Goal: Information Seeking & Learning: Find specific fact

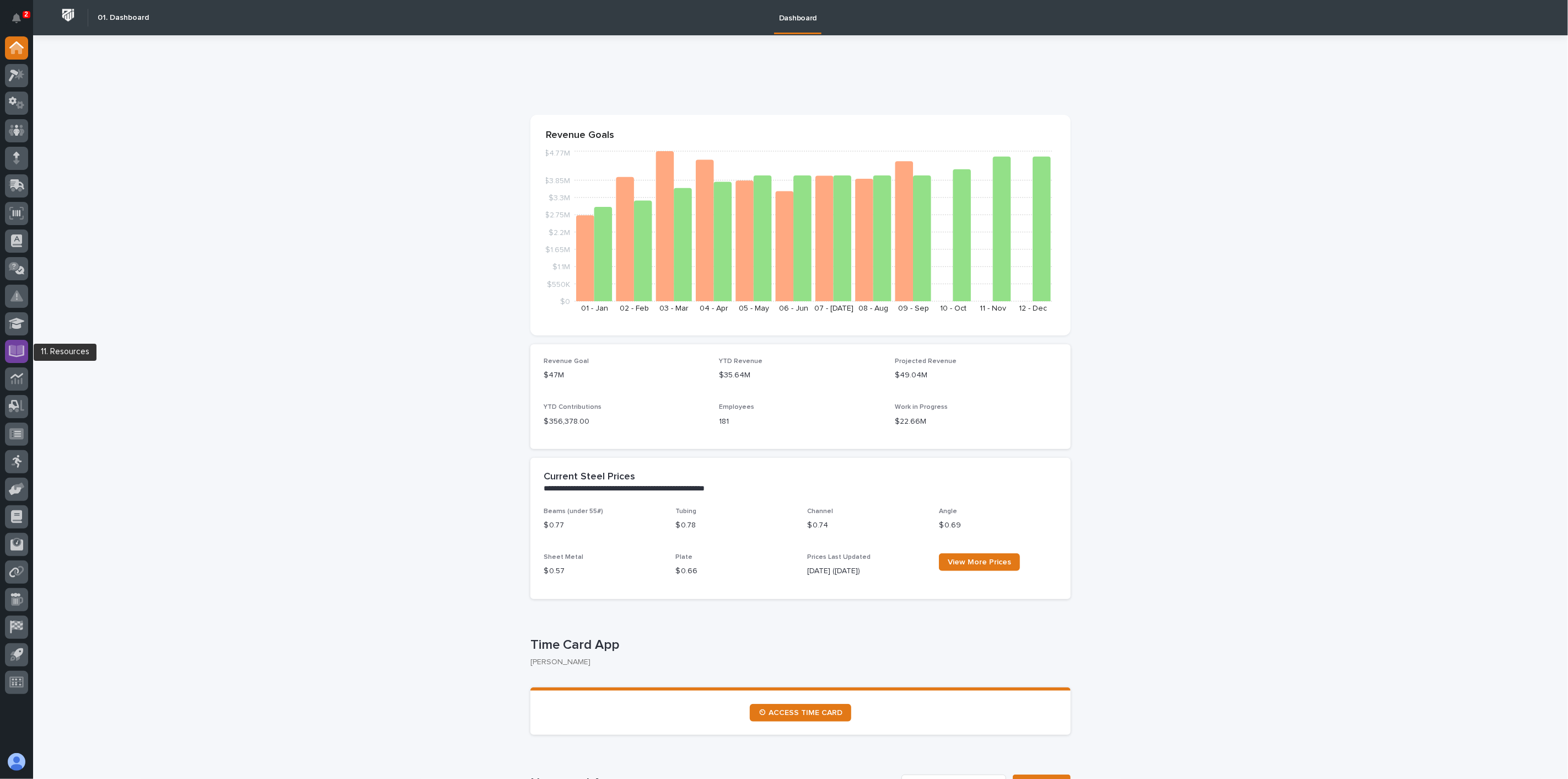
click at [12, 352] on icon at bounding box center [17, 350] width 13 height 11
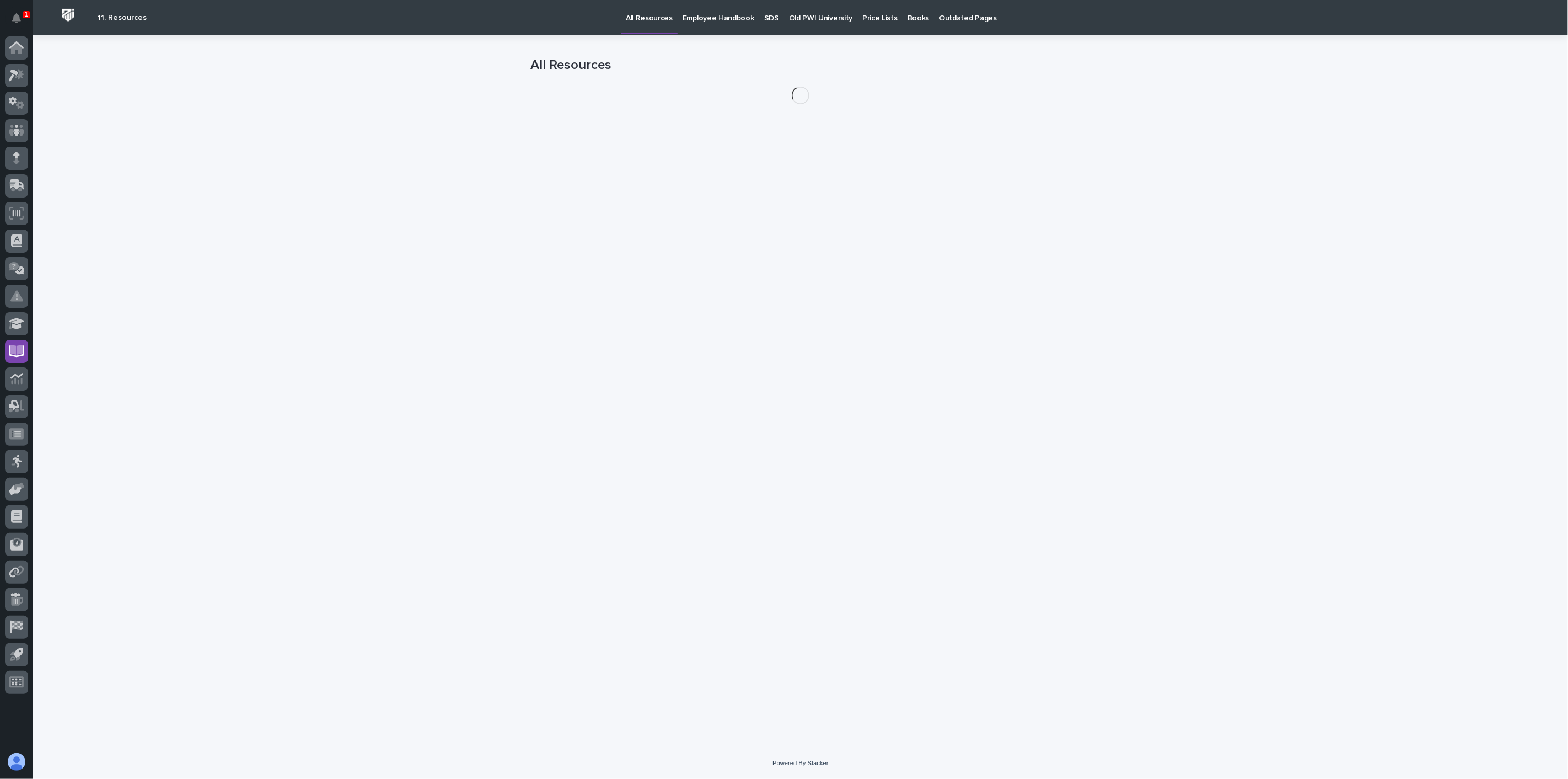
click at [706, 15] on p "Employee Handbook" at bounding box center [718, 12] width 71 height 23
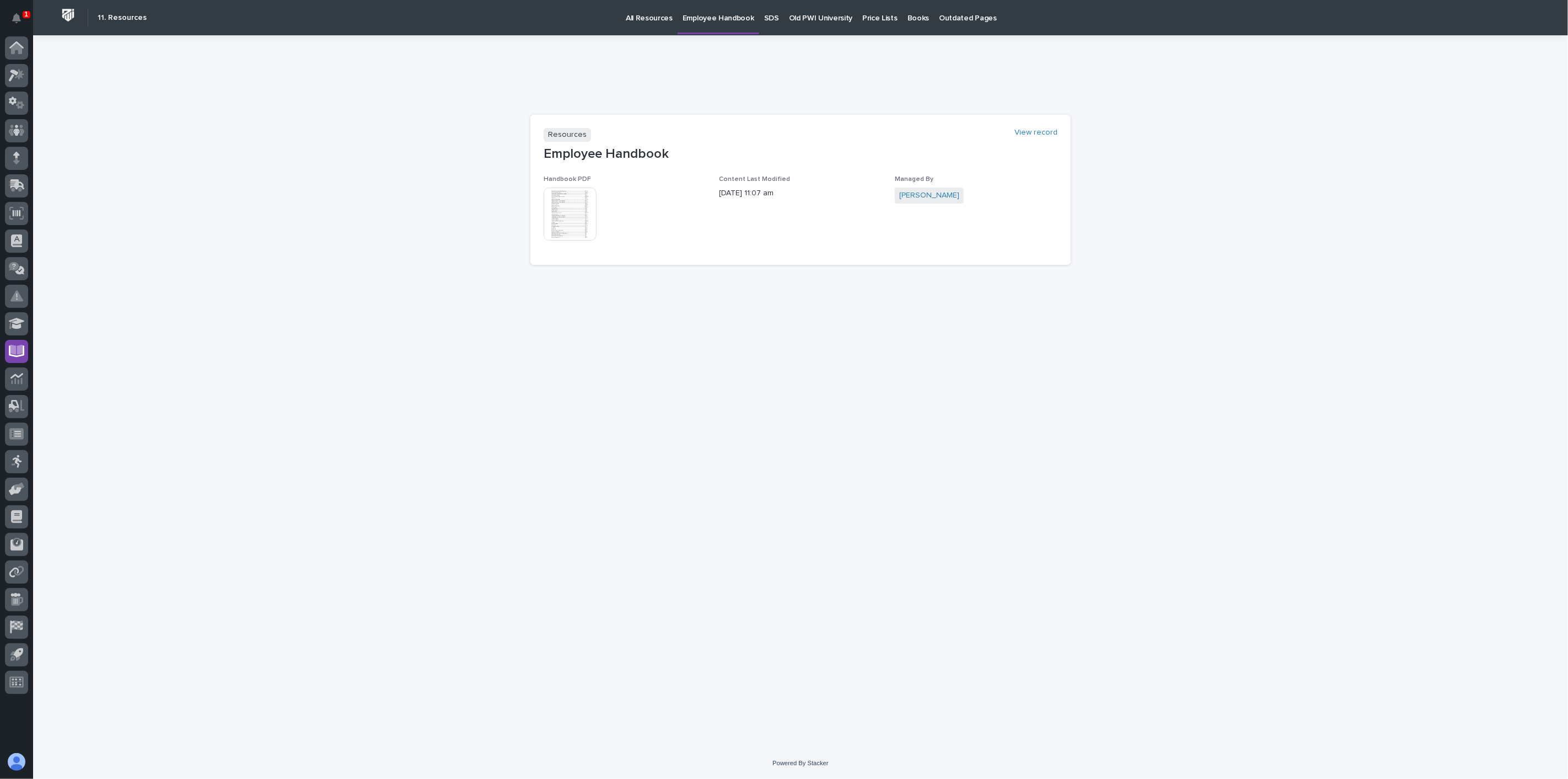
click at [561, 214] on img at bounding box center [570, 213] width 53 height 53
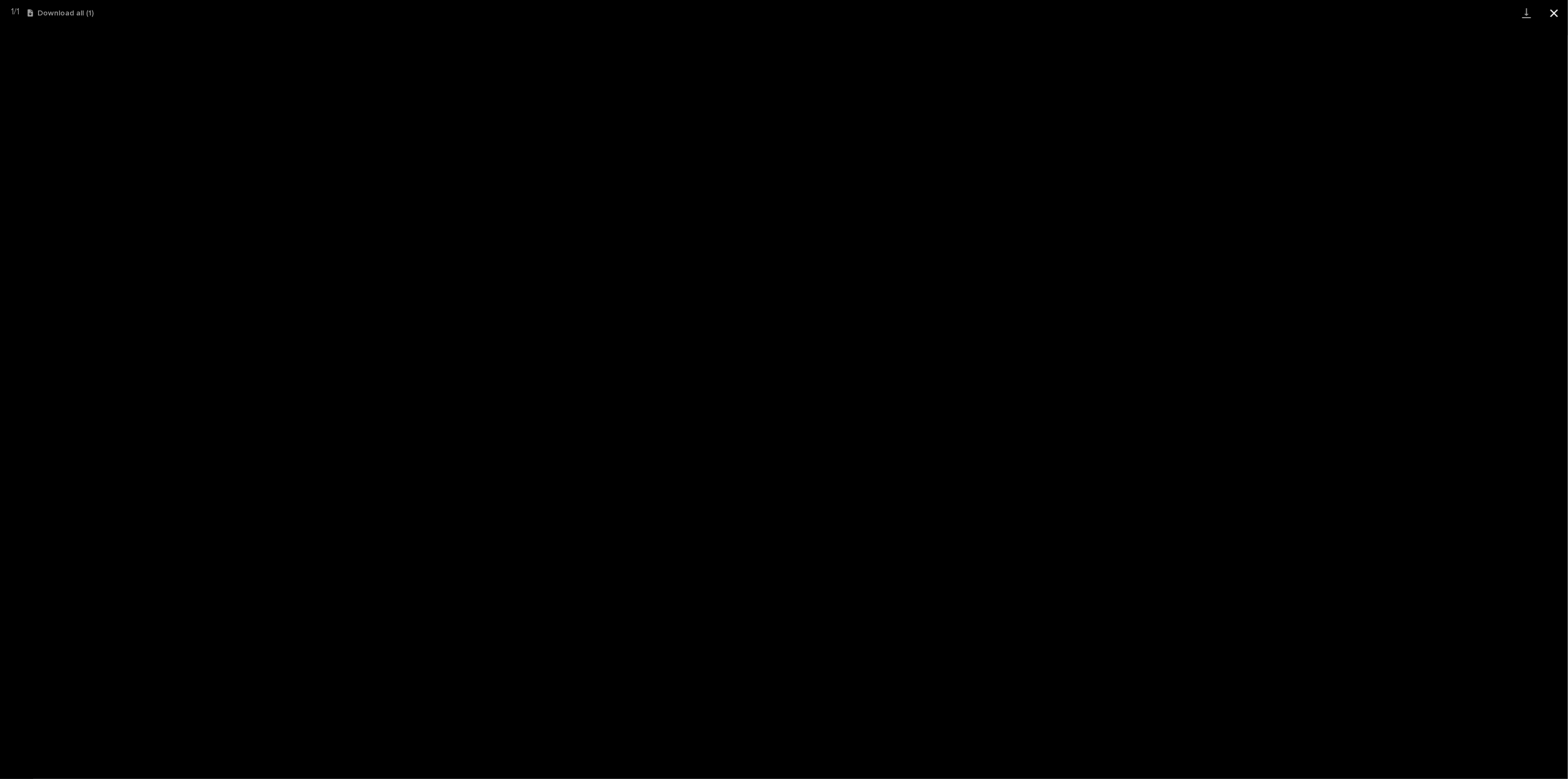
click at [1558, 15] on button "Close gallery" at bounding box center [1554, 13] width 28 height 26
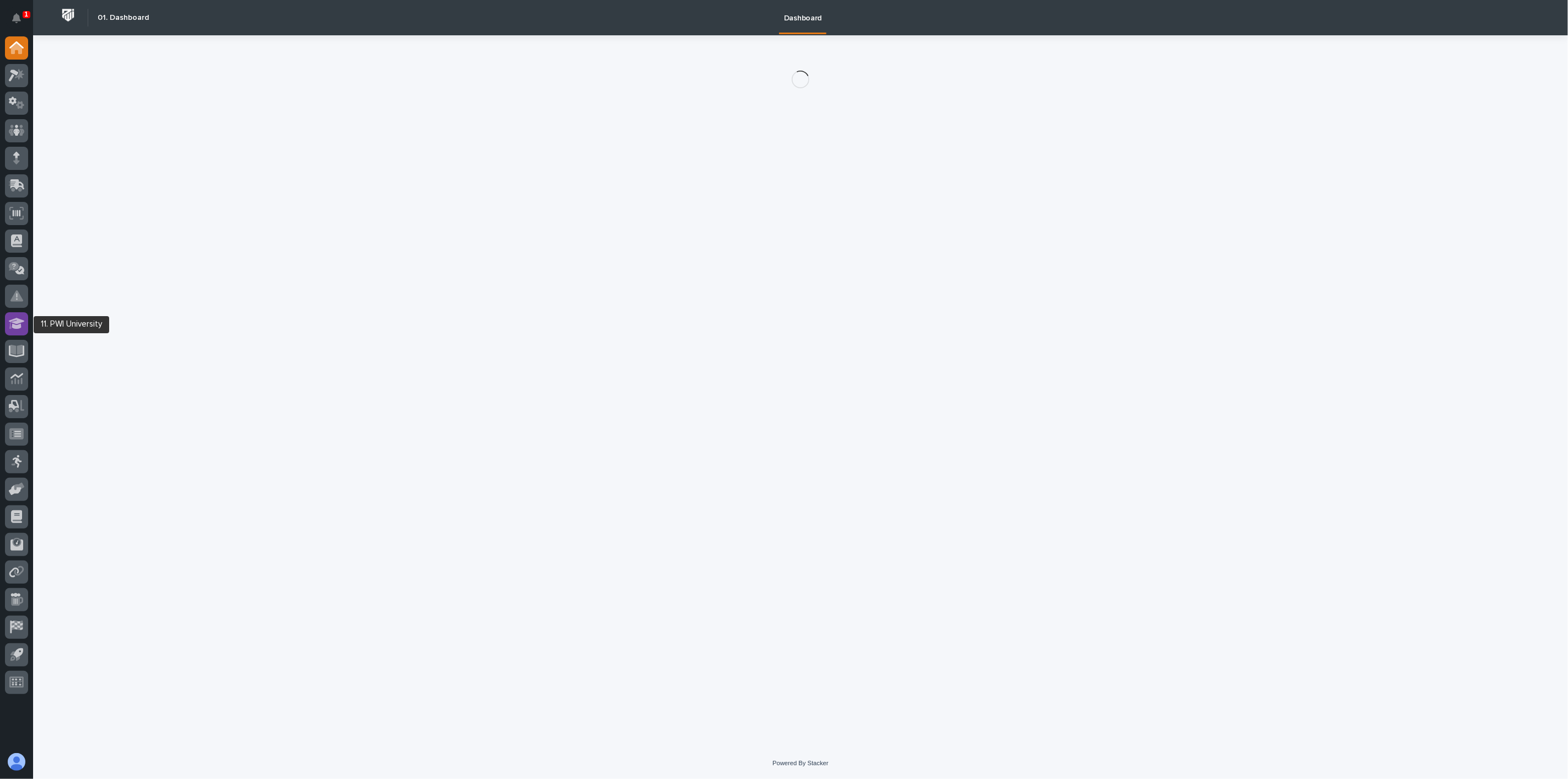
click at [9, 322] on icon at bounding box center [16, 323] width 16 height 13
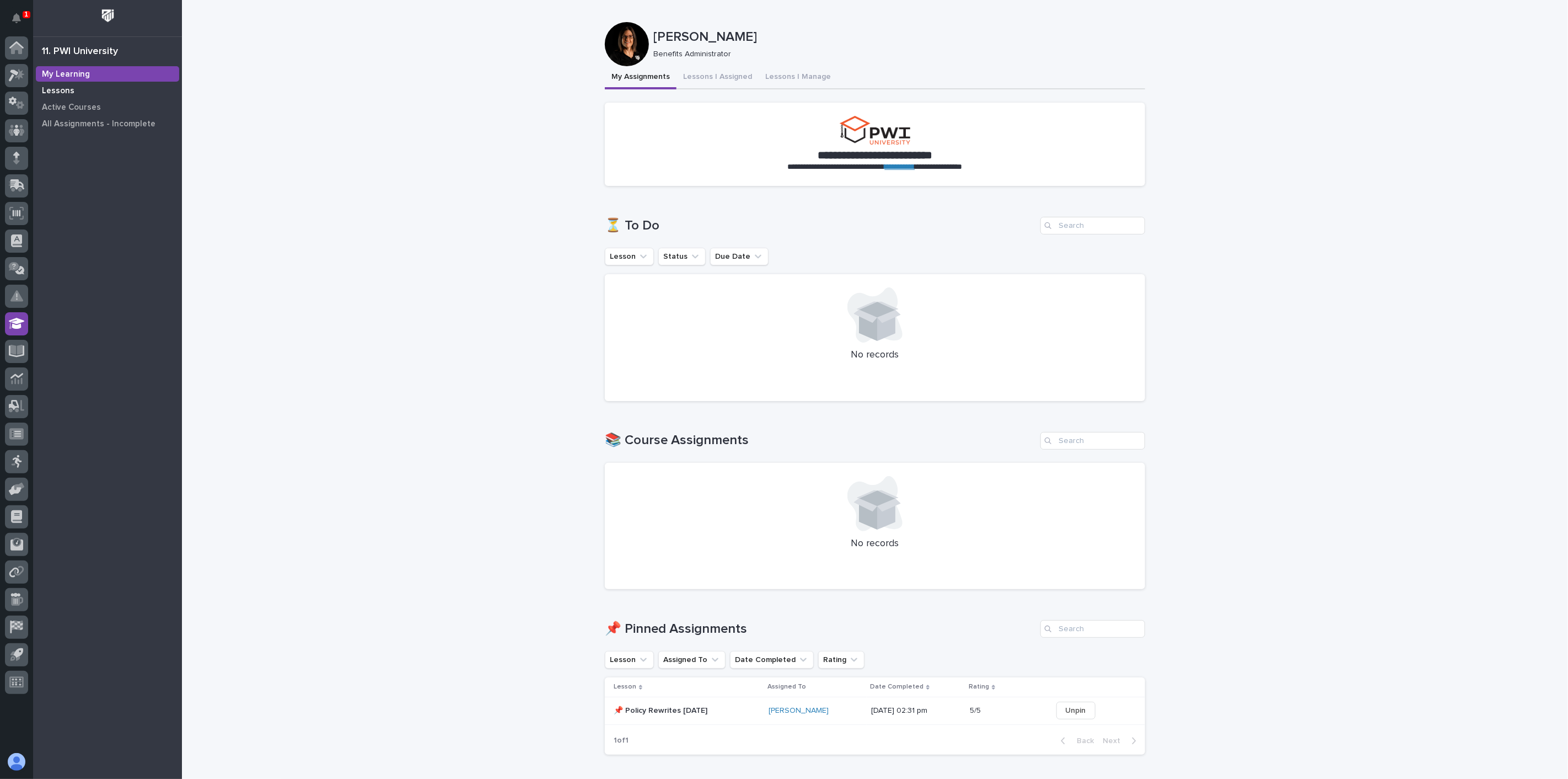
click at [55, 88] on p "Lessons" at bounding box center [58, 91] width 32 height 10
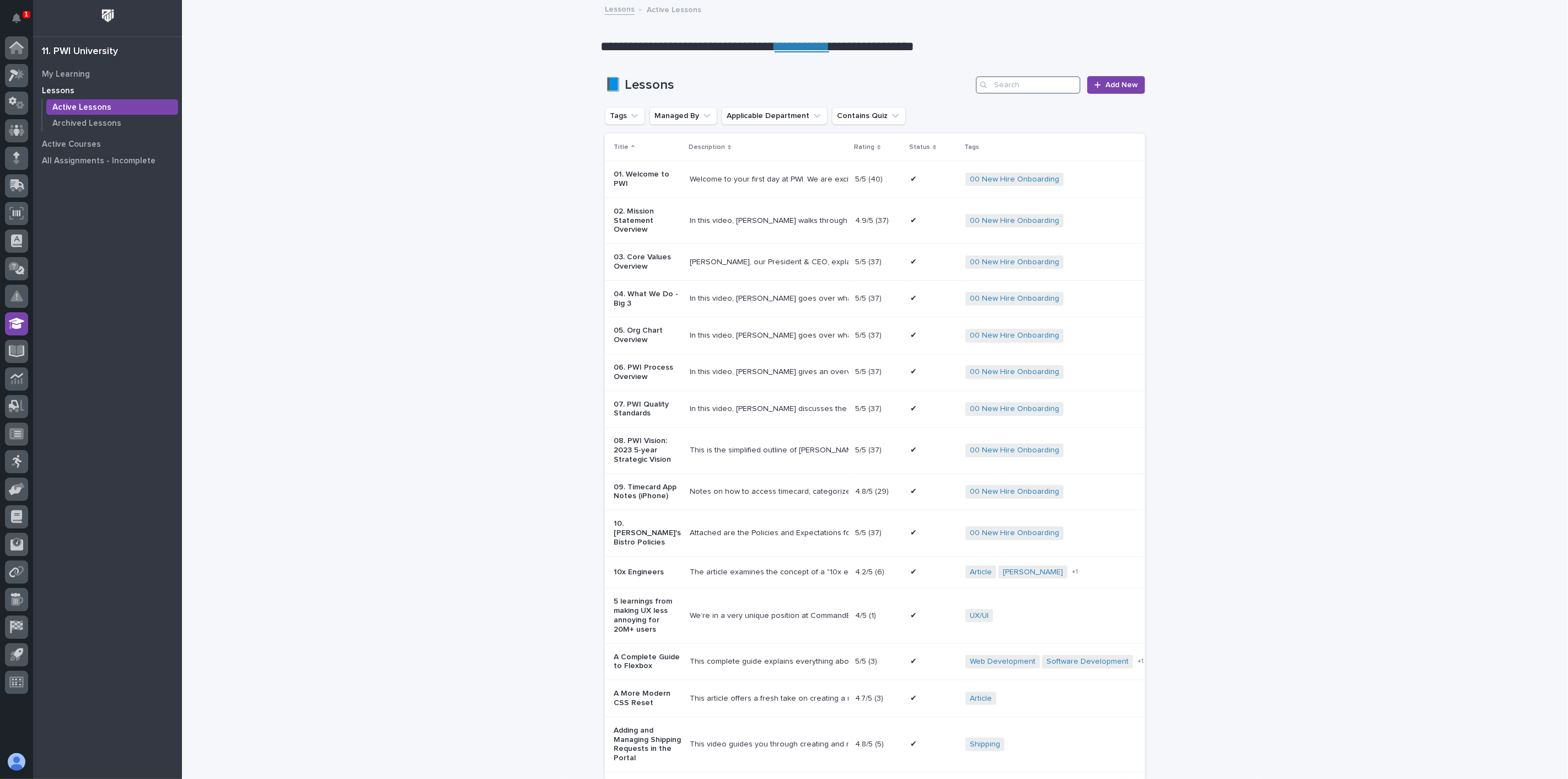
click at [1002, 87] on input "Search" at bounding box center [1028, 84] width 105 height 18
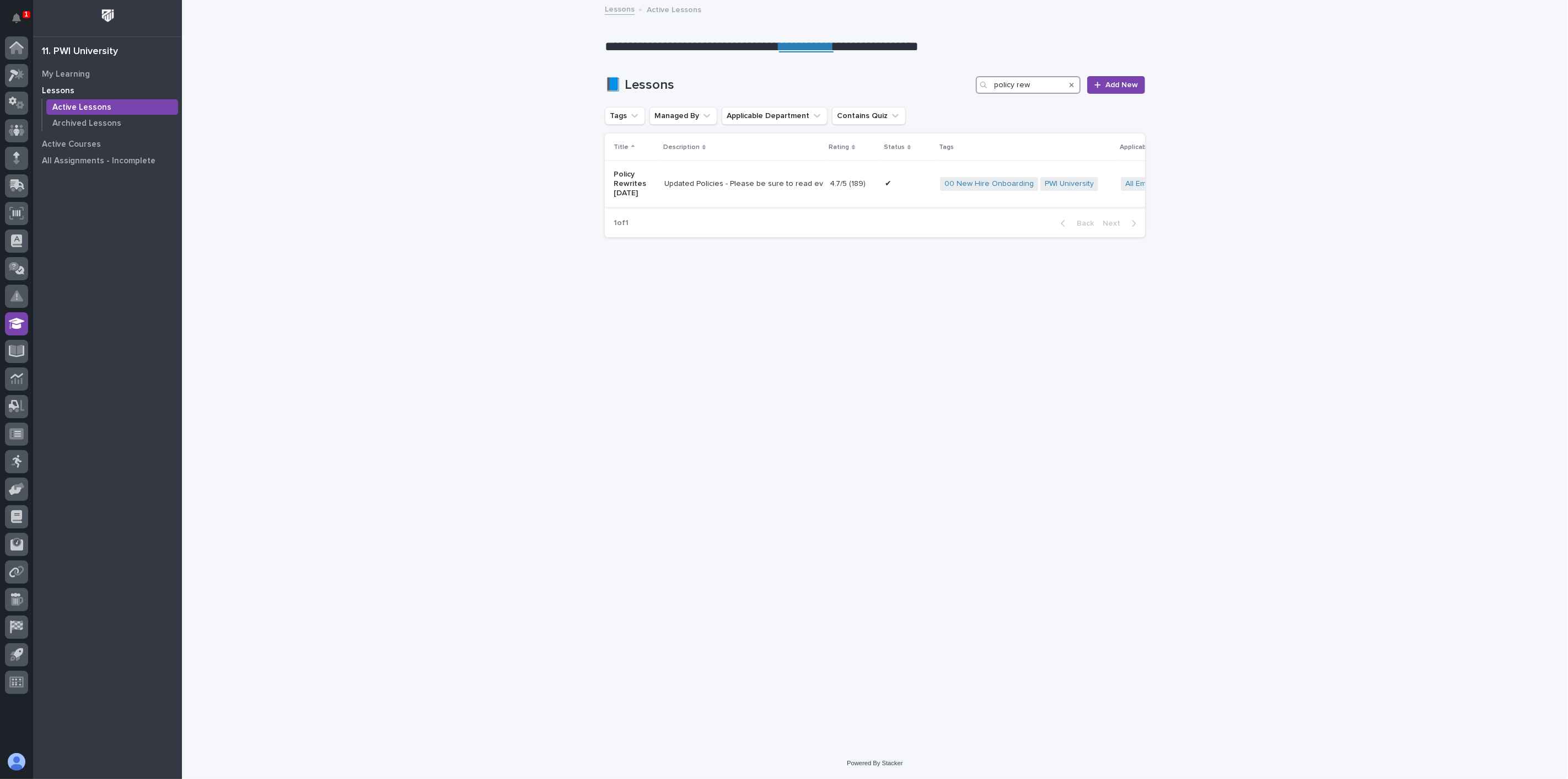
type input "policy rew"
click at [708, 201] on td "Updated Policies - Please be sure to read everything. If you have any questions…" at bounding box center [743, 184] width 166 height 46
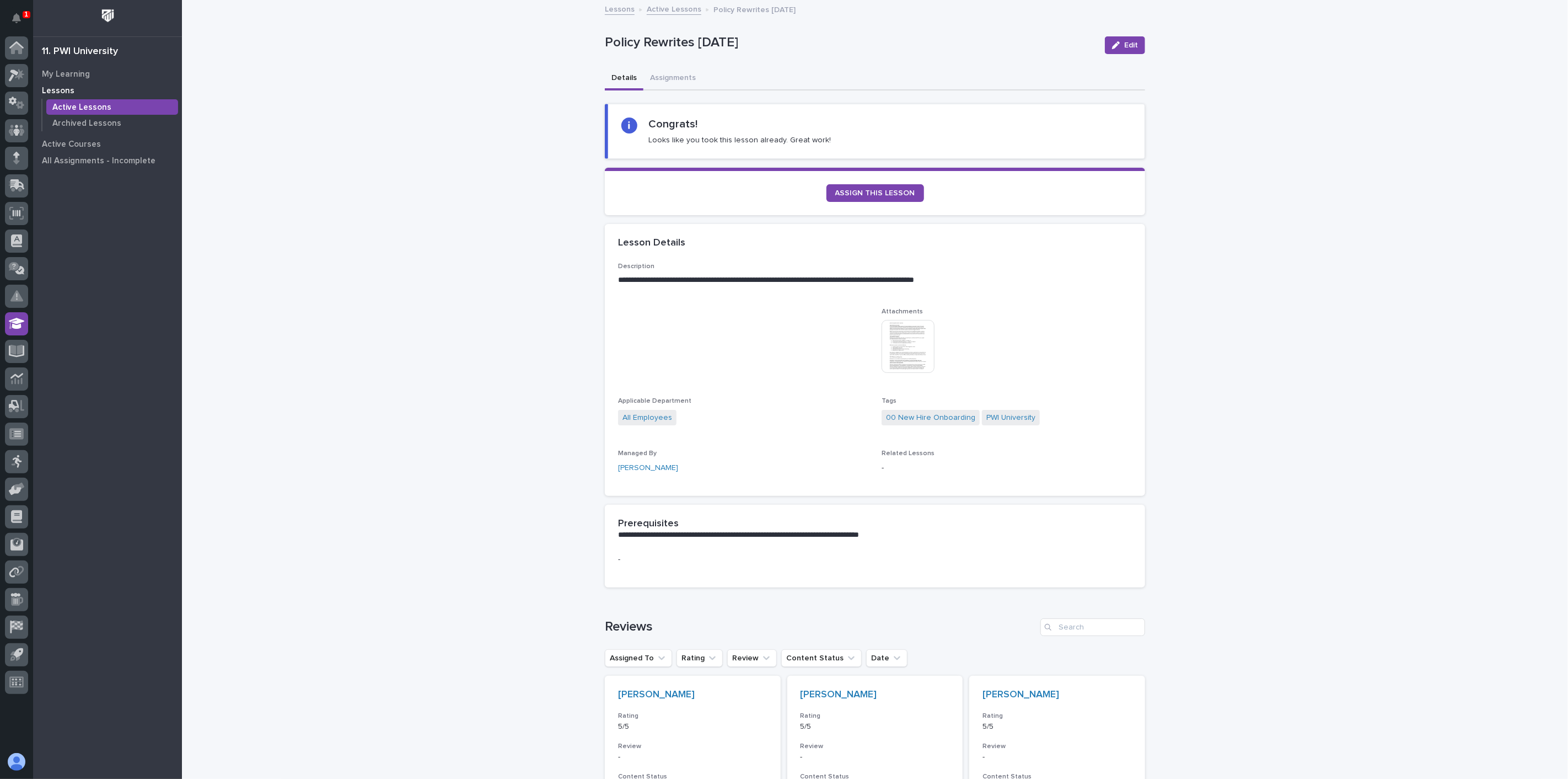
click at [911, 344] on img at bounding box center [908, 346] width 53 height 53
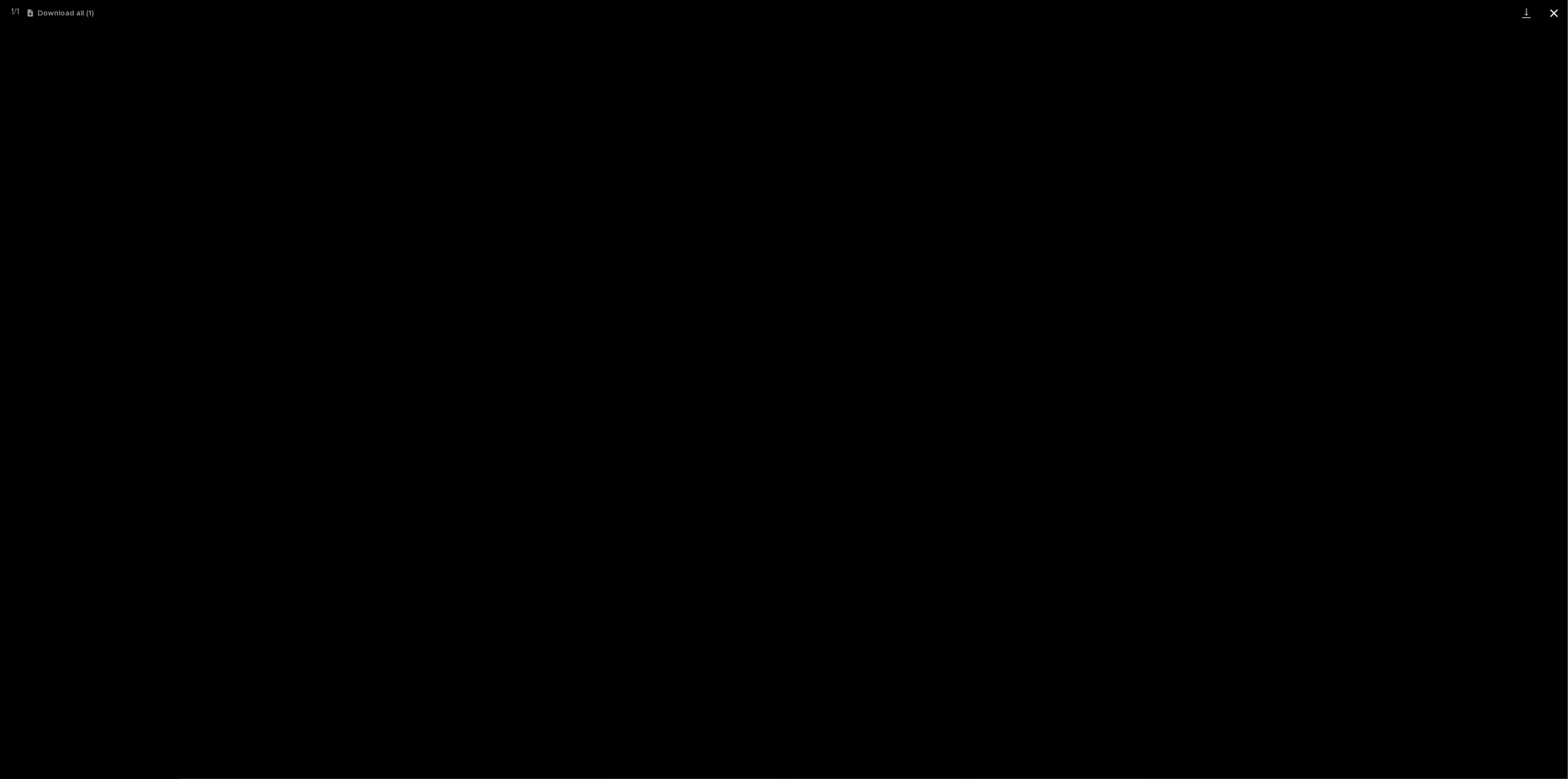
click at [1553, 13] on button "Close gallery" at bounding box center [1554, 13] width 28 height 26
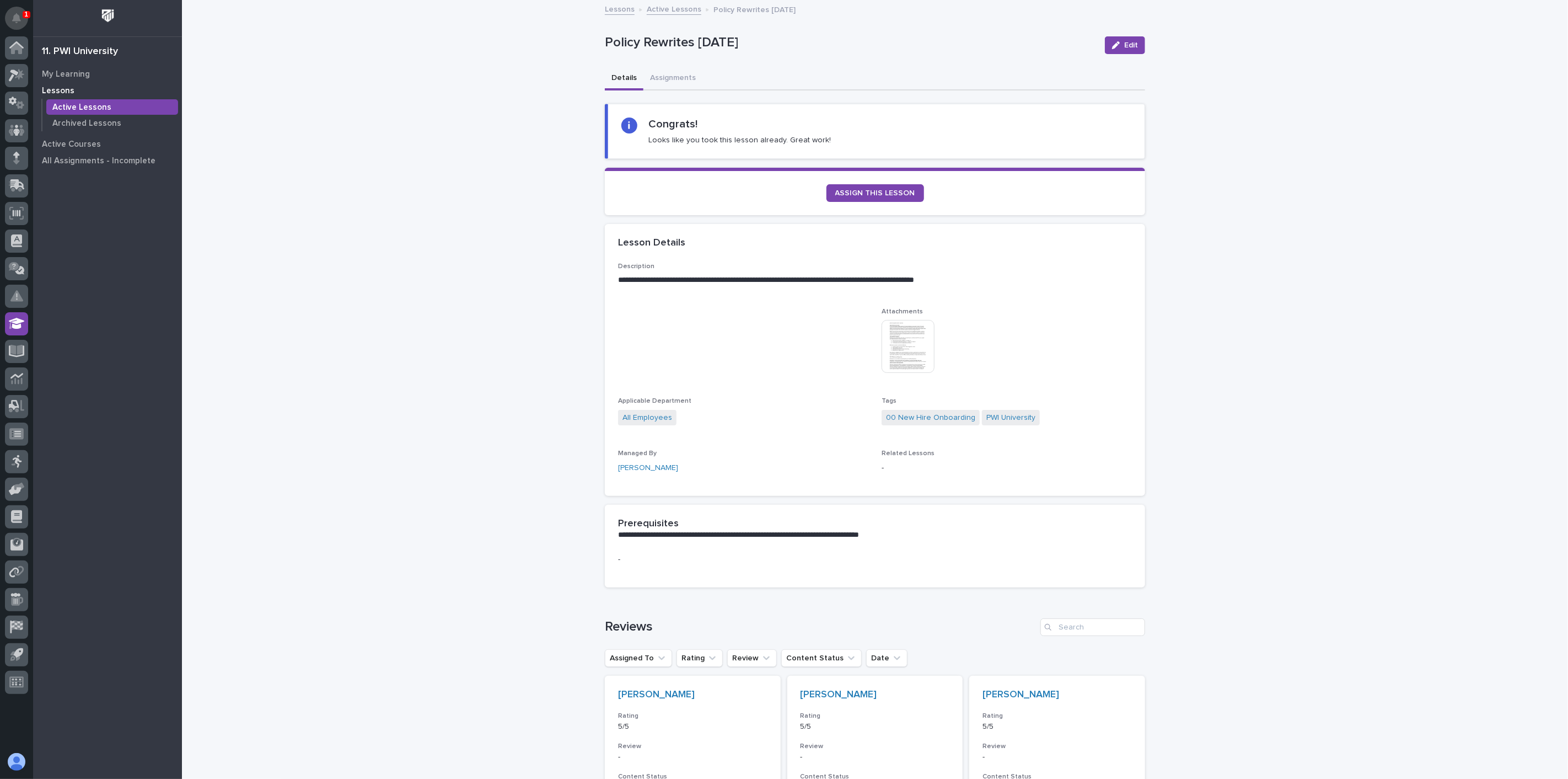
click at [15, 19] on icon "Notifications" at bounding box center [16, 18] width 8 height 10
click at [18, 133] on icon at bounding box center [16, 130] width 7 height 11
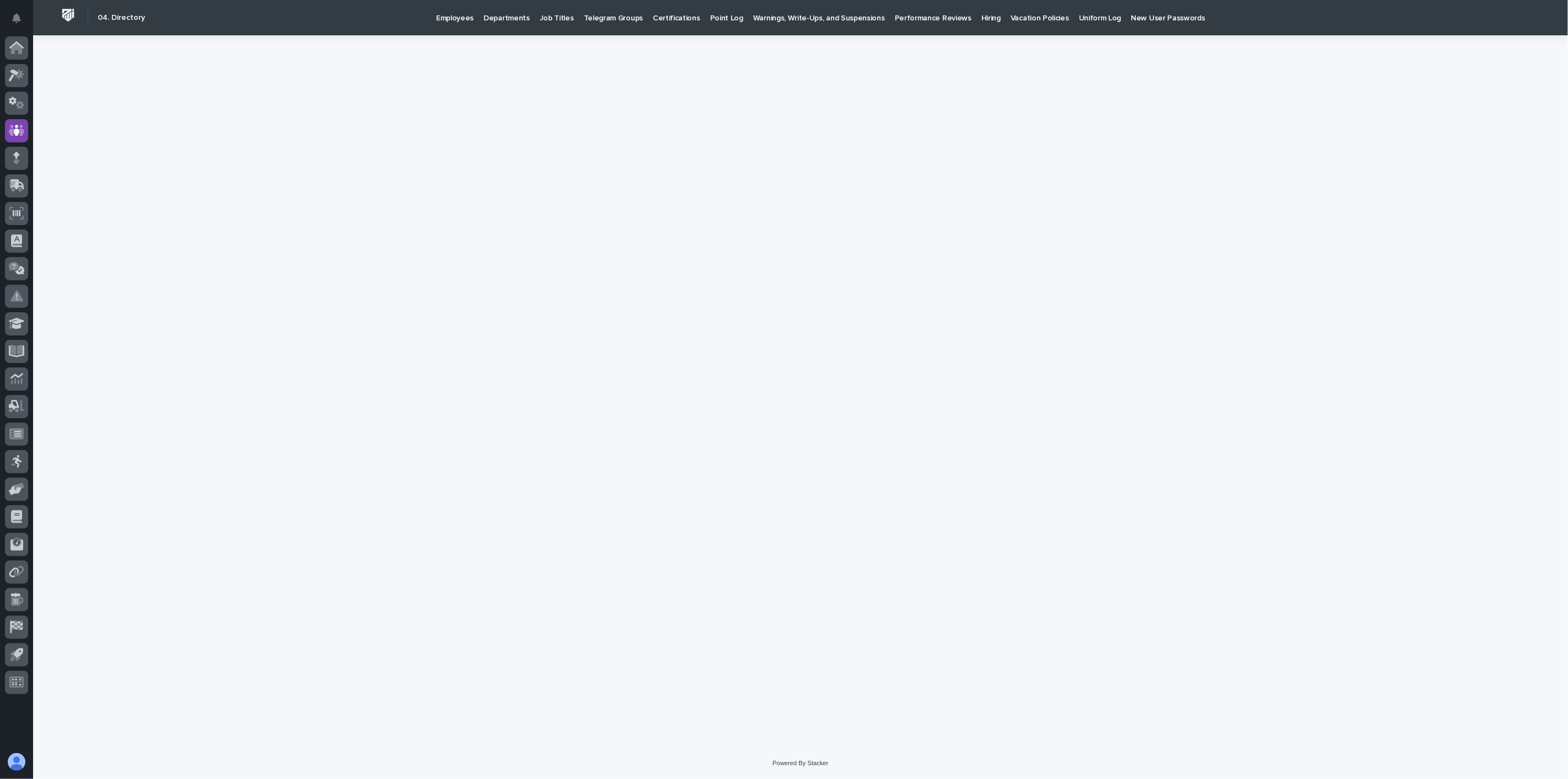
click at [981, 18] on p "Hiring" at bounding box center [990, 12] width 19 height 23
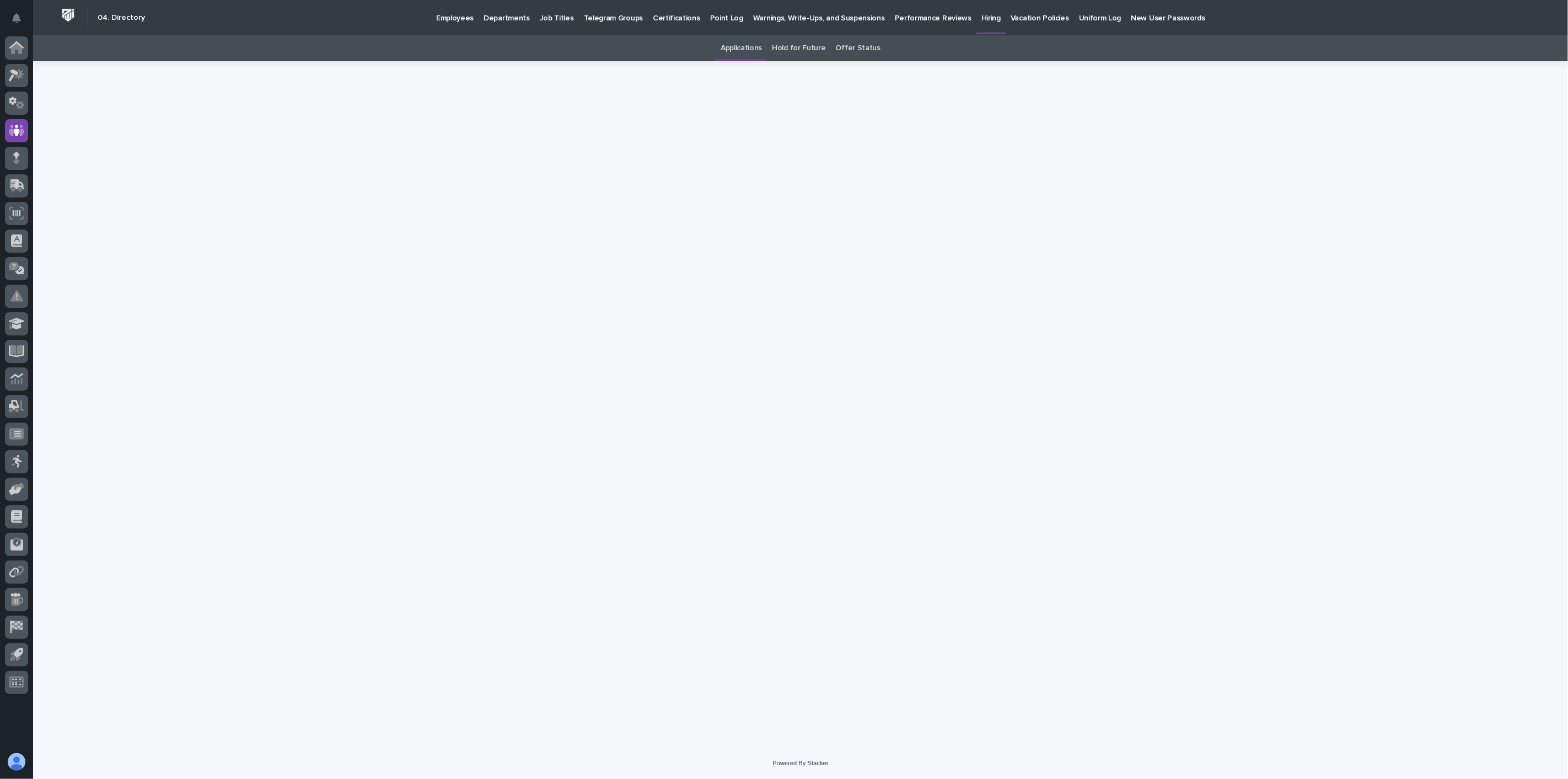
click at [738, 41] on link "Applications" at bounding box center [741, 48] width 41 height 26
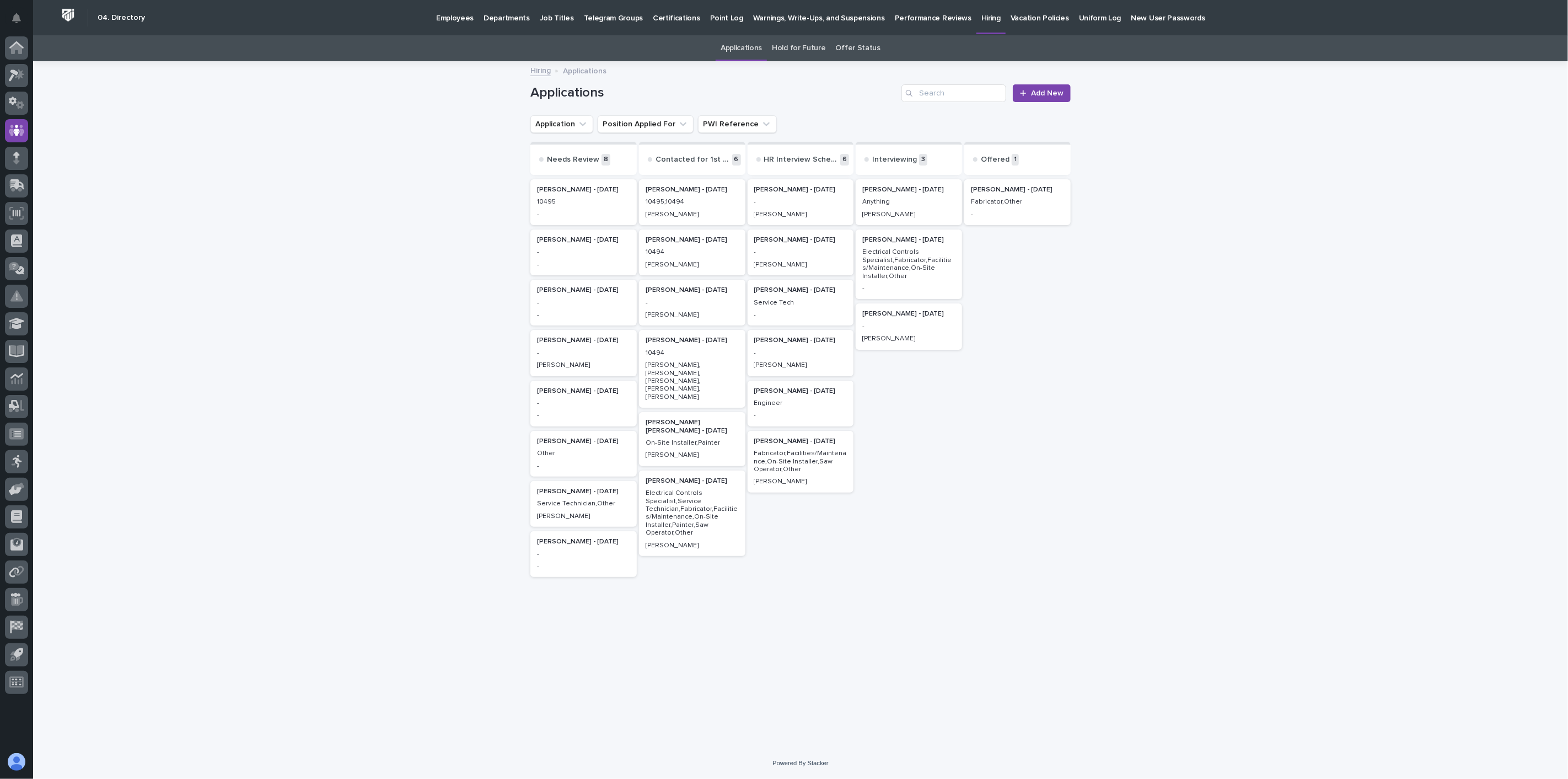
click at [1014, 209] on div "-" at bounding box center [1017, 213] width 93 height 10
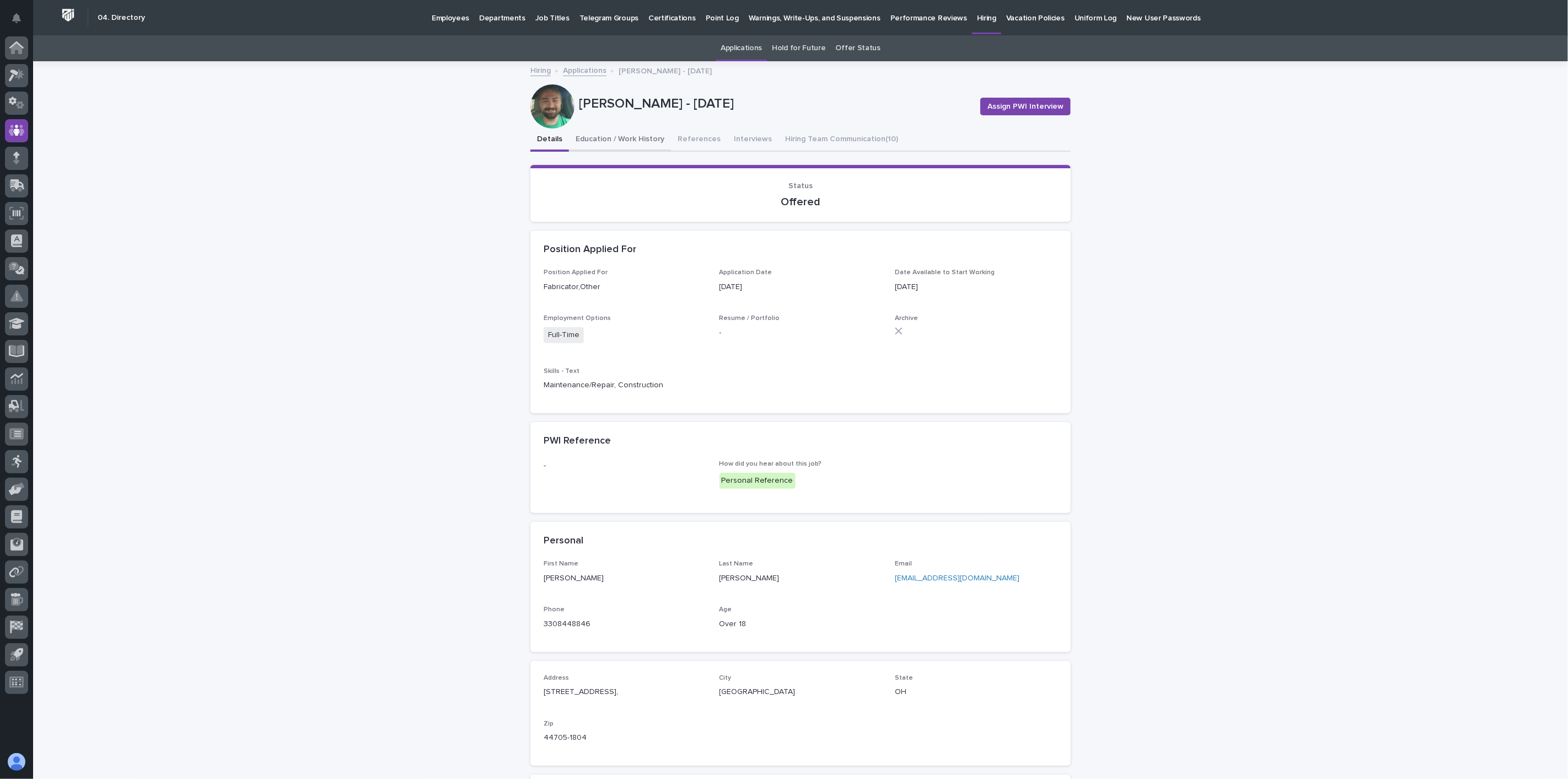
click at [637, 140] on button "Education / Work History" at bounding box center [620, 140] width 102 height 23
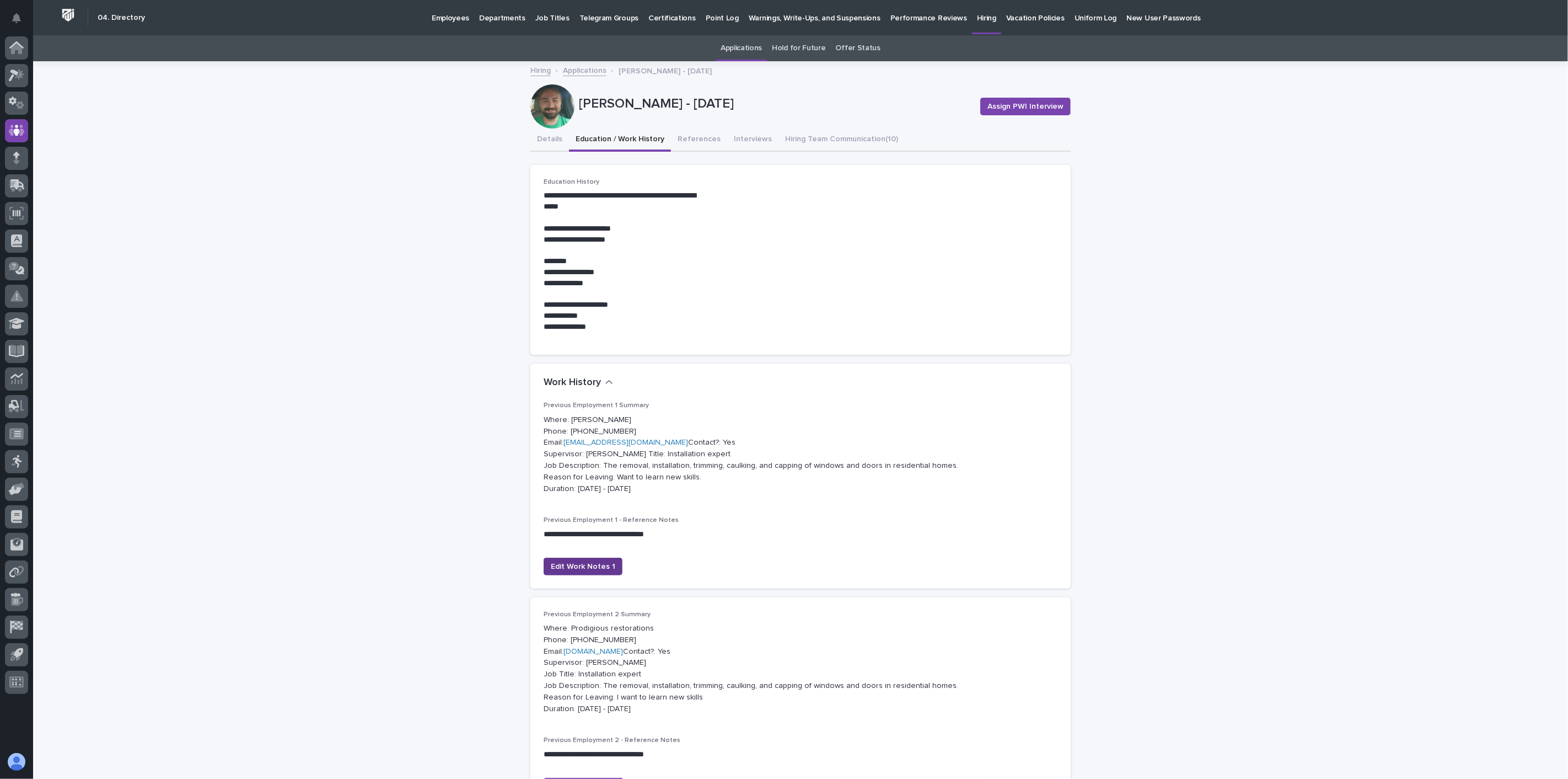
click at [598, 572] on span "Edit Work Notes 1" at bounding box center [583, 566] width 64 height 11
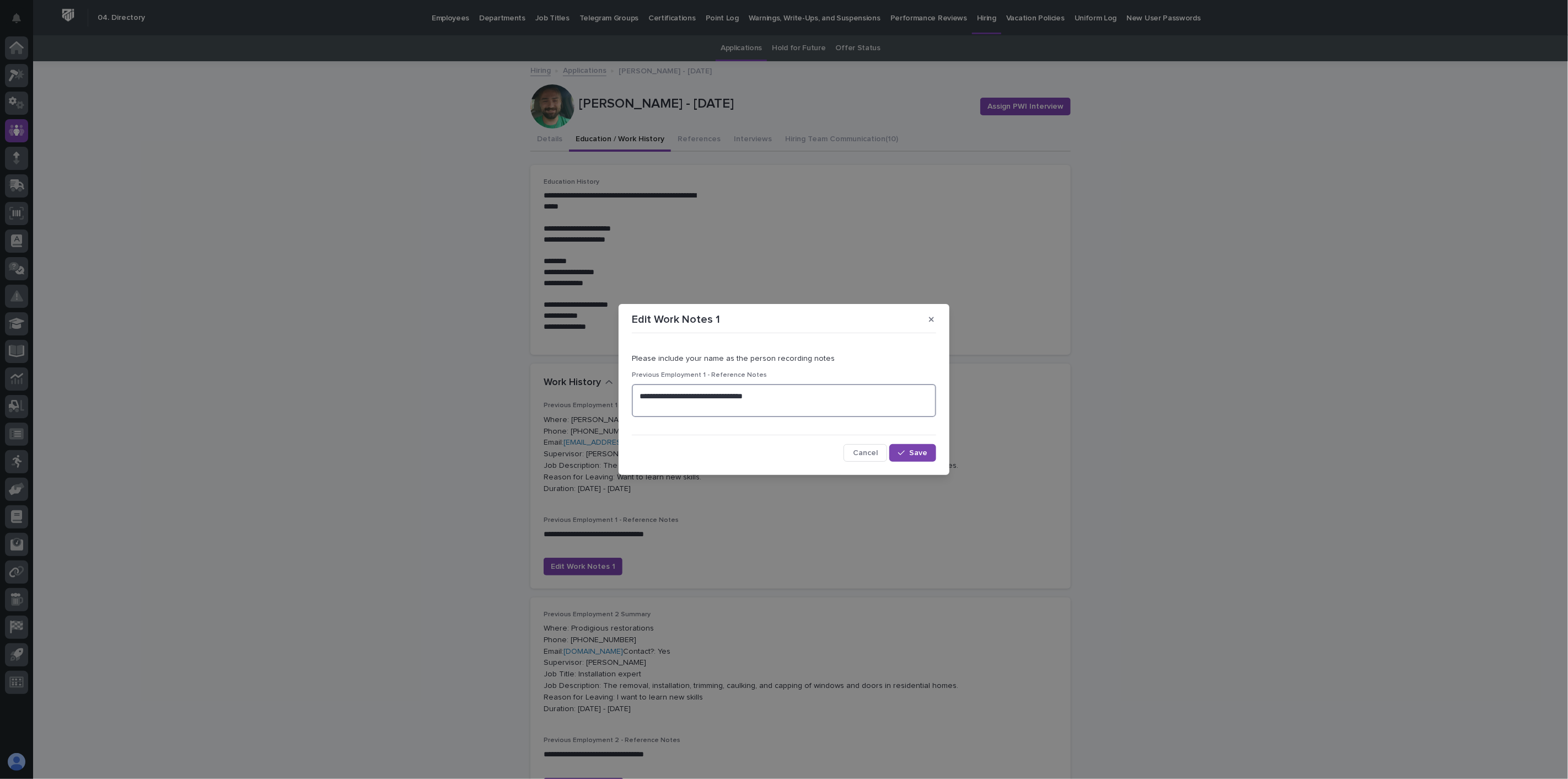
click at [665, 407] on textarea "**********" at bounding box center [784, 400] width 305 height 33
type textarea "**********"
click at [920, 454] on span "Save" at bounding box center [918, 453] width 18 height 8
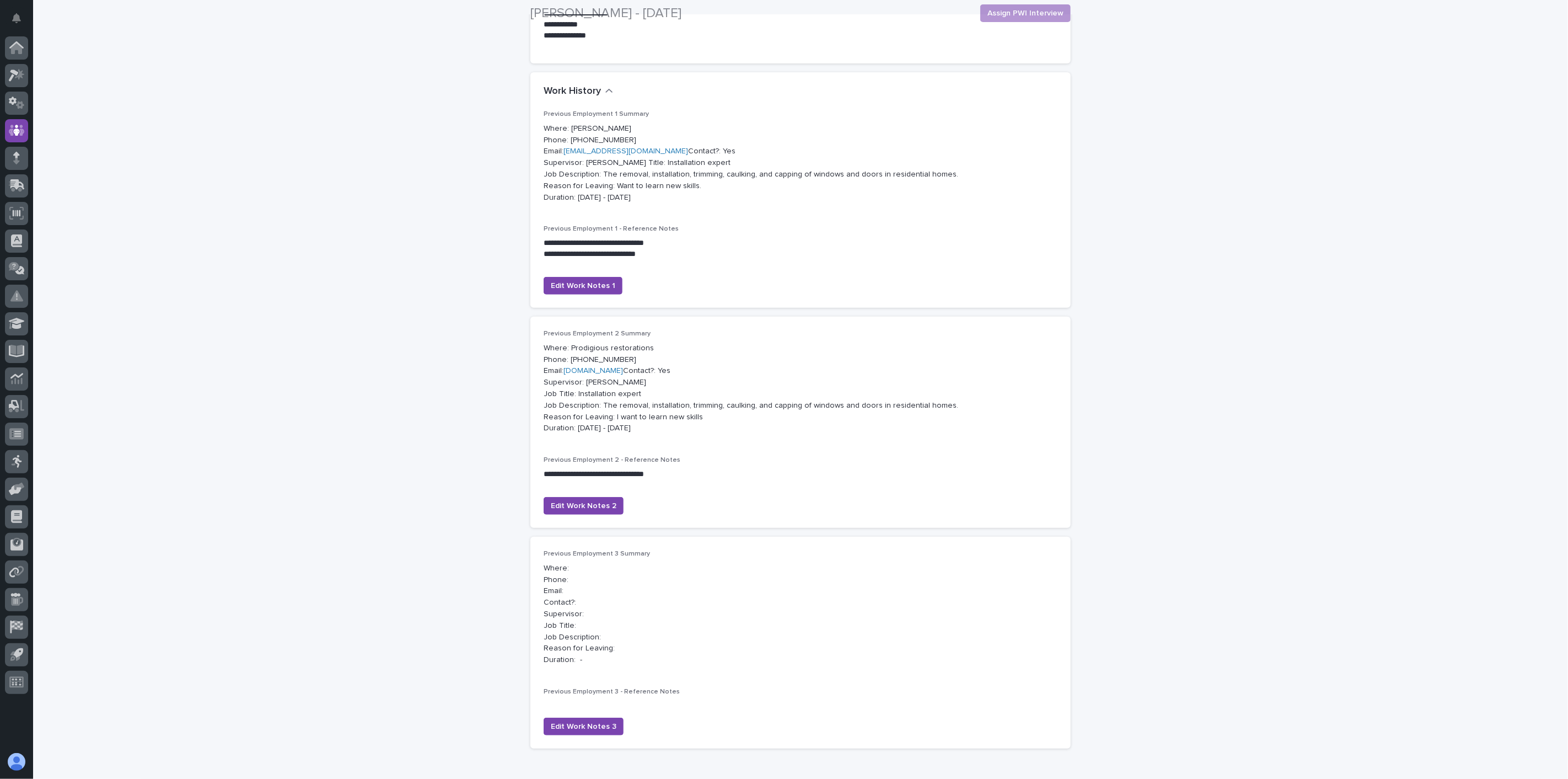
scroll to position [368, 0]
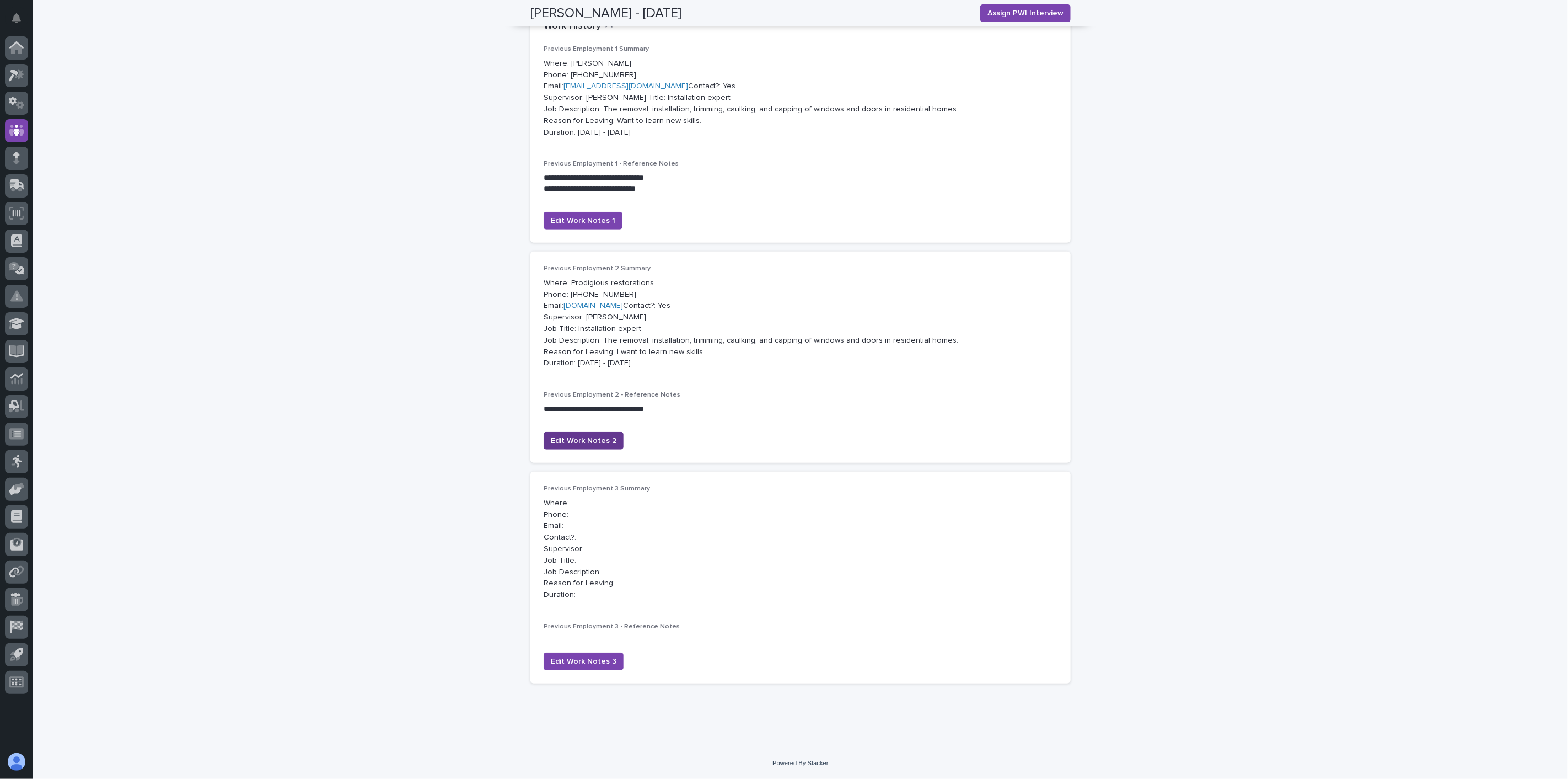
click at [577, 446] on span "Edit Work Notes 2" at bounding box center [584, 441] width 66 height 11
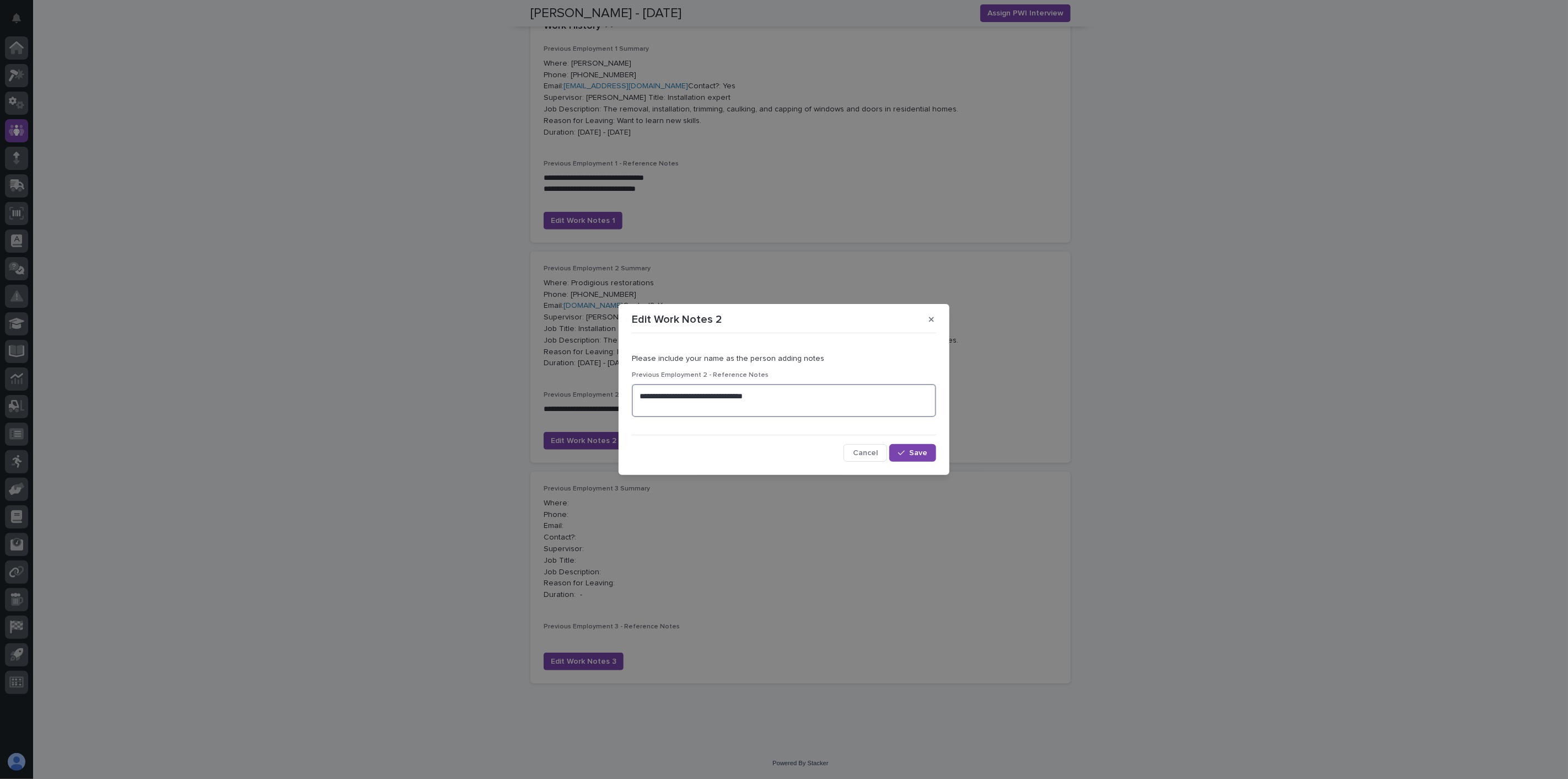
click at [652, 407] on textarea "**********" at bounding box center [784, 400] width 305 height 33
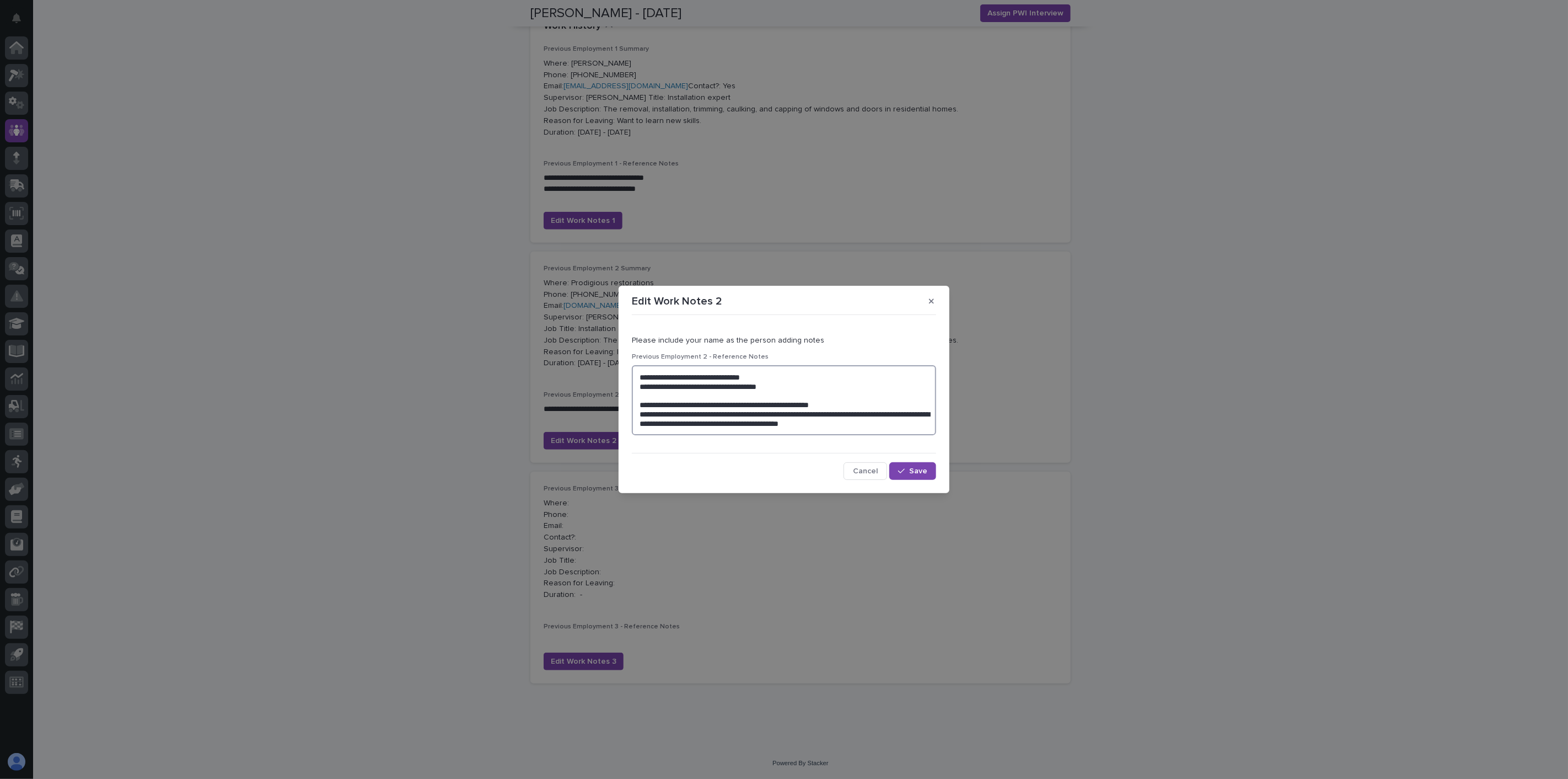
click at [792, 410] on textarea "**********" at bounding box center [784, 400] width 305 height 70
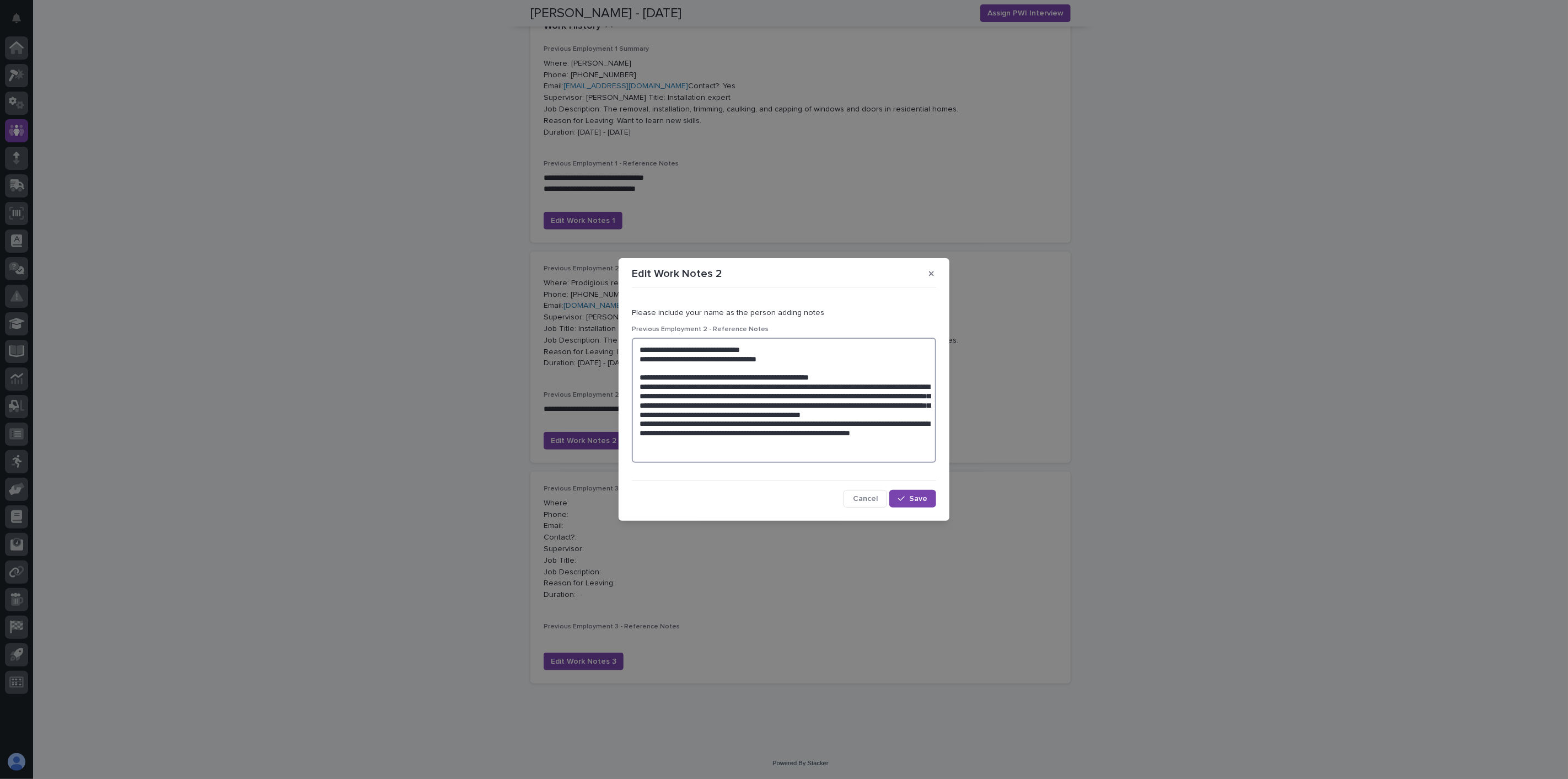
click at [855, 440] on textarea "**********" at bounding box center [784, 400] width 305 height 125
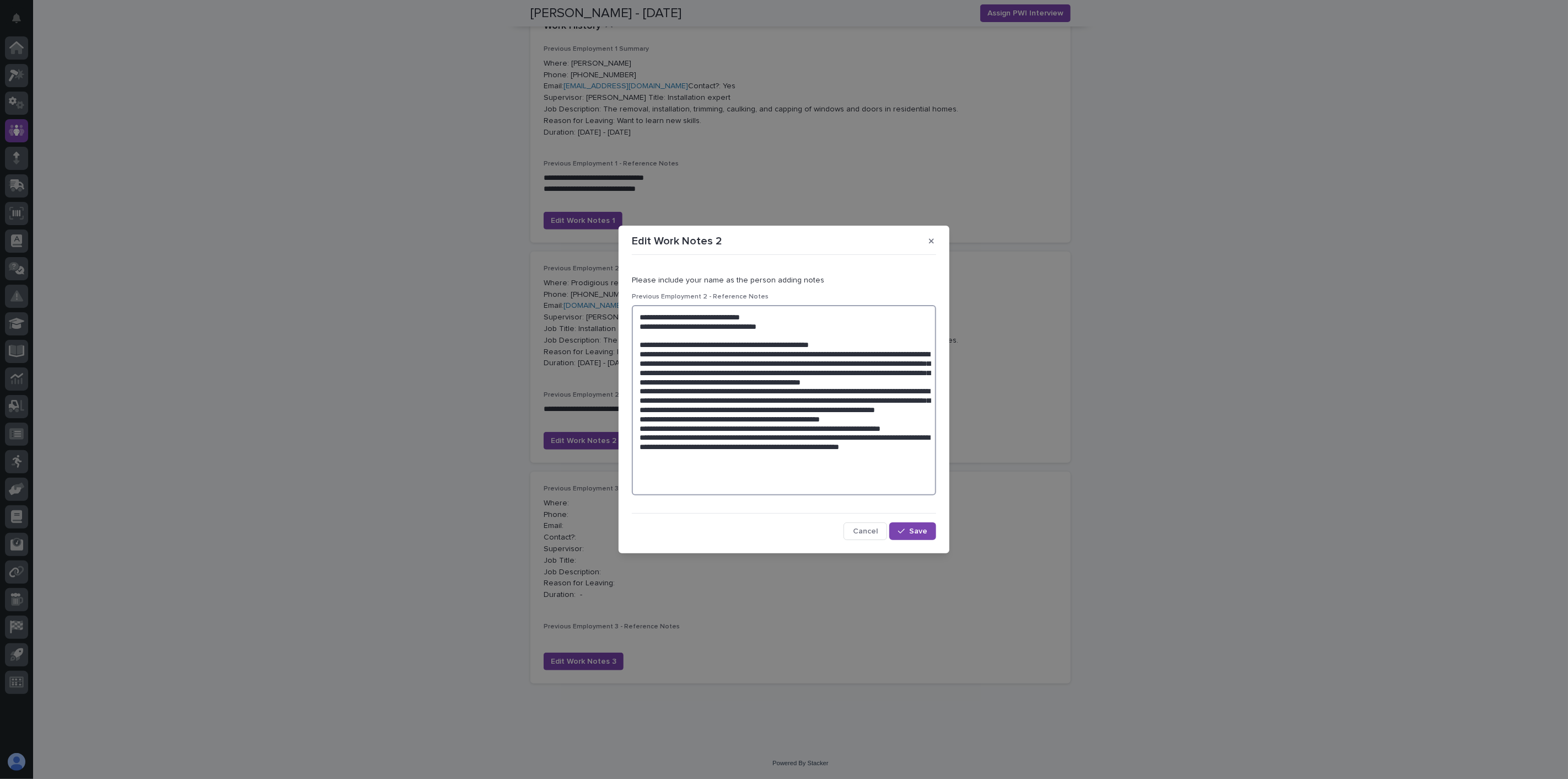
click at [803, 472] on textarea at bounding box center [784, 400] width 305 height 190
drag, startPoint x: 766, startPoint y: 484, endPoint x: 712, endPoint y: 487, distance: 54.1
click at [712, 487] on textarea at bounding box center [784, 400] width 305 height 190
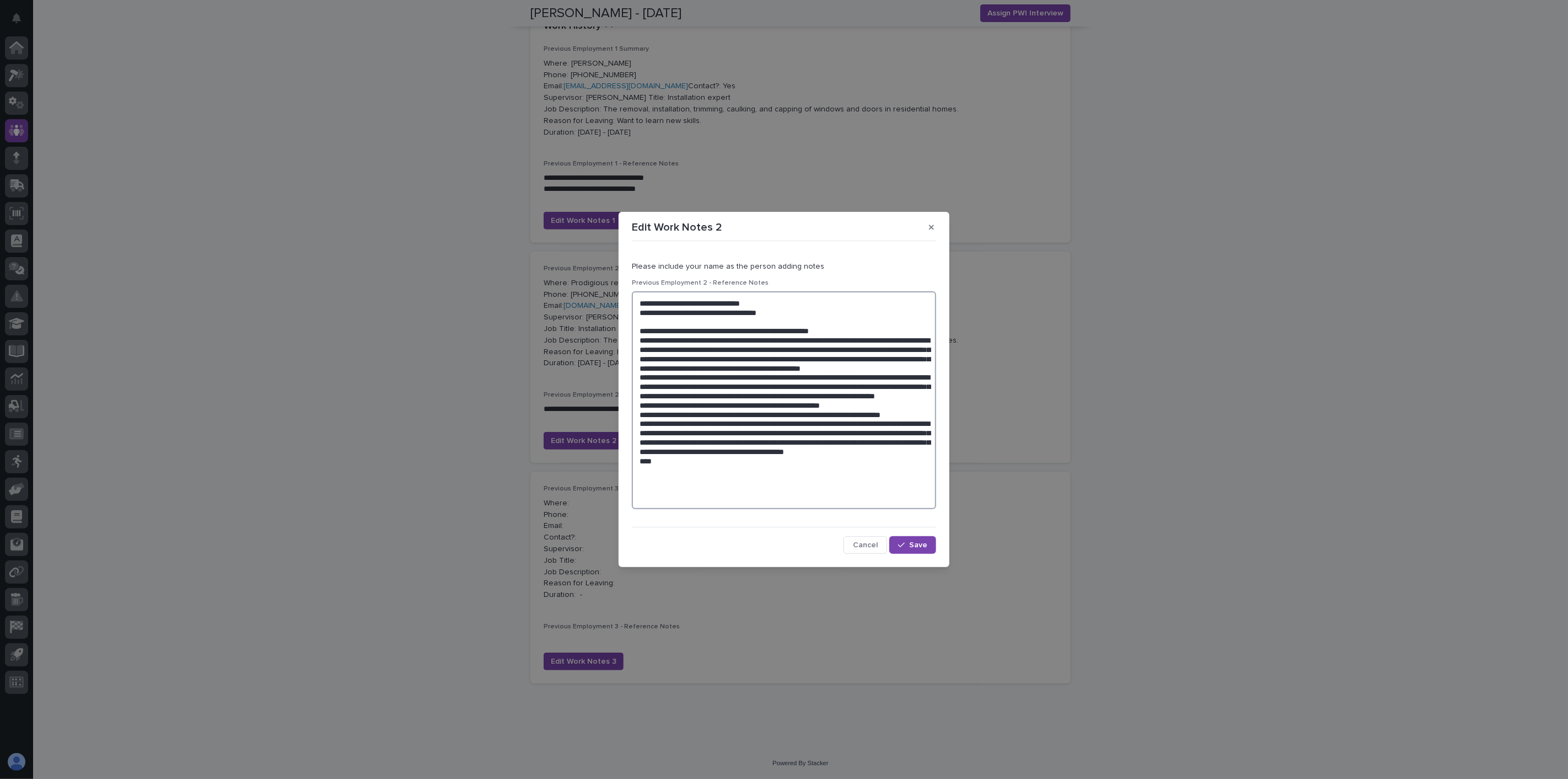
click at [785, 486] on textarea at bounding box center [784, 400] width 305 height 218
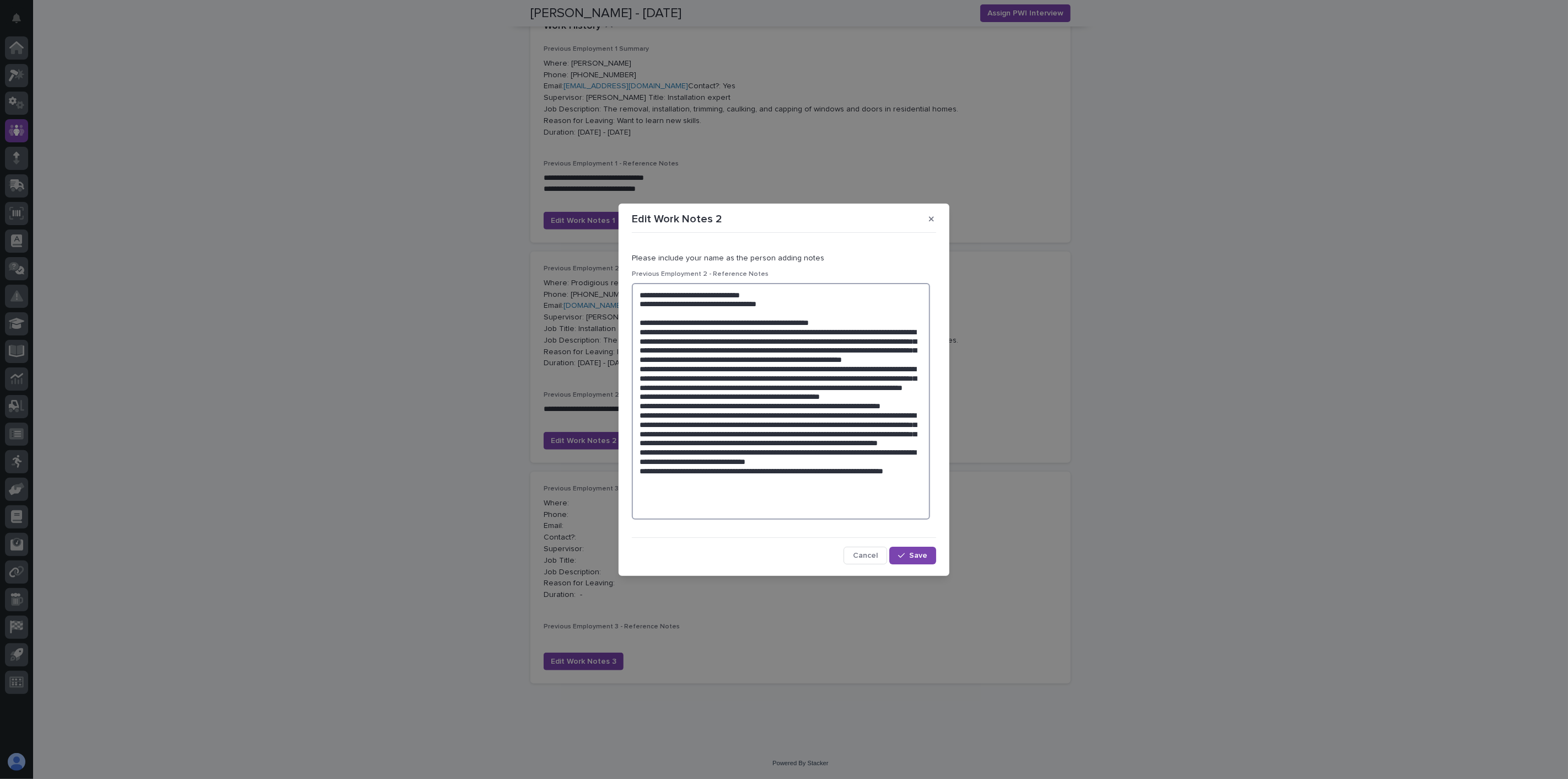
scroll to position [0, 0]
type textarea "**********"
click at [890, 558] on button "Save" at bounding box center [912, 564] width 47 height 18
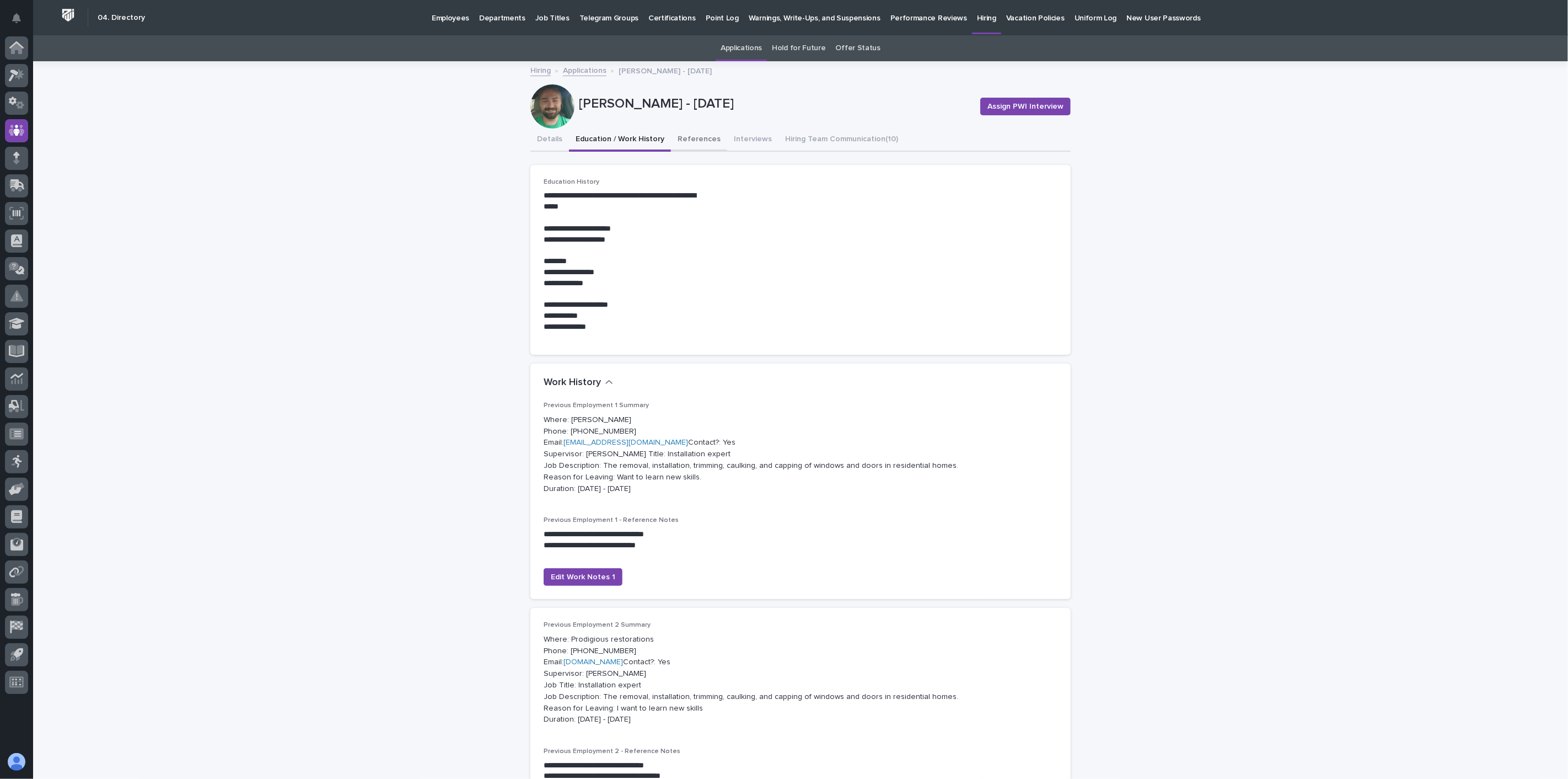
click at [693, 139] on button "References" at bounding box center [699, 140] width 56 height 23
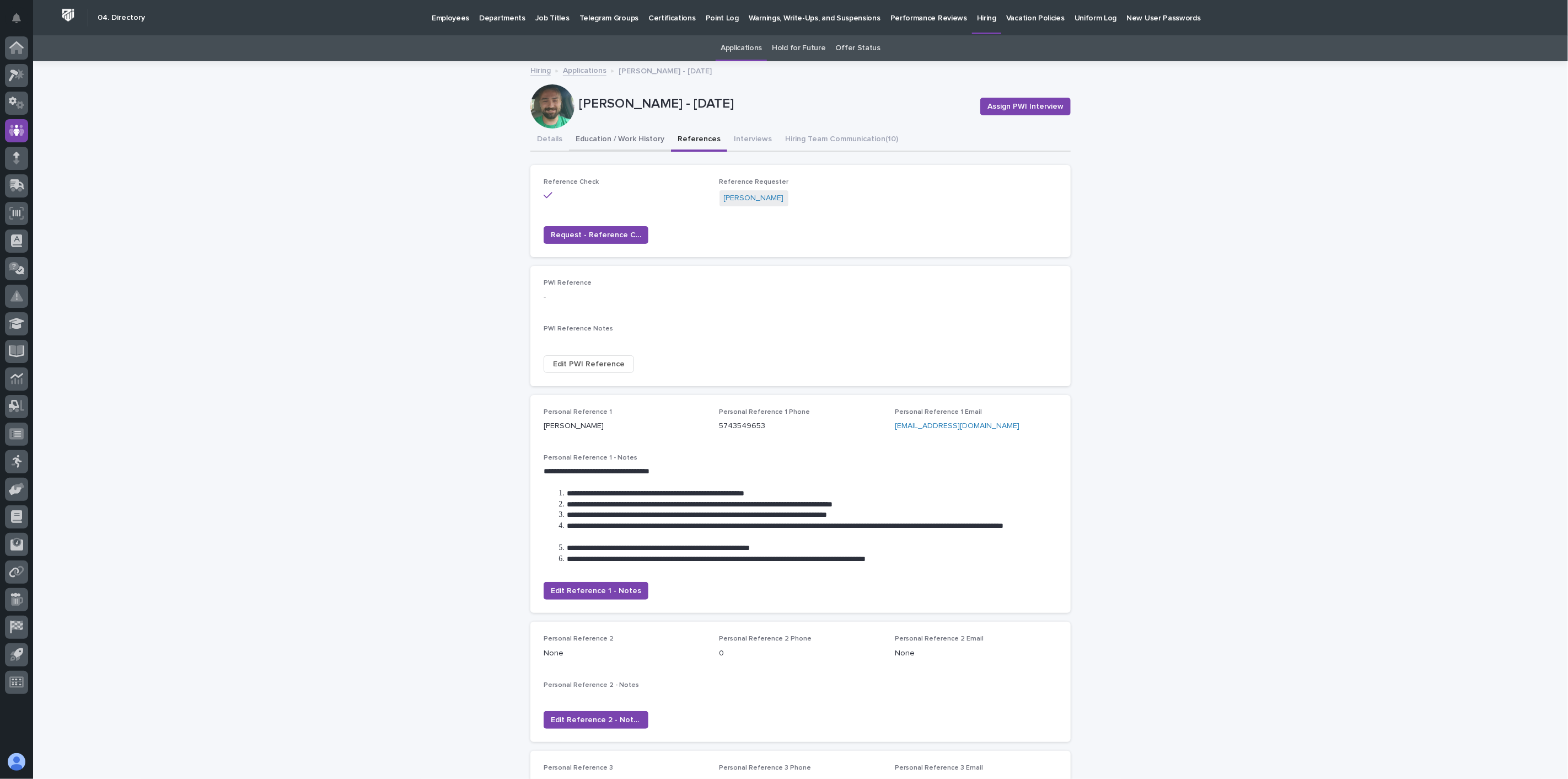
click at [611, 140] on button "Education / Work History" at bounding box center [620, 140] width 102 height 23
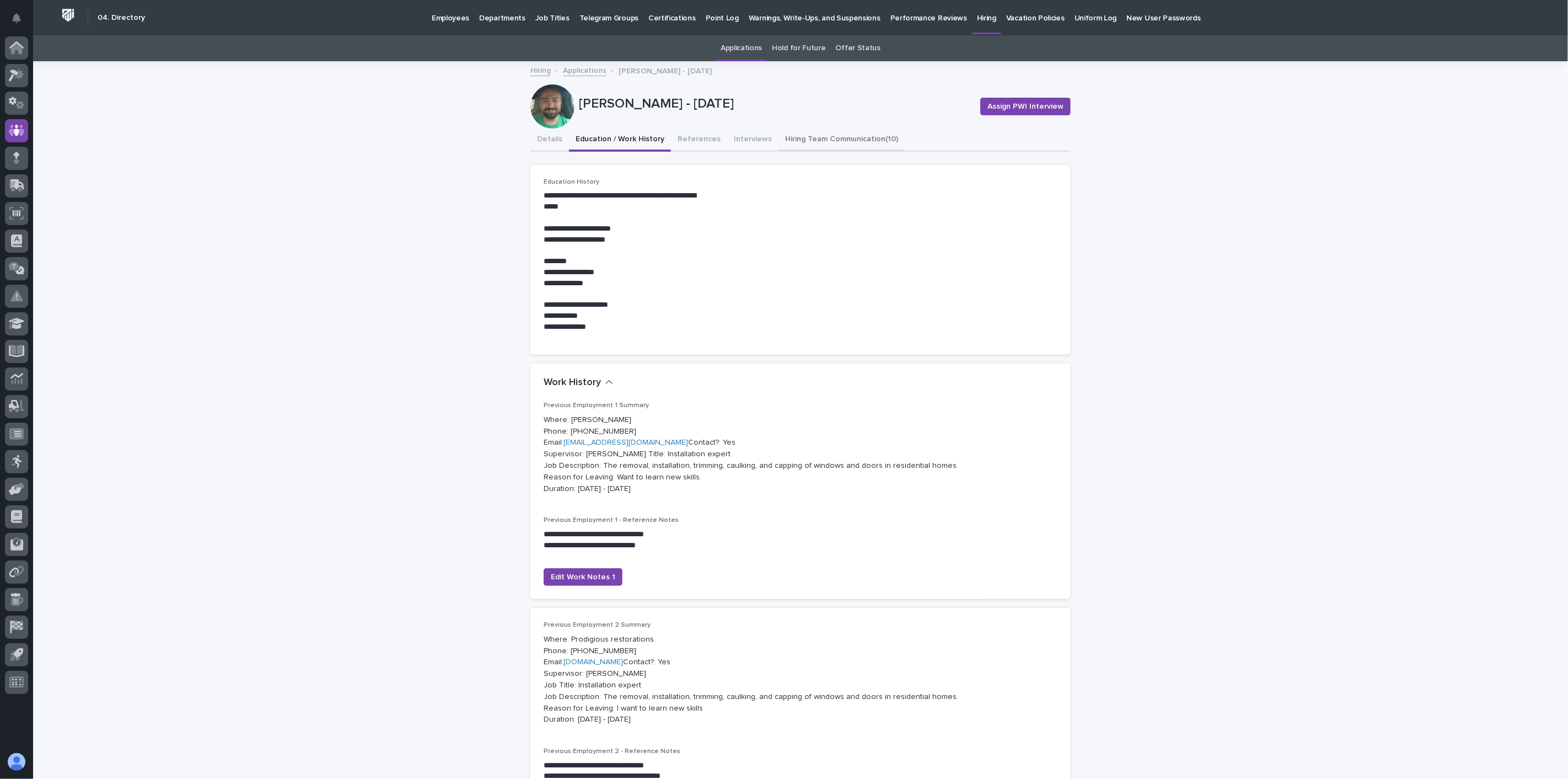
click at [849, 138] on button "Hiring Team Communication (10)" at bounding box center [842, 140] width 127 height 23
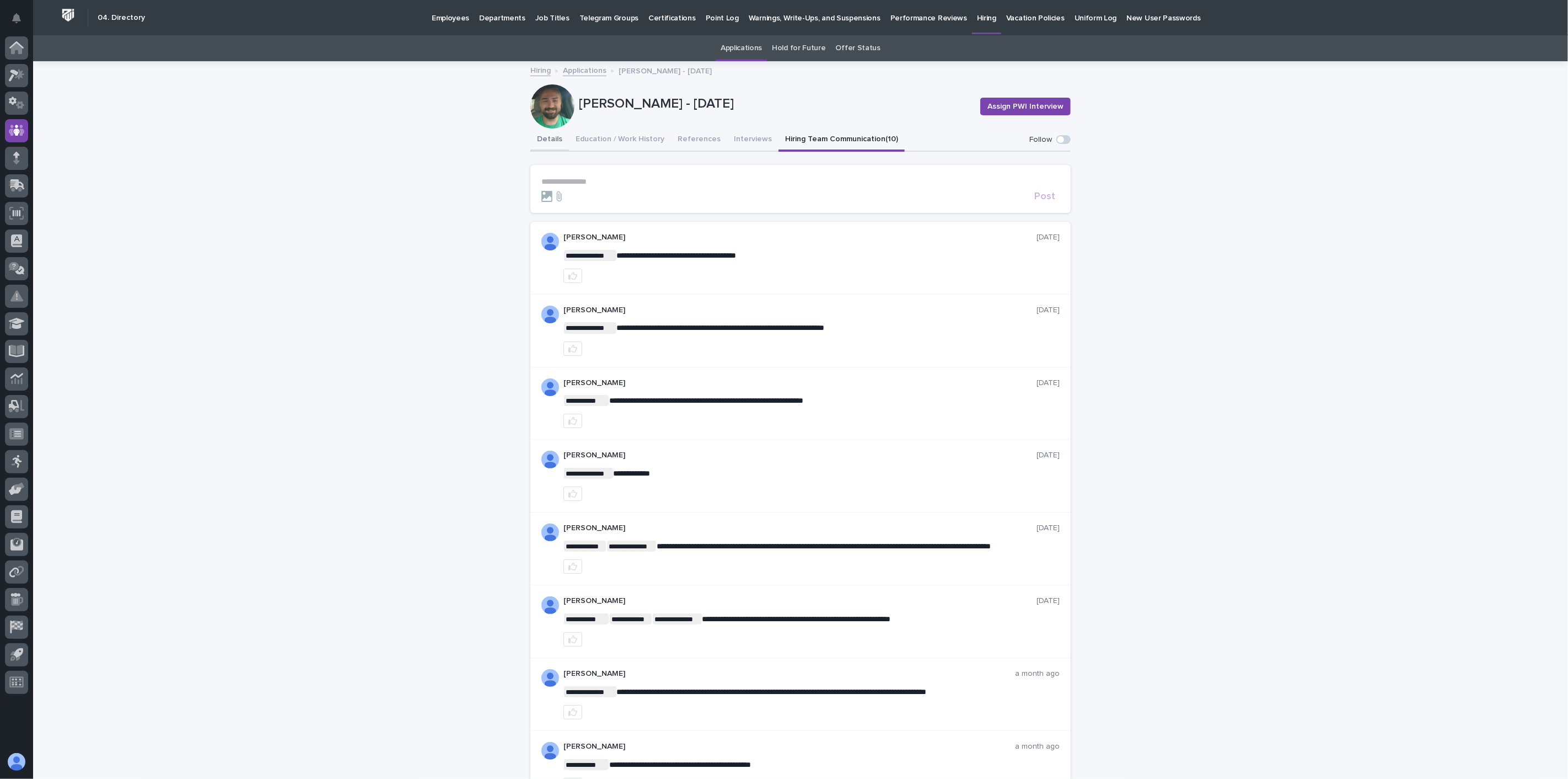
click at [539, 138] on button "Details" at bounding box center [549, 140] width 38 height 23
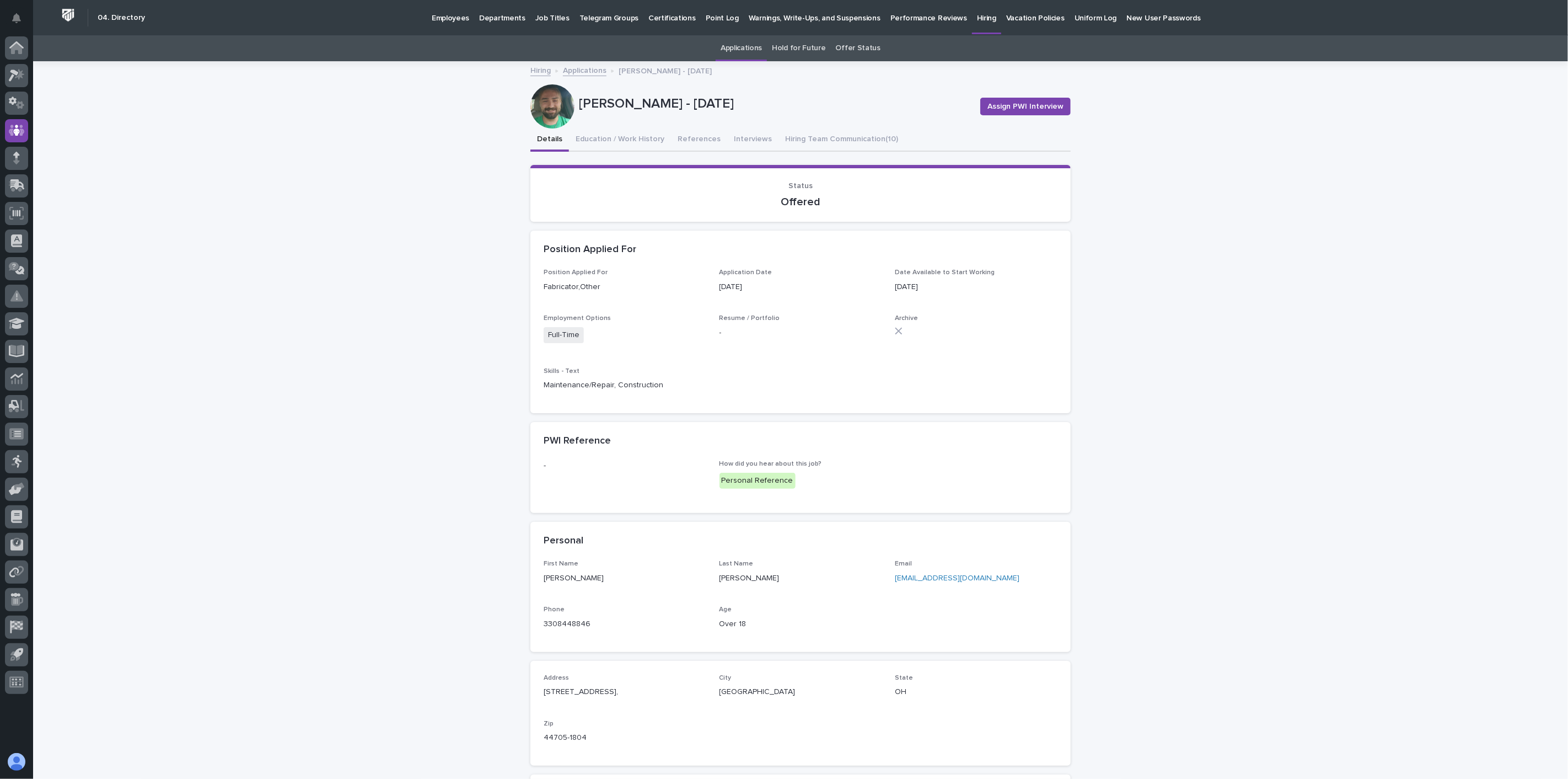
click at [575, 69] on link "Applications" at bounding box center [585, 70] width 44 height 13
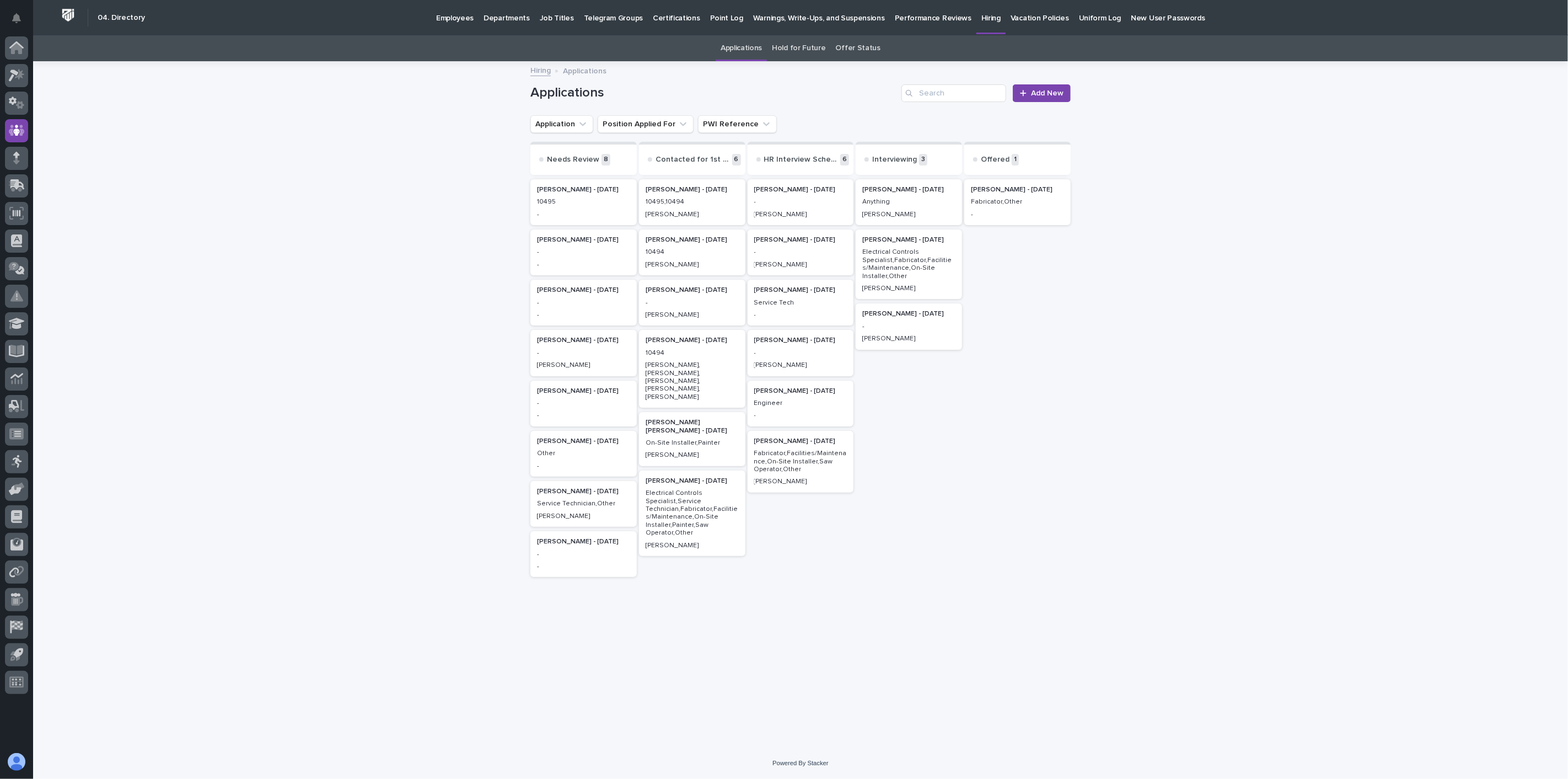
click at [460, 15] on p "Employees" at bounding box center [454, 12] width 38 height 23
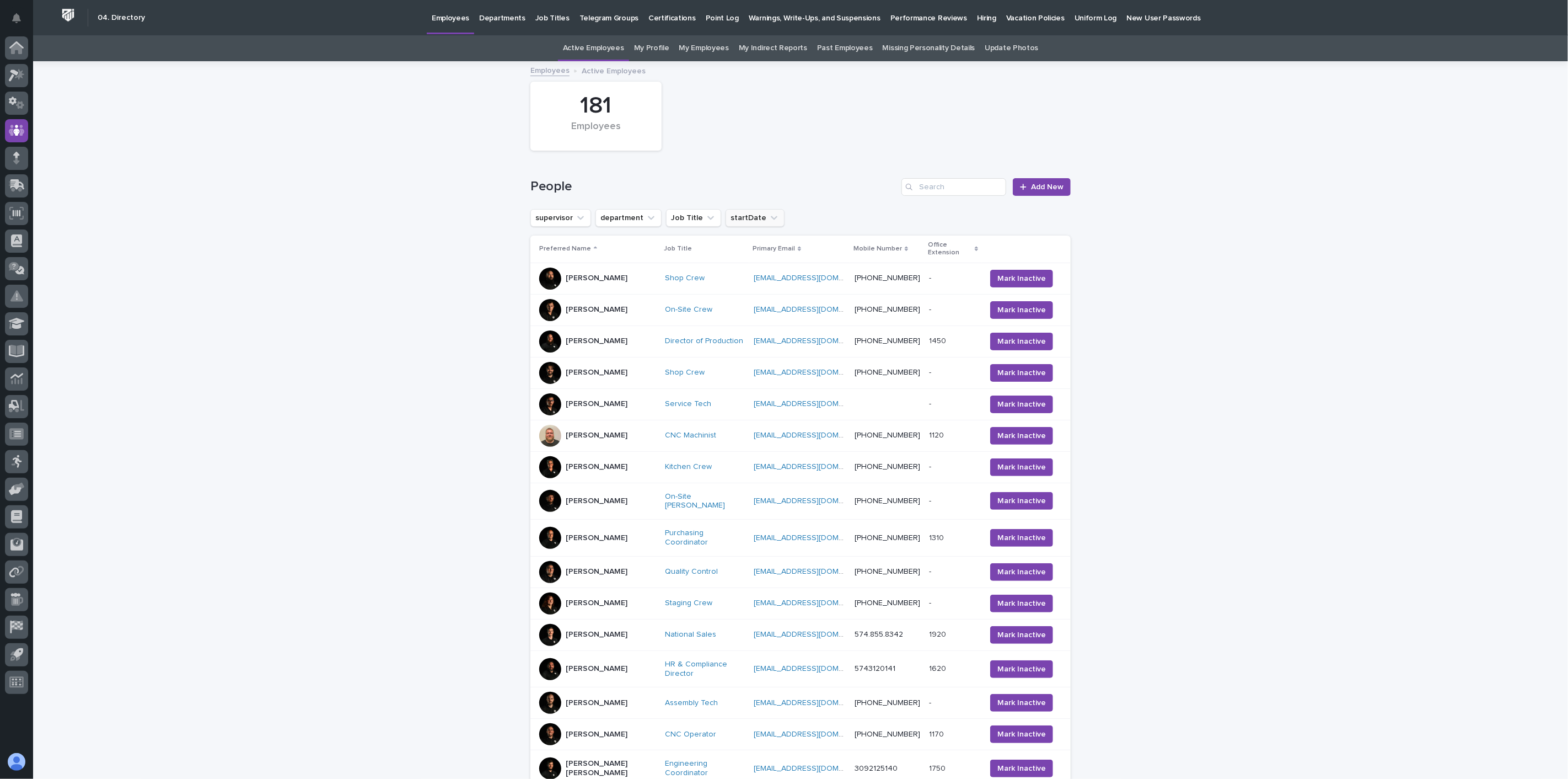
click at [769, 216] on icon "startDate" at bounding box center [774, 218] width 11 height 11
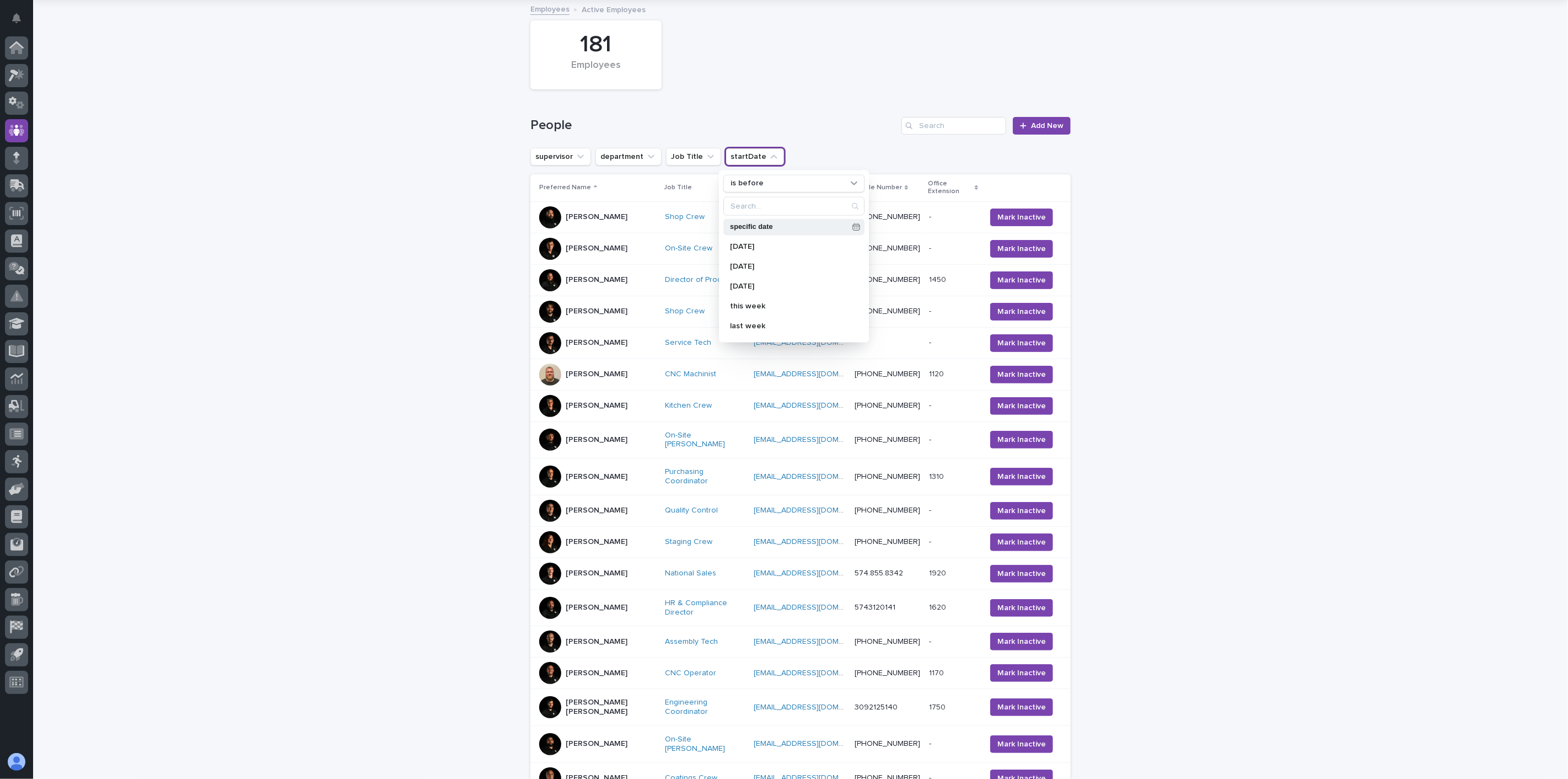
click at [762, 224] on p "specific date" at bounding box center [789, 226] width 118 height 7
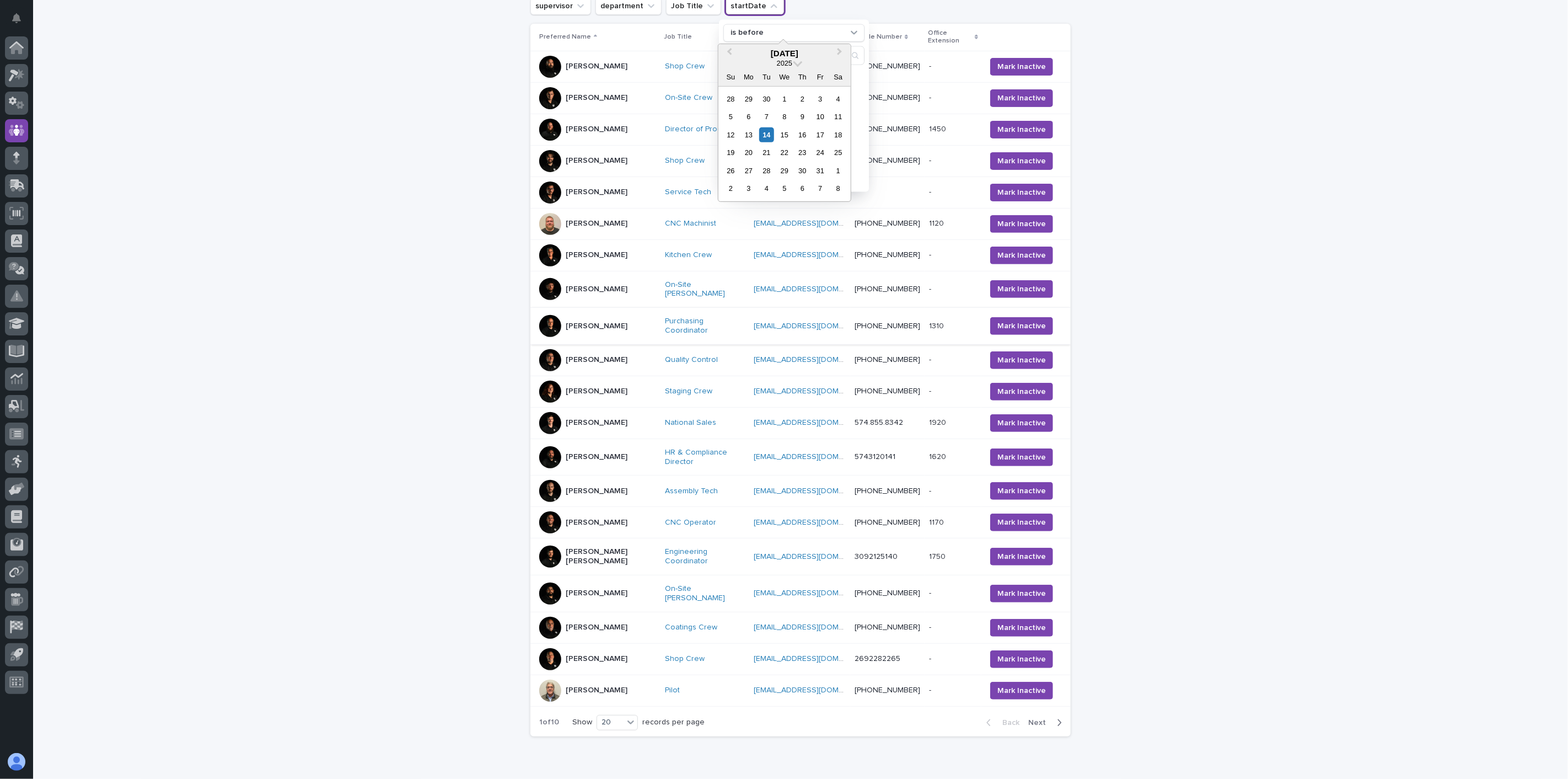
scroll to position [230, 0]
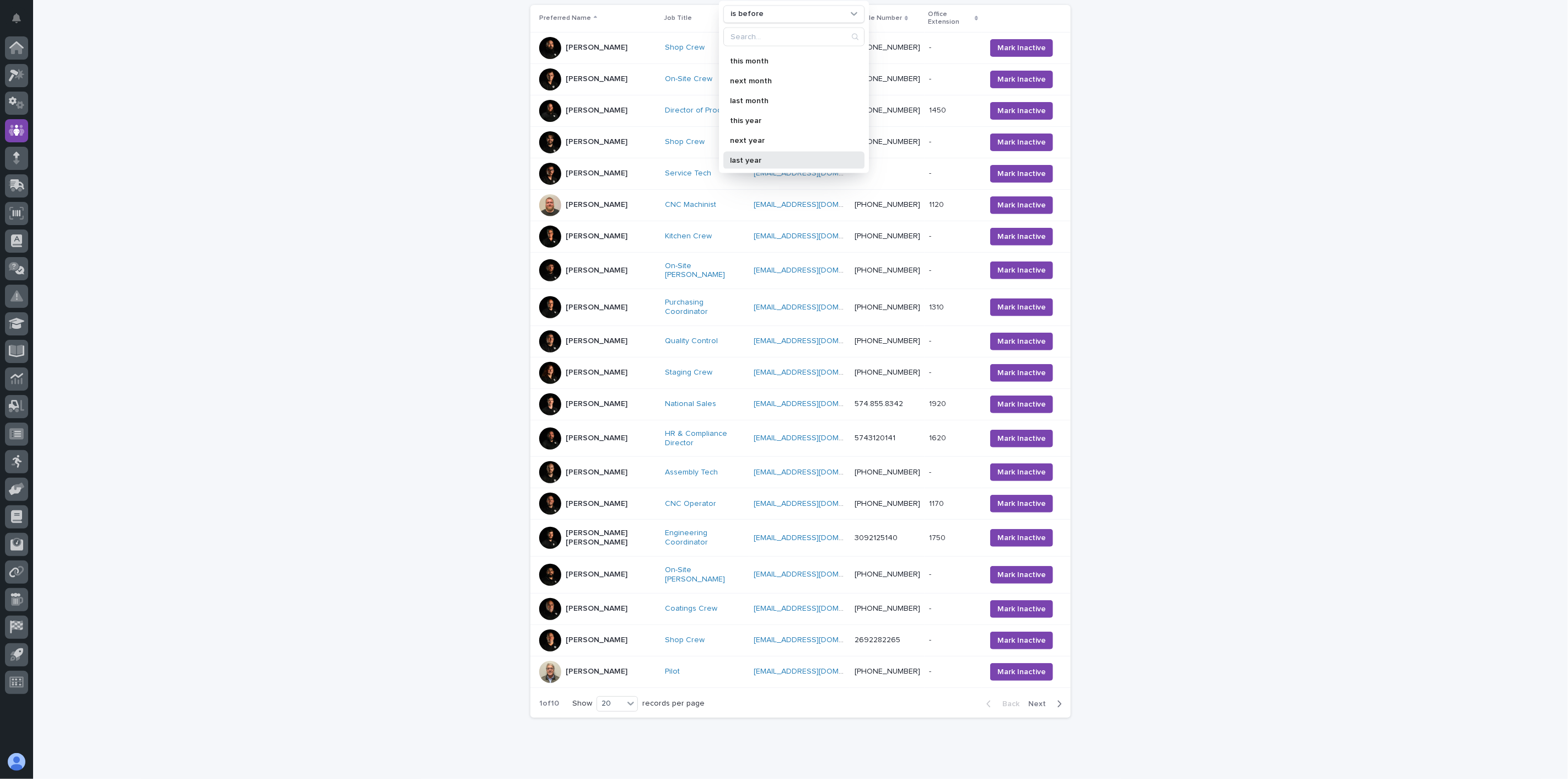
click at [752, 162] on p "last year" at bounding box center [789, 160] width 117 height 8
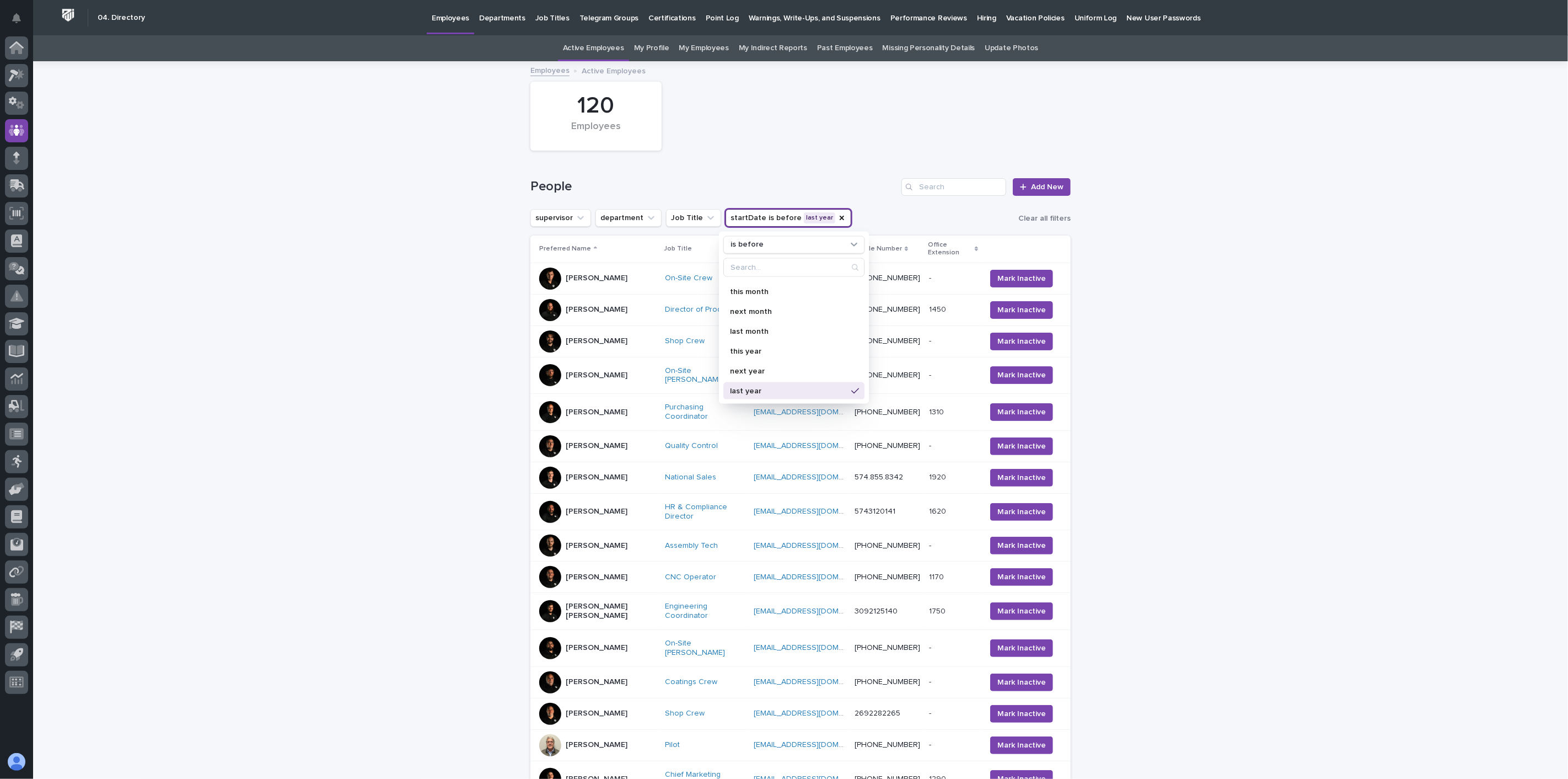
click at [865, 213] on div "supervisor department Job Title startDate is before last year is before specifi…" at bounding box center [800, 217] width 540 height 18
click at [840, 218] on icon "startDate" at bounding box center [842, 218] width 5 height 5
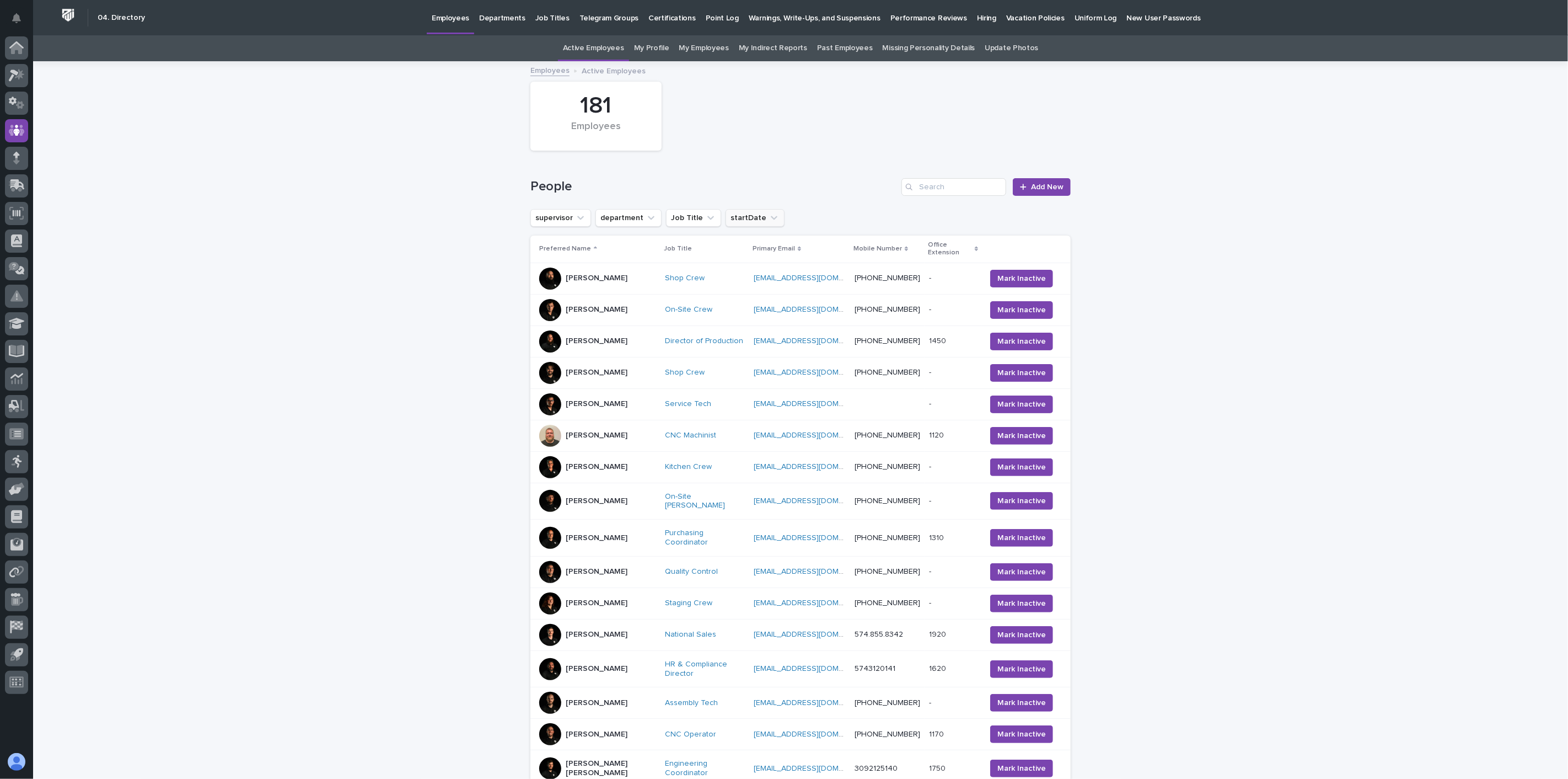
click at [771, 218] on icon "startDate" at bounding box center [774, 217] width 7 height 4
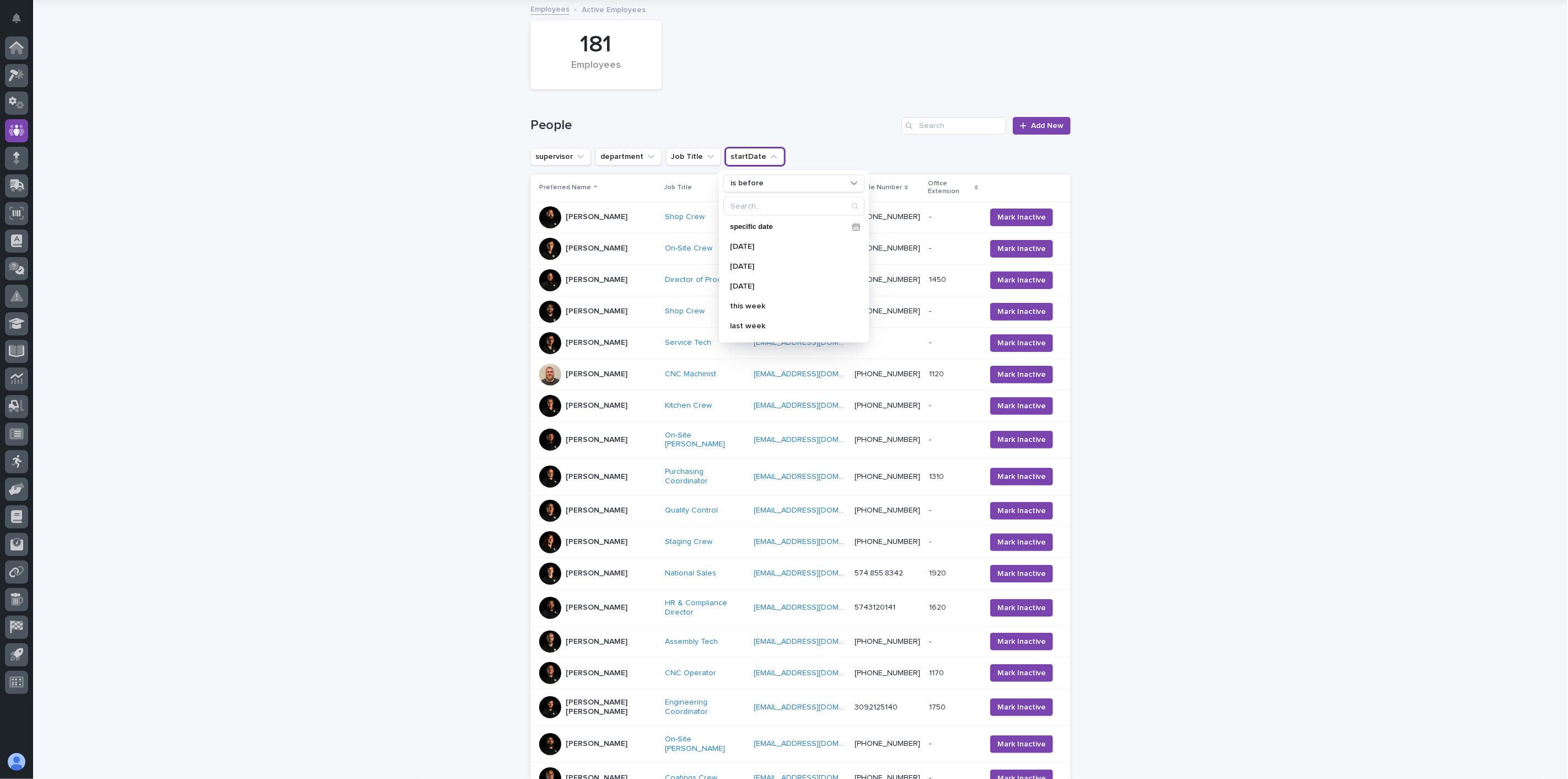
click at [832, 150] on div "supervisor department Job Title startDate is before specific date [DATE] [DATE]…" at bounding box center [800, 157] width 540 height 18
click at [769, 154] on icon "startDate" at bounding box center [774, 157] width 11 height 11
click at [852, 184] on icon at bounding box center [854, 183] width 11 height 11
click at [753, 346] on p "is in between" at bounding box center [788, 344] width 107 height 8
click at [852, 229] on icon at bounding box center [856, 226] width 8 height 8
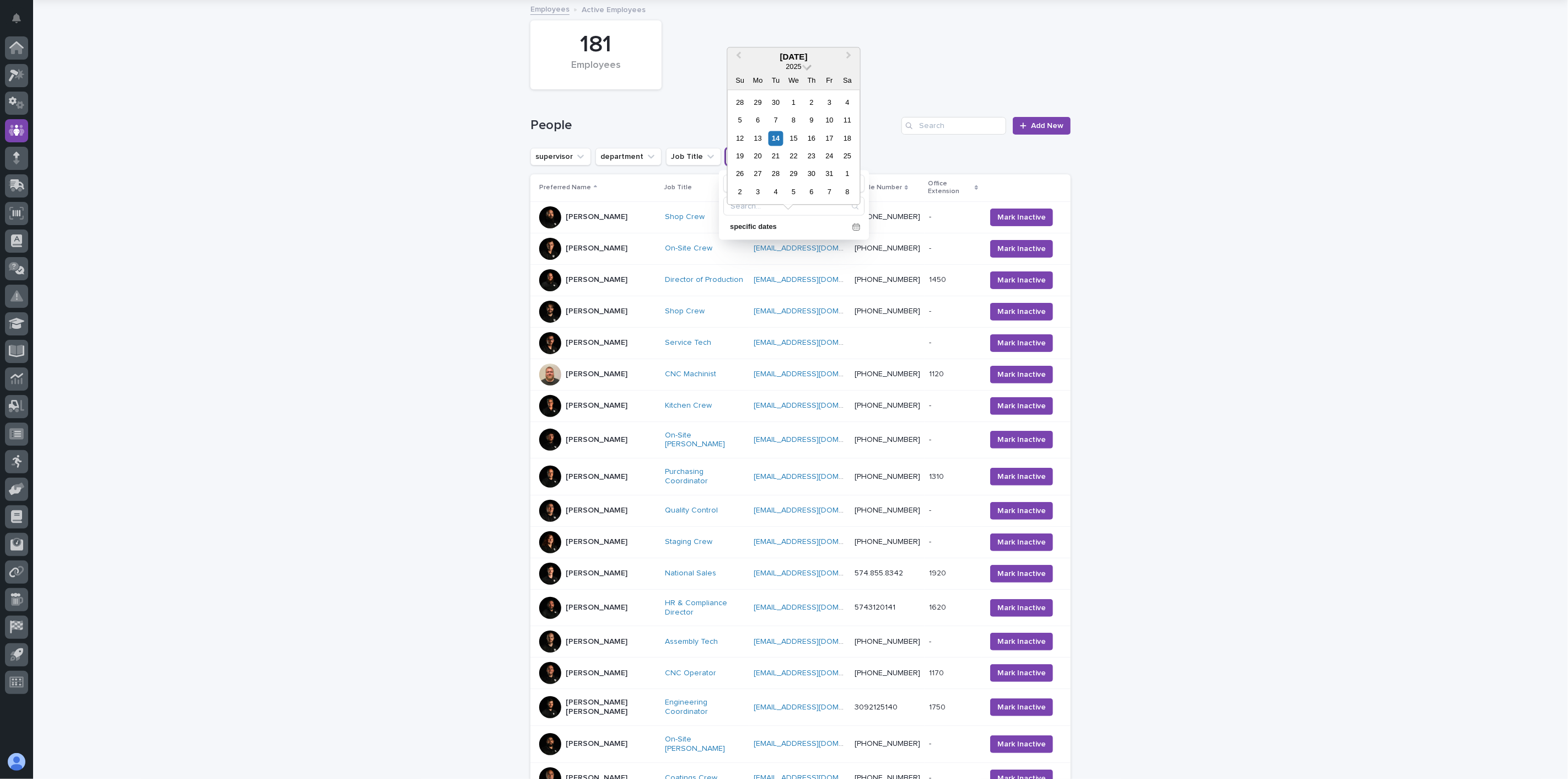
click at [804, 65] on span at bounding box center [807, 66] width 9 height 9
click at [789, 152] on div "2024" at bounding box center [793, 153] width 65 height 11
click at [779, 101] on div "1" at bounding box center [776, 102] width 15 height 15
click at [849, 55] on span "Next Month" at bounding box center [849, 56] width 0 height 15
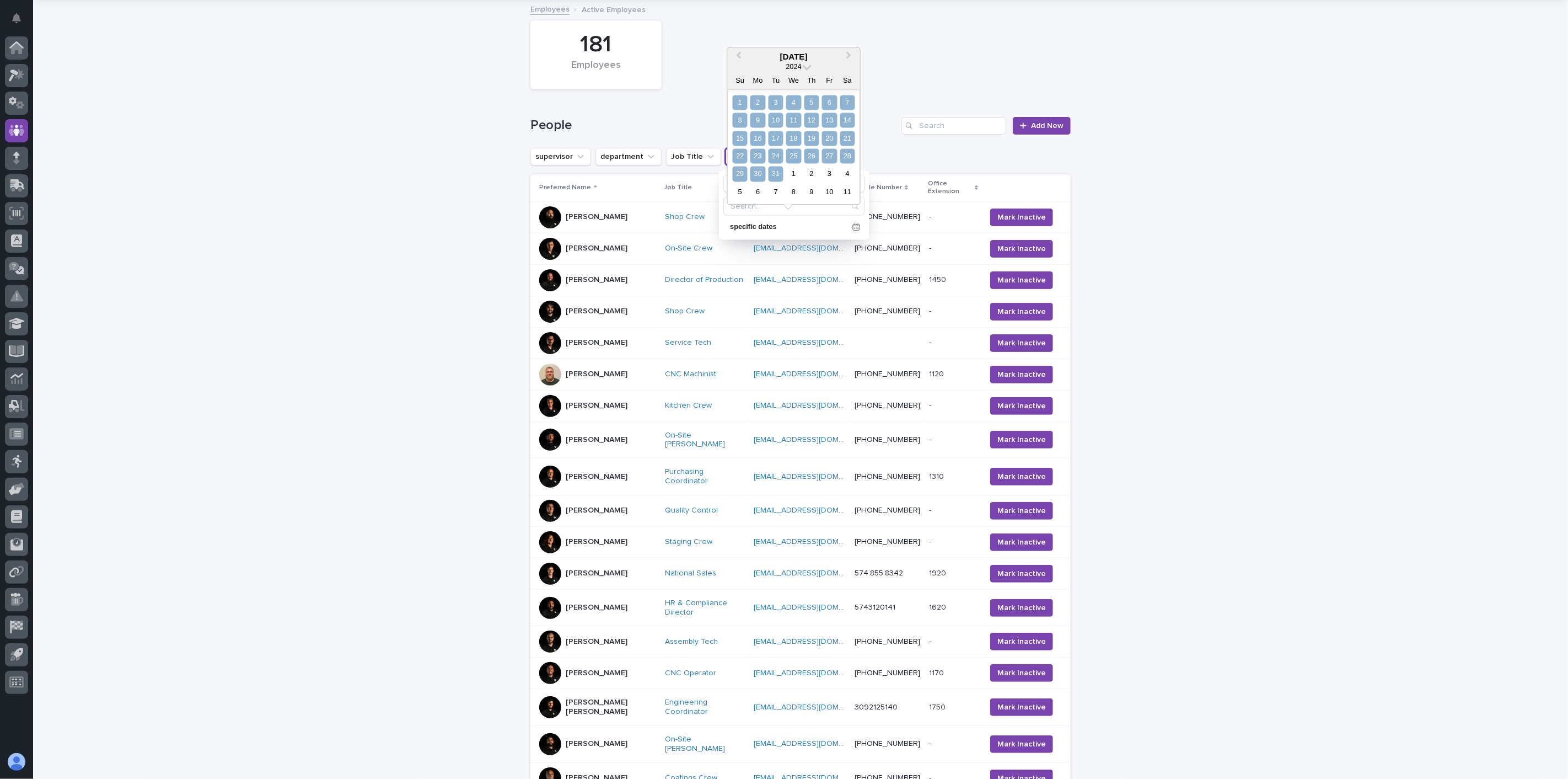
click at [777, 175] on div "31" at bounding box center [776, 173] width 15 height 15
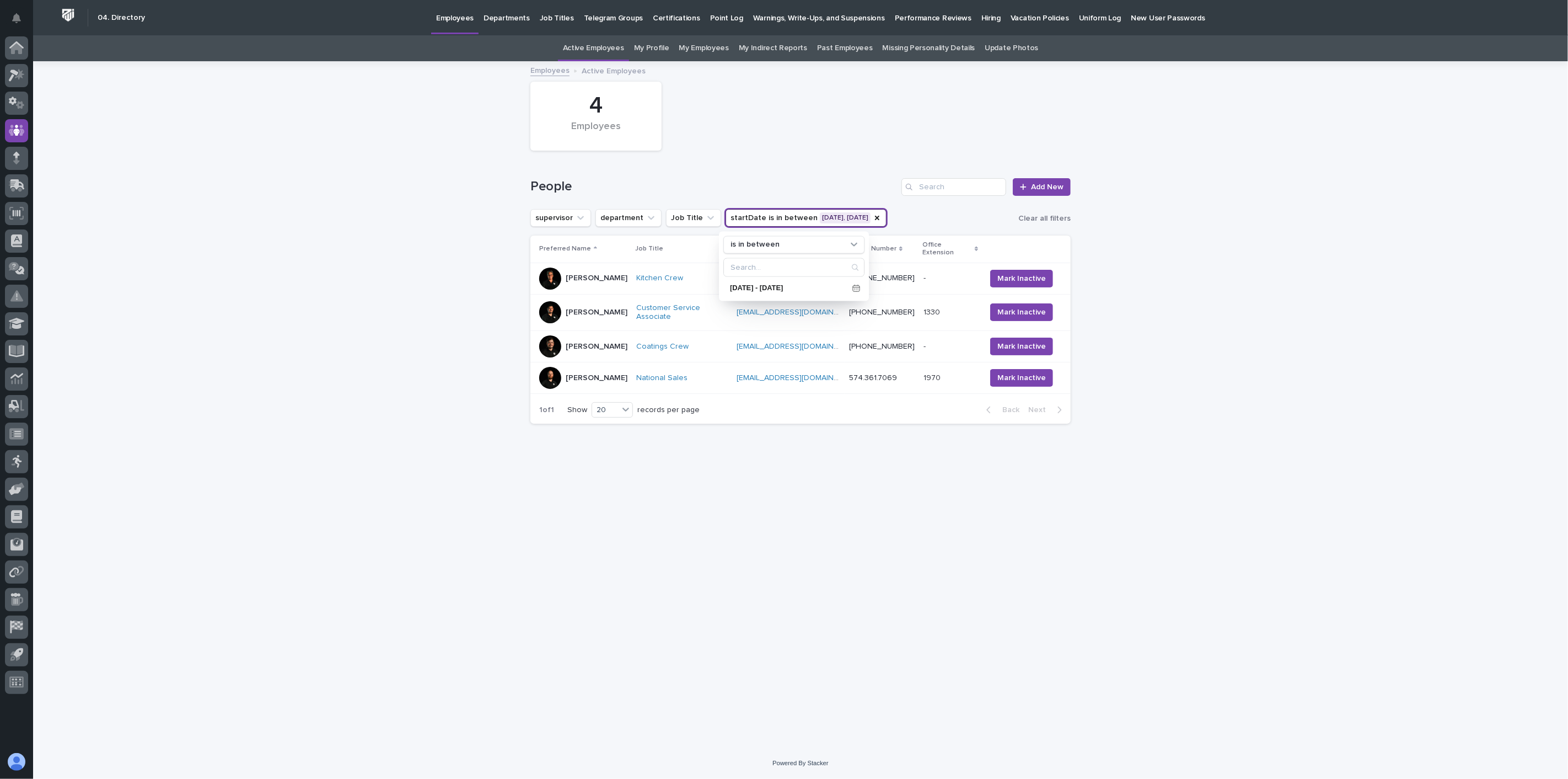
click at [614, 282] on td "[PERSON_NAME]" at bounding box center [581, 278] width 101 height 31
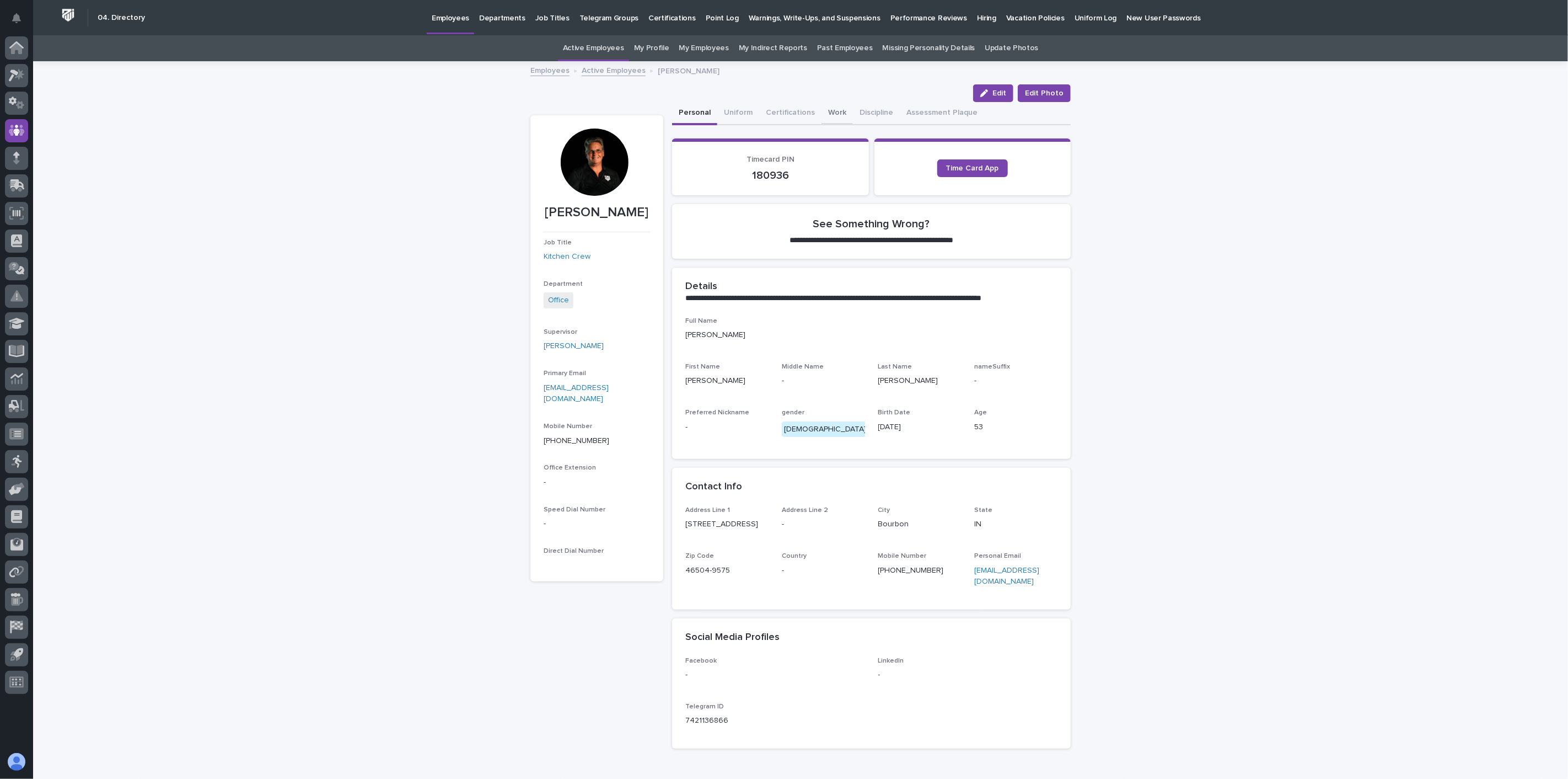
click at [825, 111] on button "Work" at bounding box center [837, 114] width 31 height 23
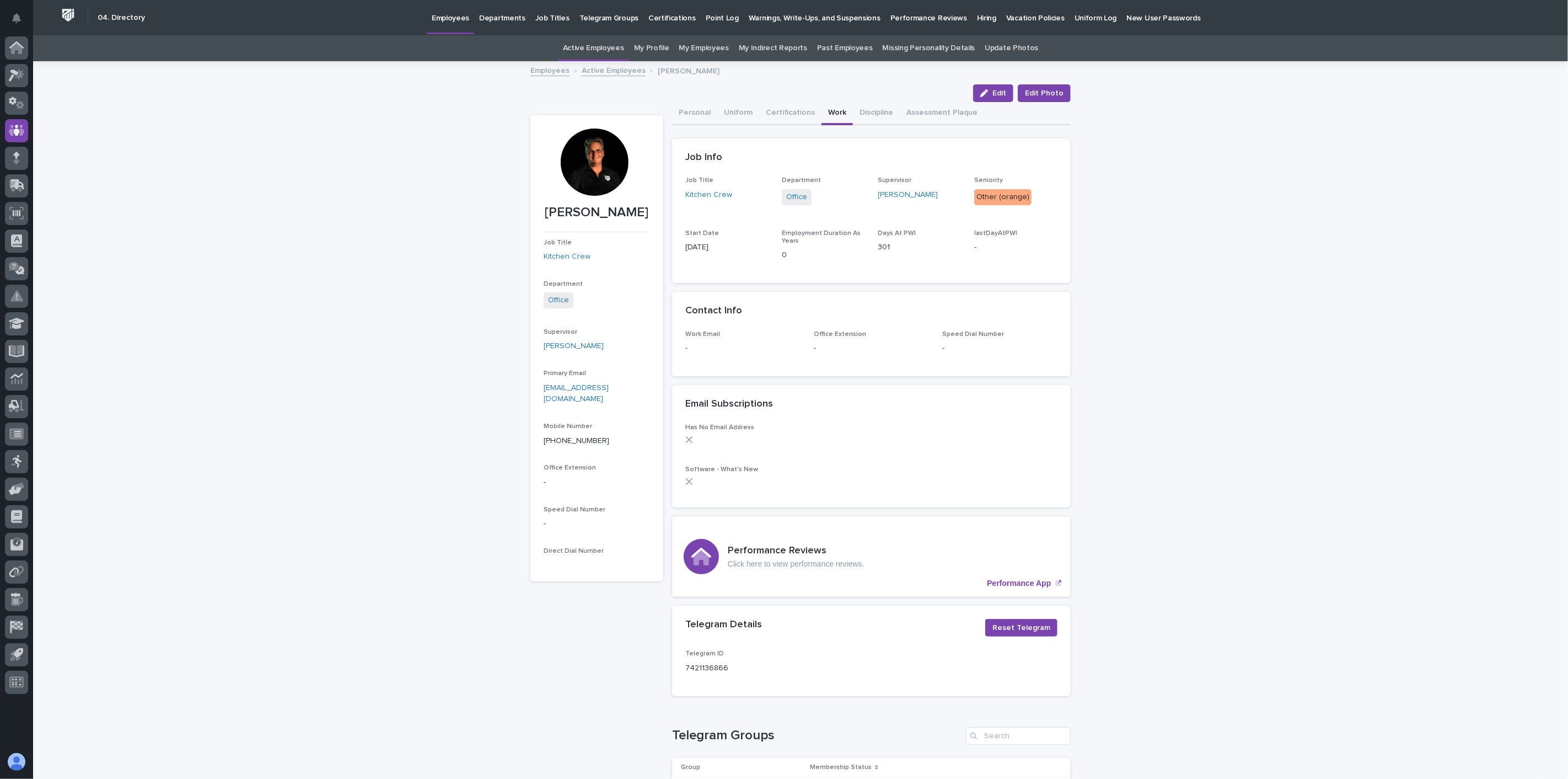
click at [626, 74] on link "Active Employees" at bounding box center [613, 70] width 64 height 13
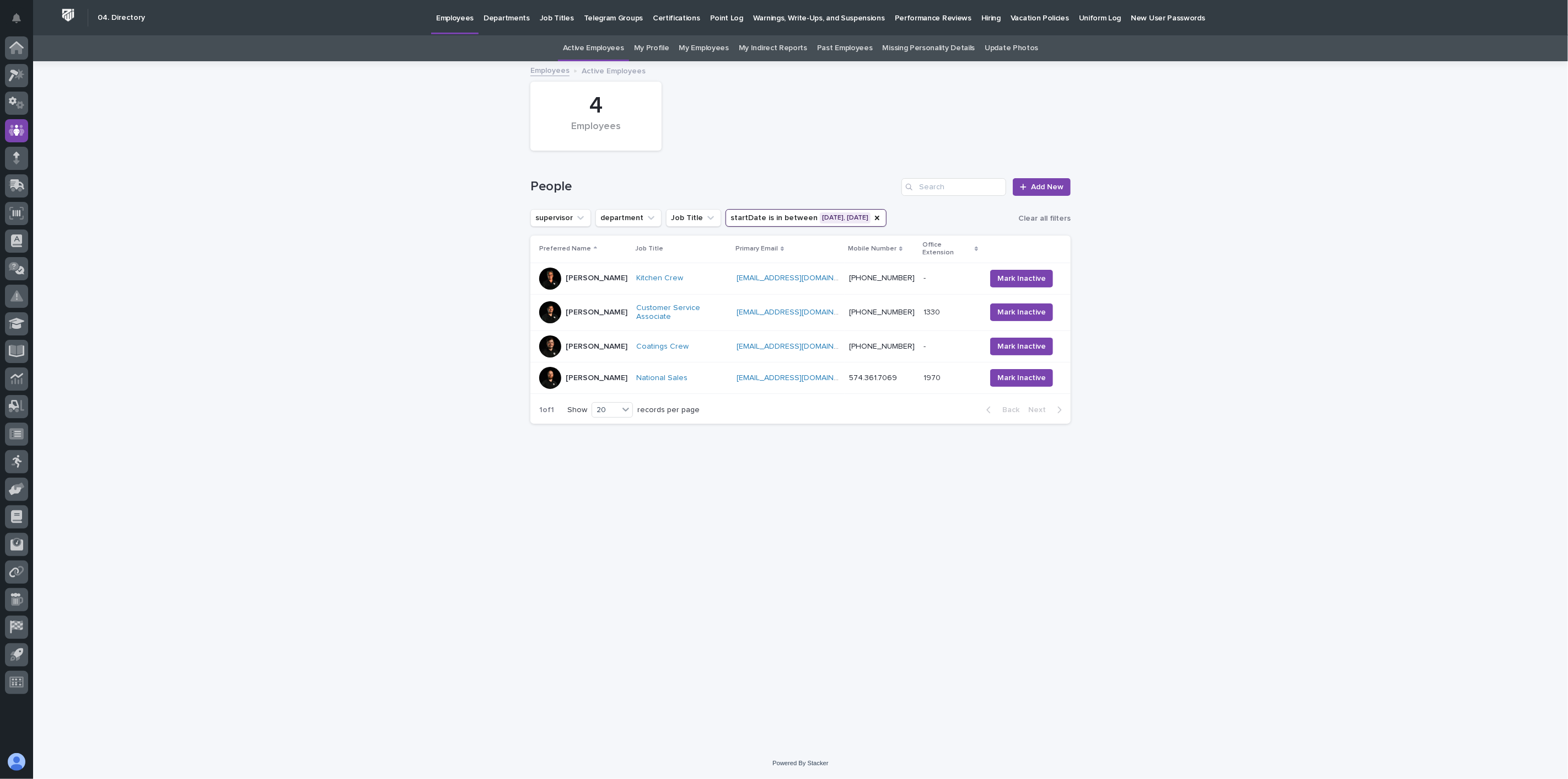
click at [611, 305] on div "[PERSON_NAME]" at bounding box center [583, 312] width 88 height 22
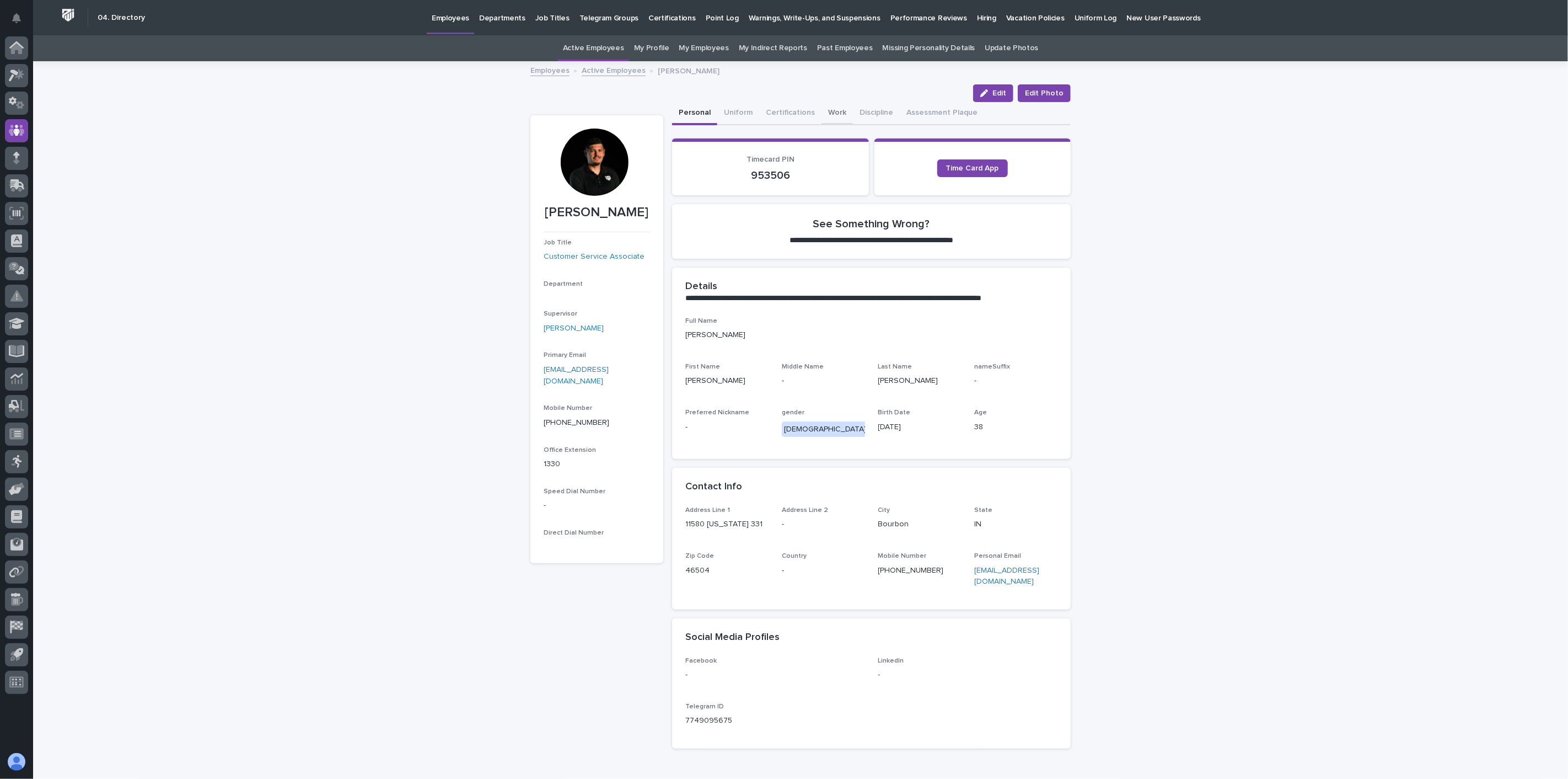
click at [827, 112] on button "Work" at bounding box center [837, 114] width 31 height 23
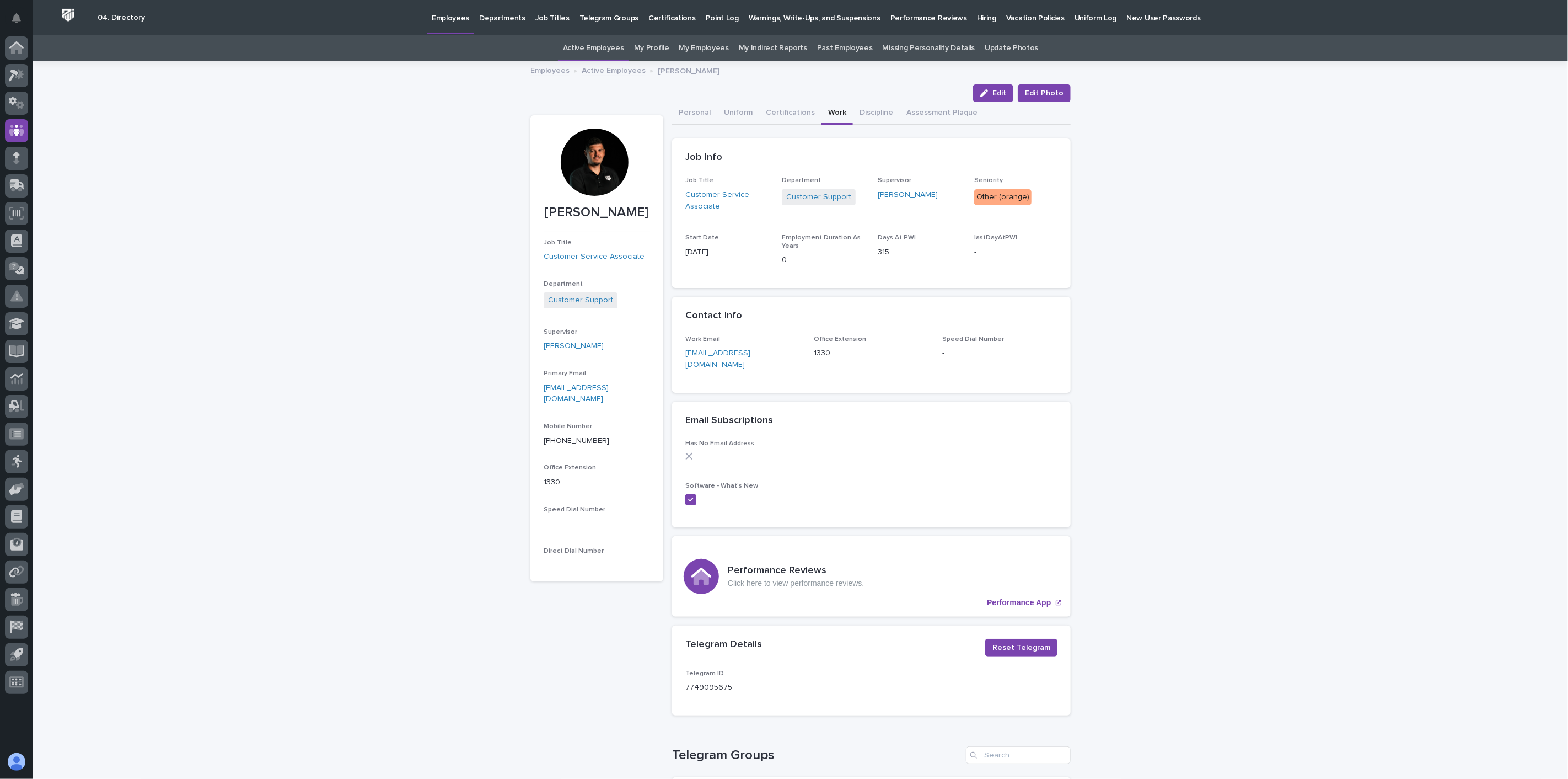
click at [598, 68] on link "Active Employees" at bounding box center [613, 70] width 64 height 13
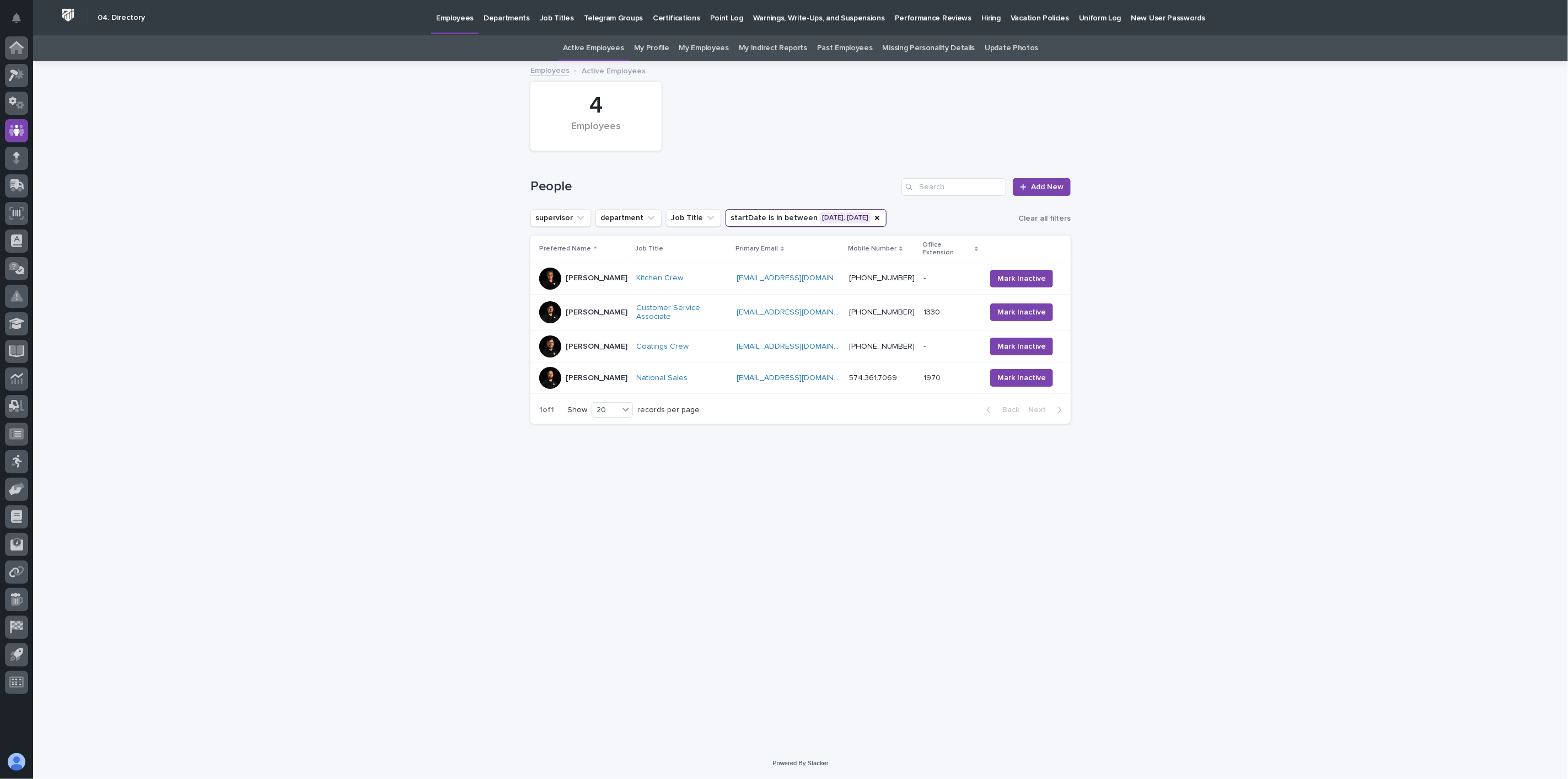
click at [612, 341] on div "[PERSON_NAME]" at bounding box center [583, 346] width 88 height 22
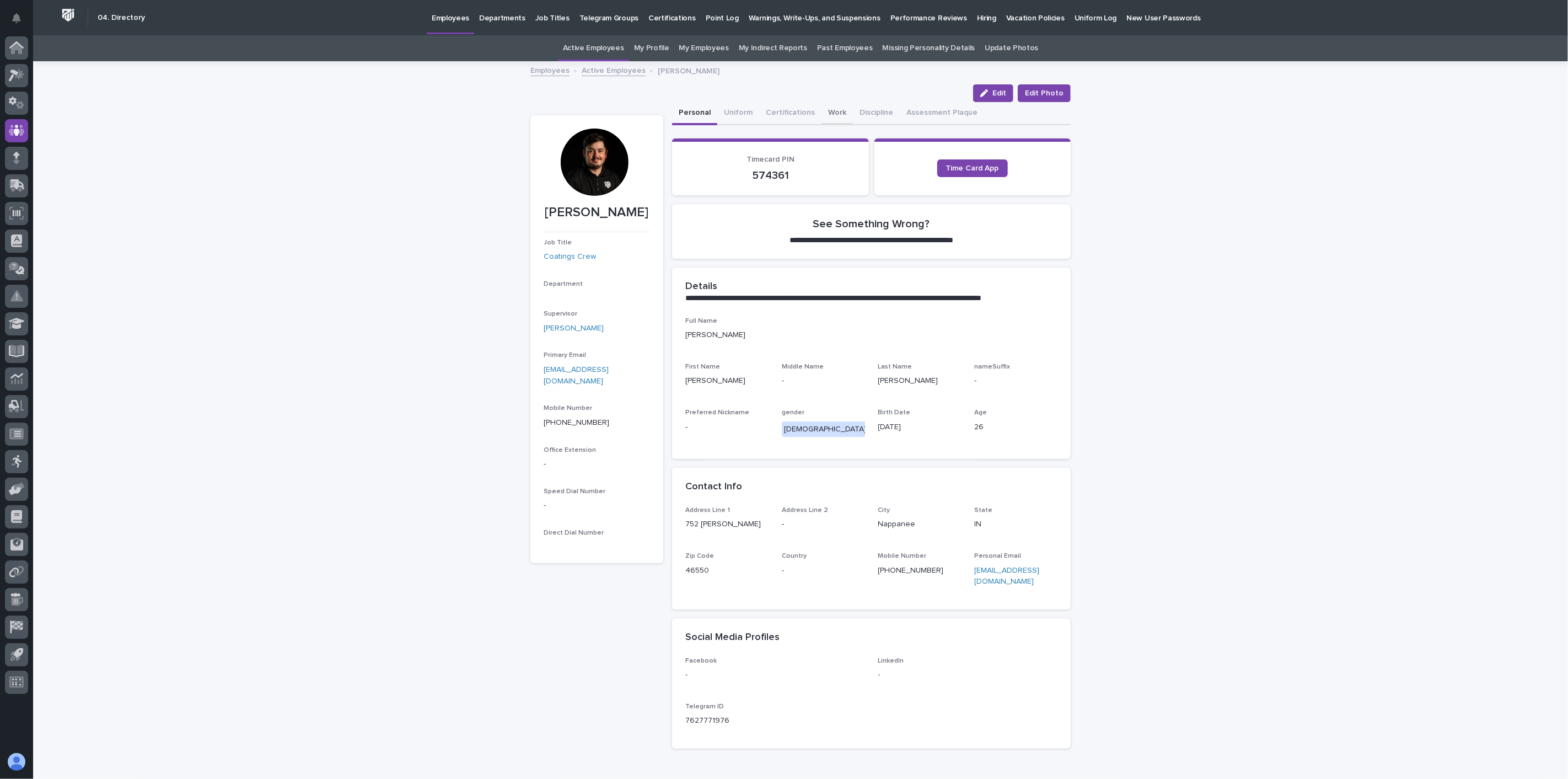
click at [828, 111] on button "Work" at bounding box center [837, 114] width 31 height 23
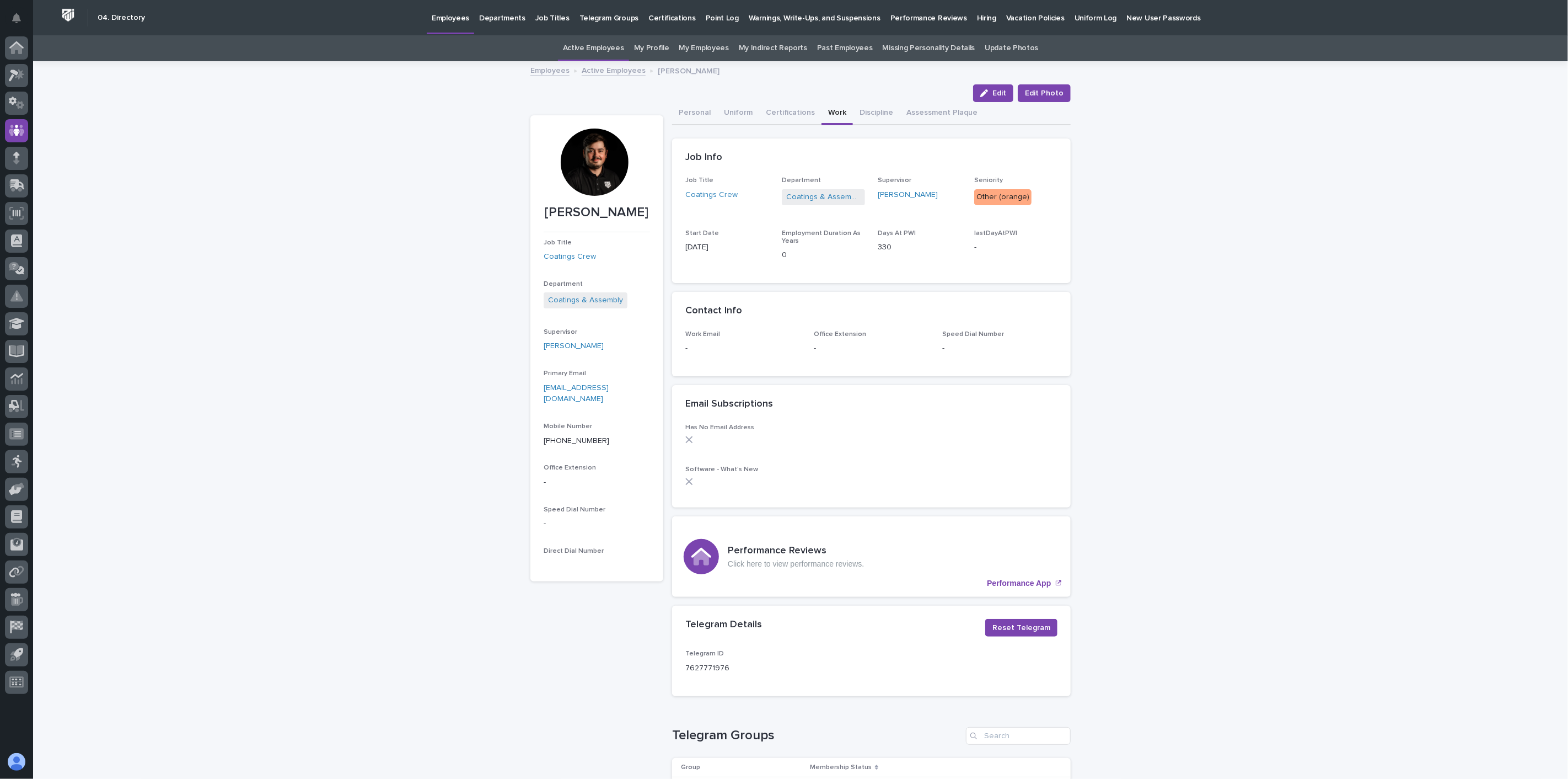
click at [604, 70] on link "Active Employees" at bounding box center [613, 70] width 64 height 13
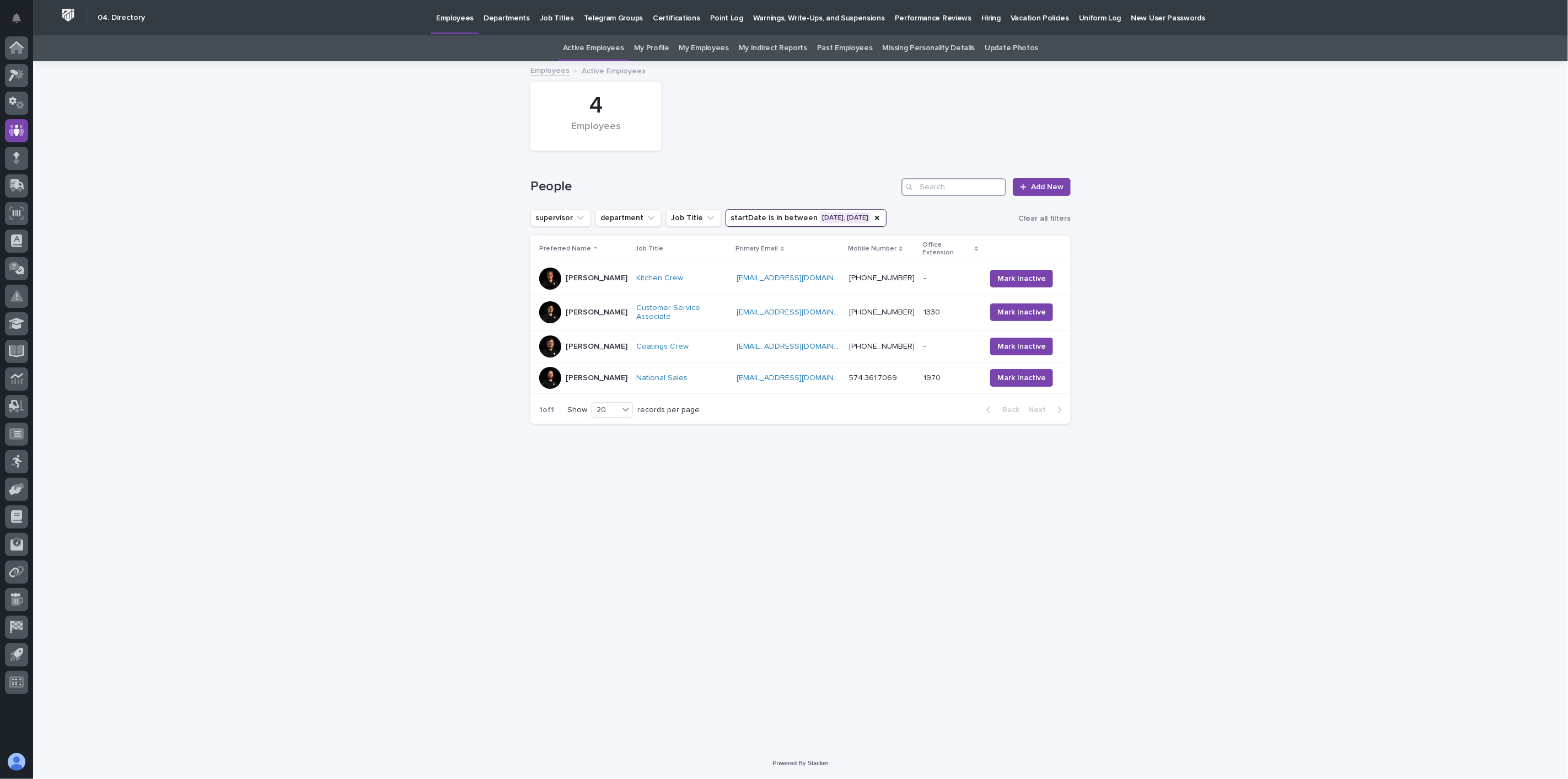
click at [940, 183] on input "Search" at bounding box center [954, 186] width 105 height 18
click at [607, 374] on div "[PERSON_NAME]" at bounding box center [583, 378] width 88 height 22
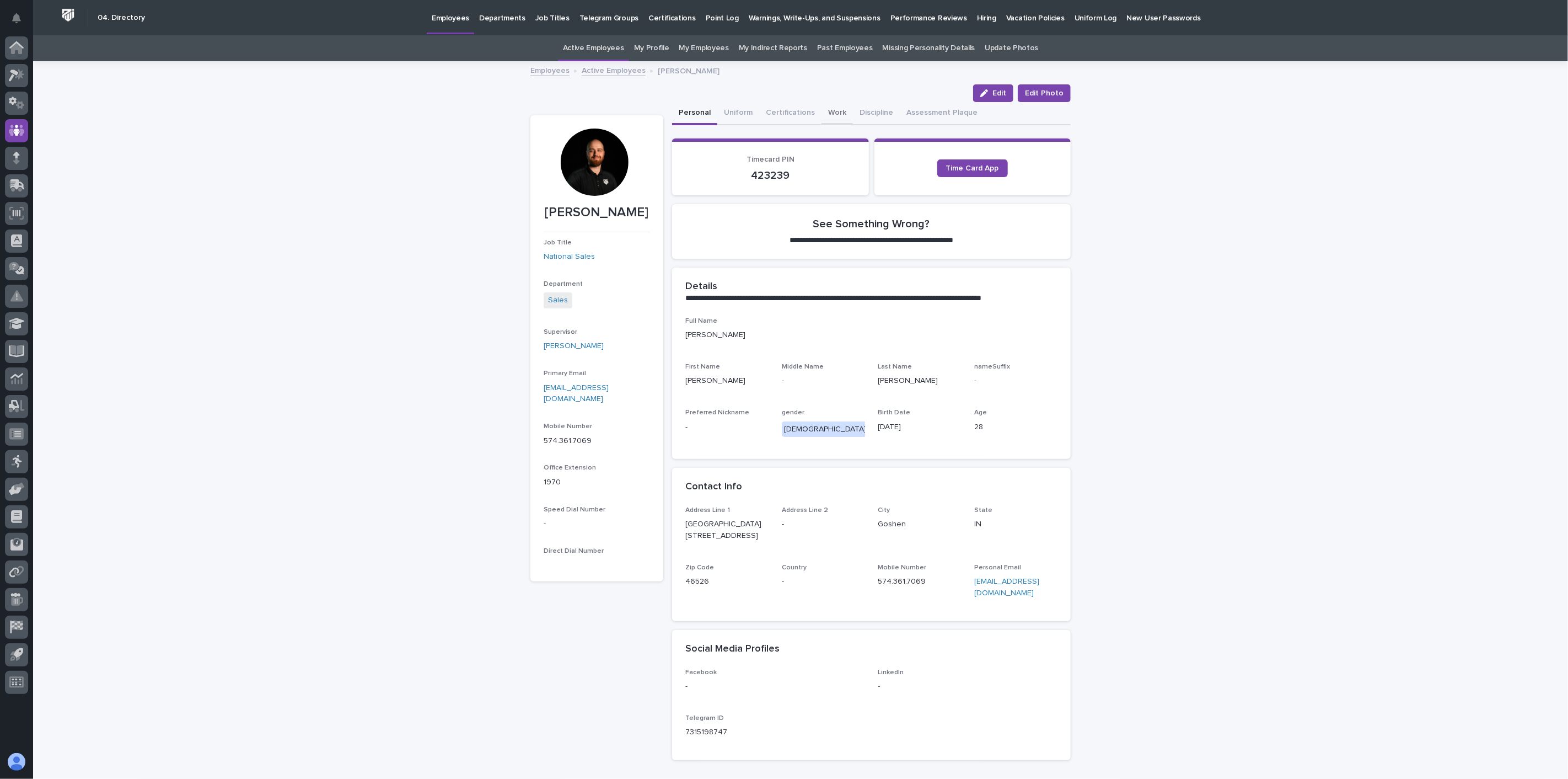
click at [826, 112] on button "Work" at bounding box center [837, 114] width 31 height 23
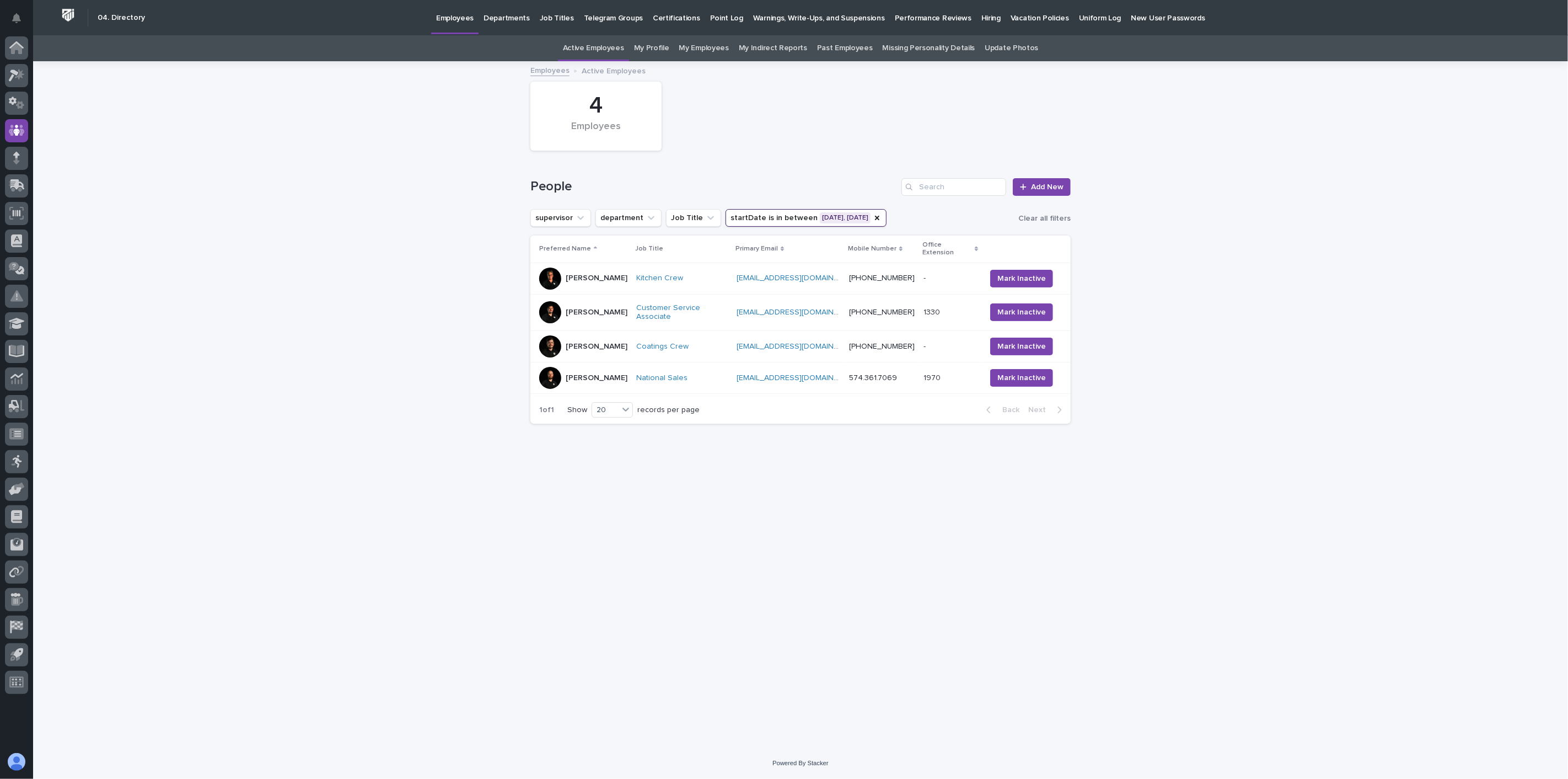
click at [619, 305] on div "[PERSON_NAME]" at bounding box center [583, 312] width 88 height 22
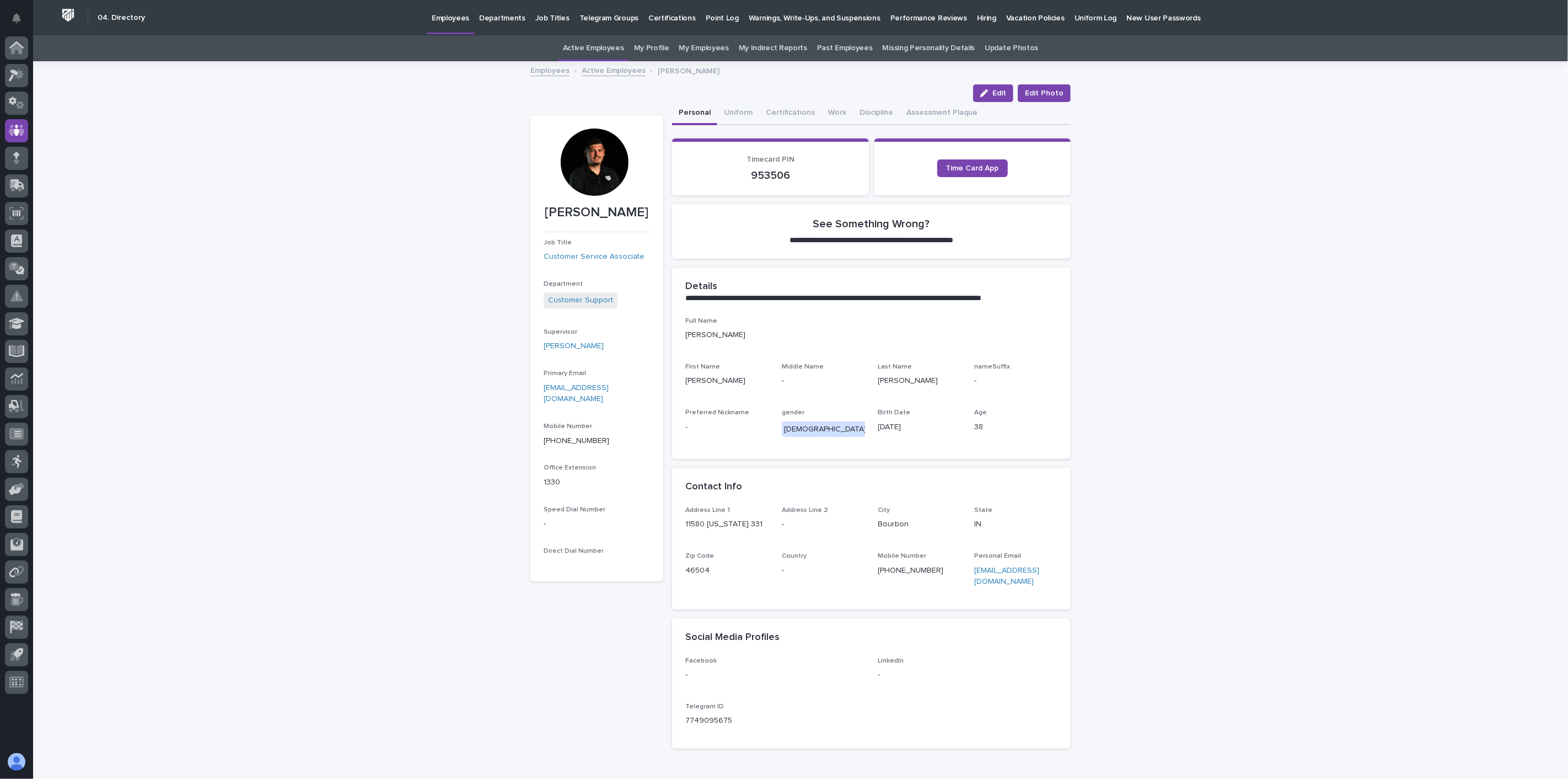
click at [536, 74] on link "Employees" at bounding box center [549, 70] width 39 height 13
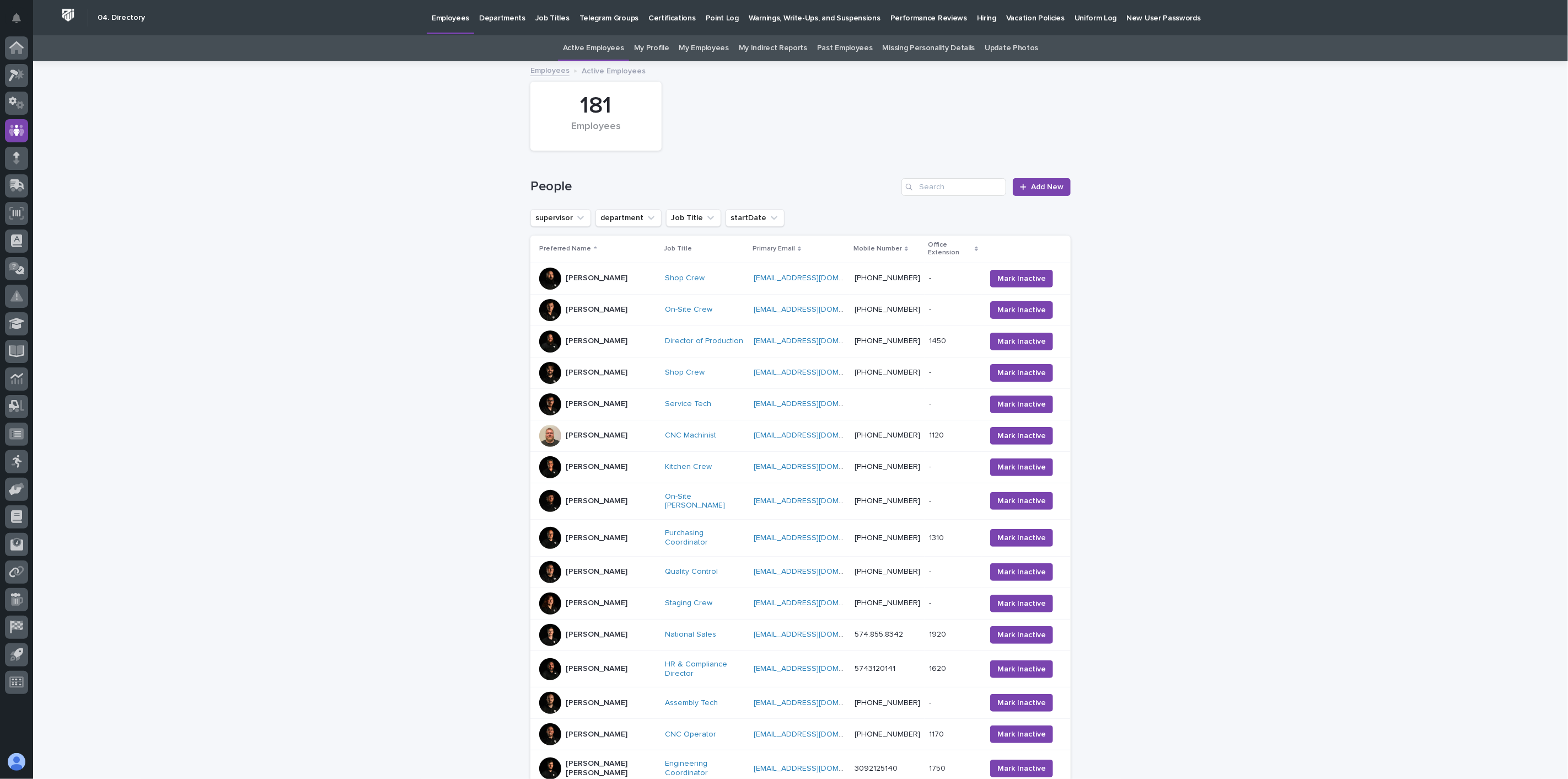
click at [604, 626] on div "[PERSON_NAME]" at bounding box center [596, 635] width 61 height 18
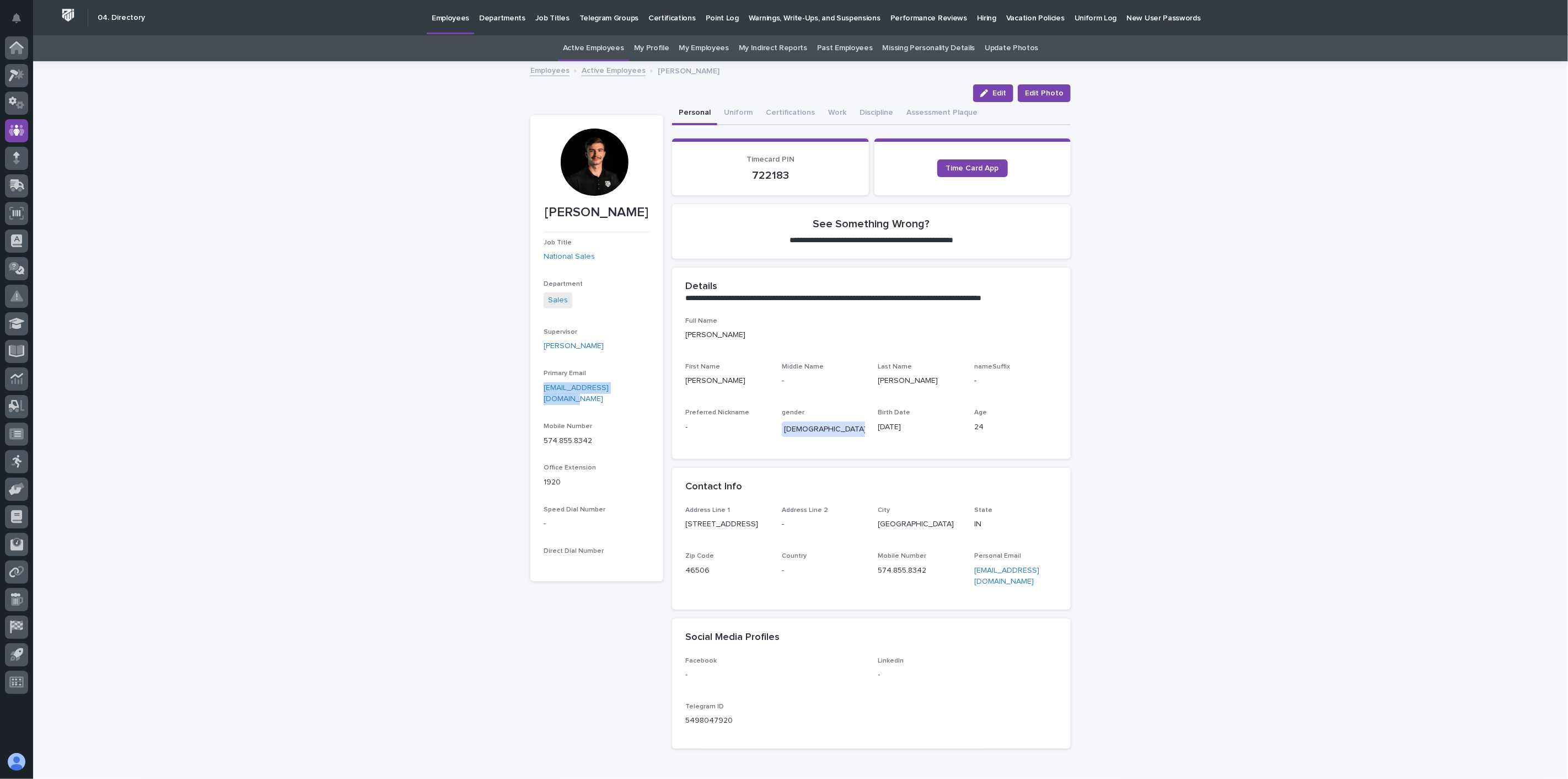
drag, startPoint x: 642, startPoint y: 389, endPoint x: 536, endPoint y: 390, distance: 106.0
click at [536, 390] on section "[PERSON_NAME] Job Title National Sales Department Sales Supervisor [PERSON_NAME…" at bounding box center [596, 348] width 133 height 466
copy link "[EMAIL_ADDRESS][DOMAIN_NAME]"
click at [594, 70] on link "Active Employees" at bounding box center [613, 70] width 64 height 13
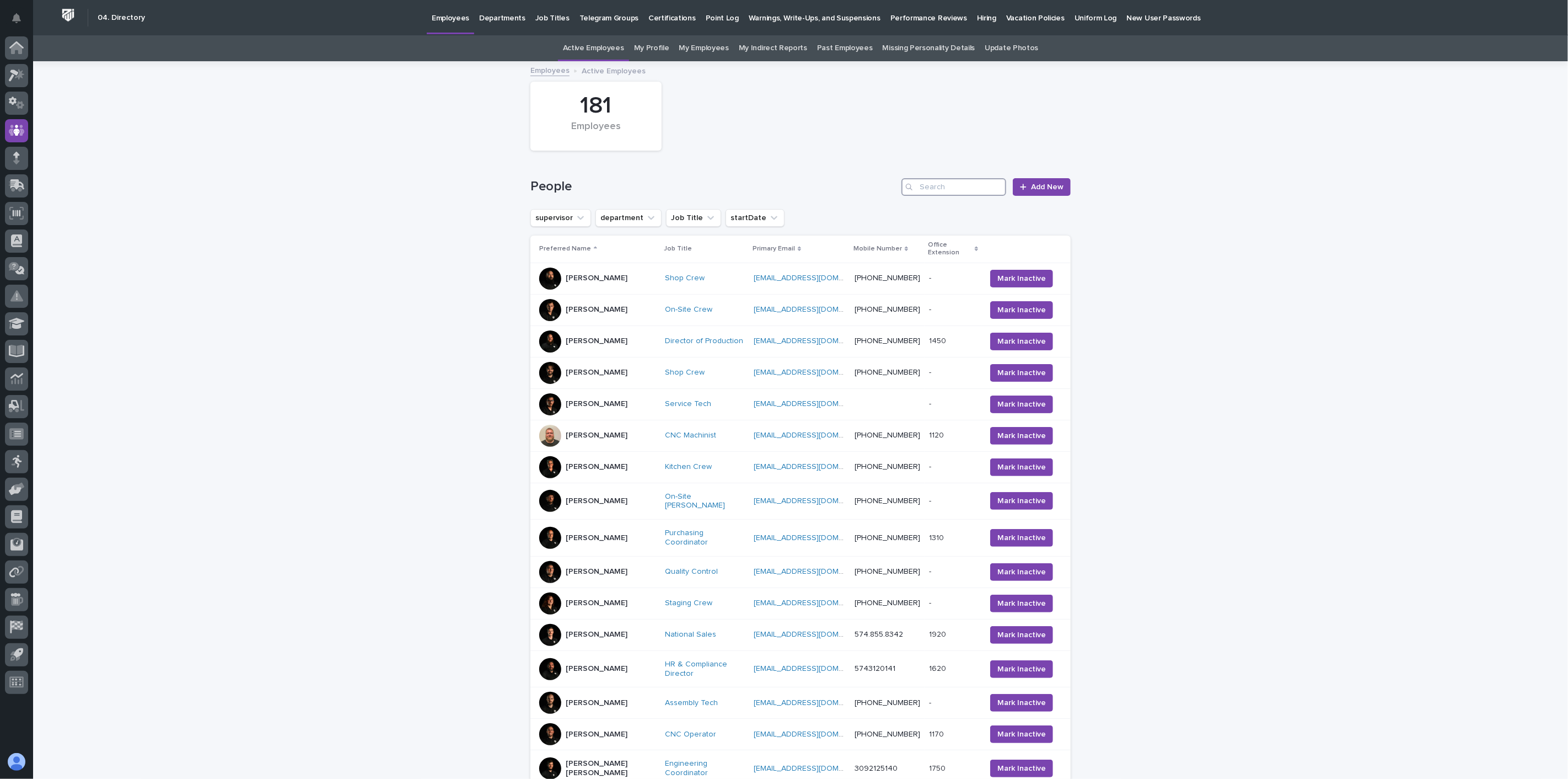
click at [940, 185] on input "Search" at bounding box center [954, 186] width 105 height 18
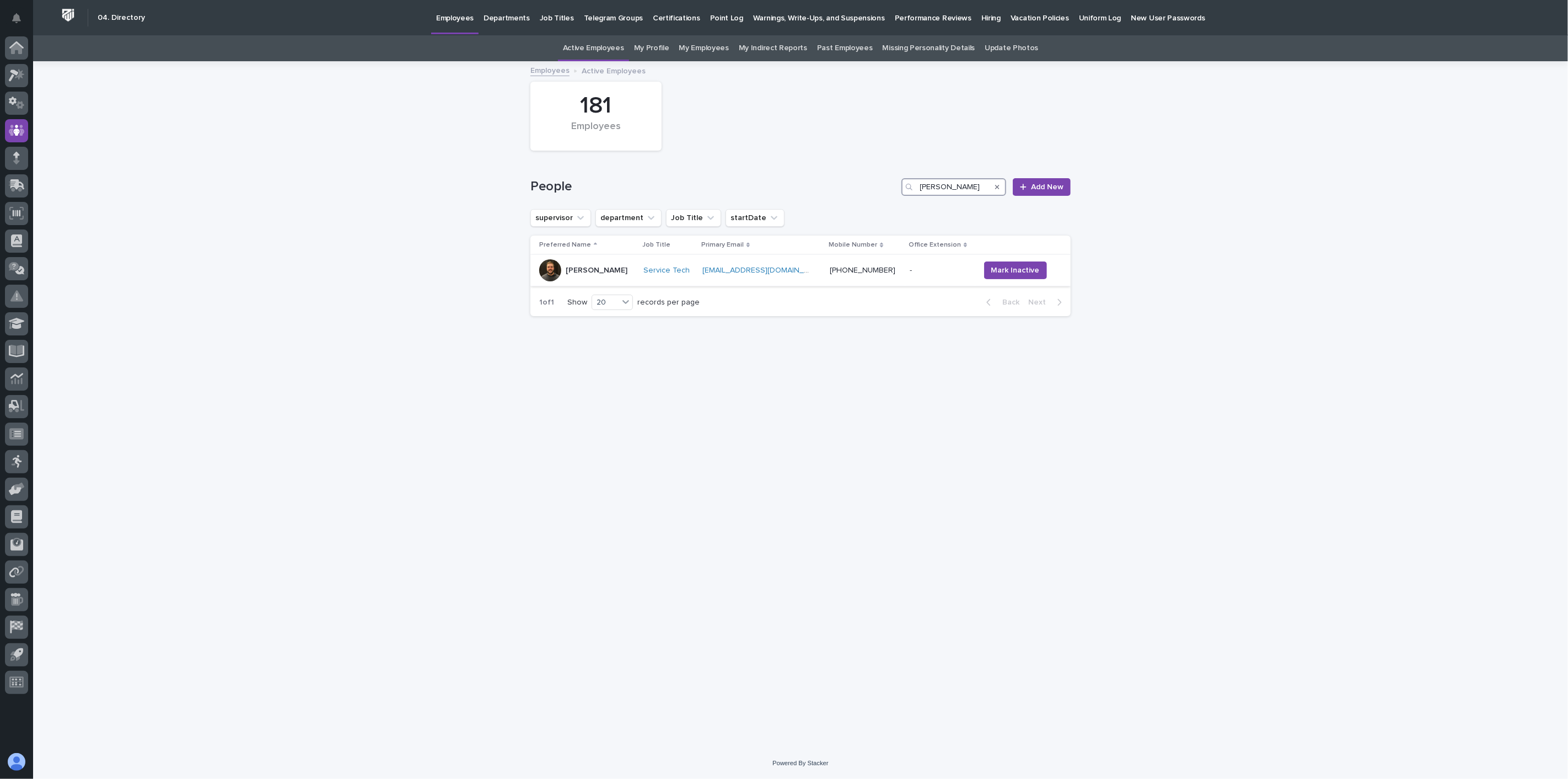
type input "[PERSON_NAME]"
click at [610, 279] on div "[PERSON_NAME]" at bounding box center [587, 270] width 95 height 22
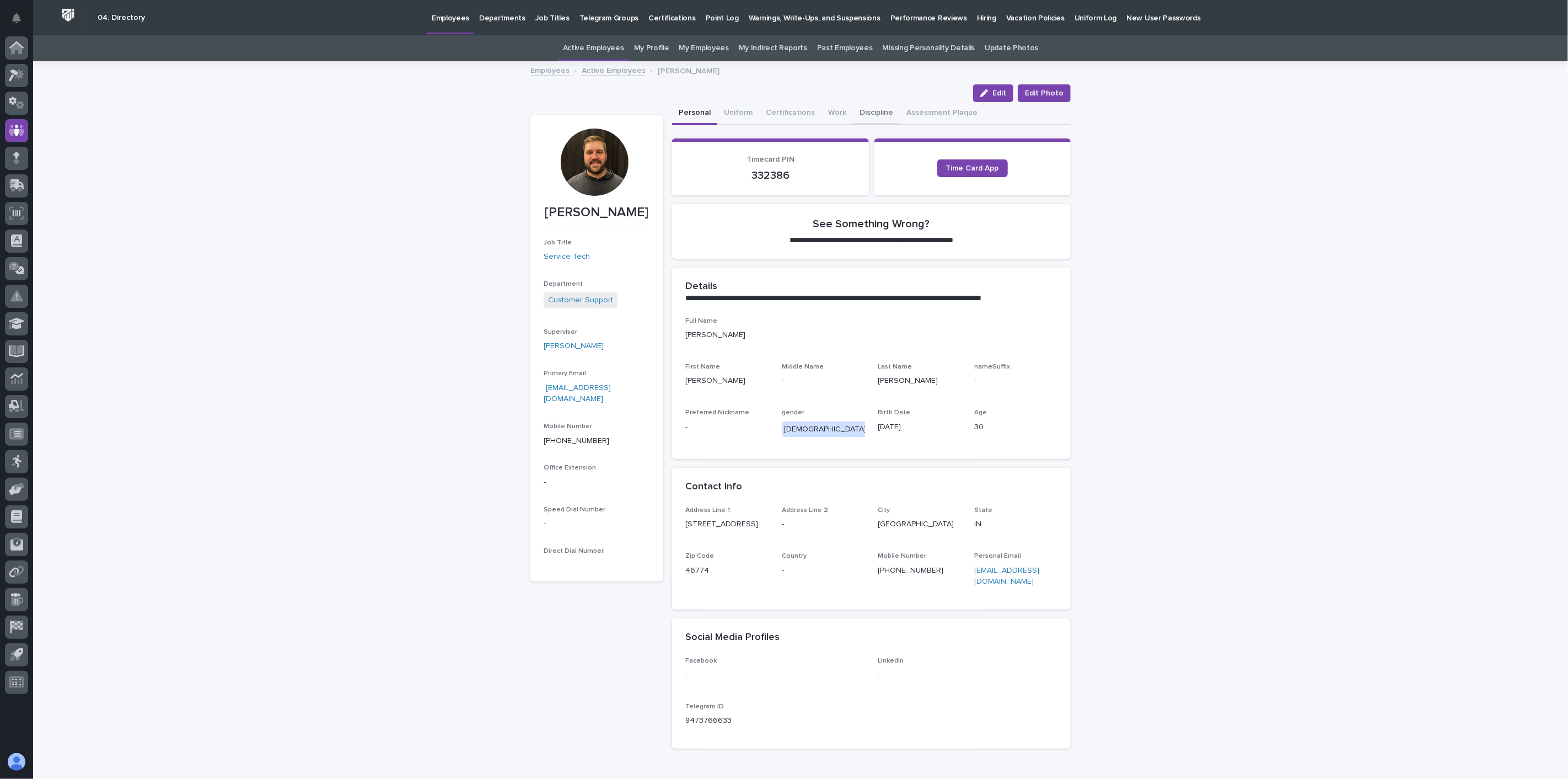
click at [855, 107] on button "Discipline" at bounding box center [876, 114] width 47 height 23
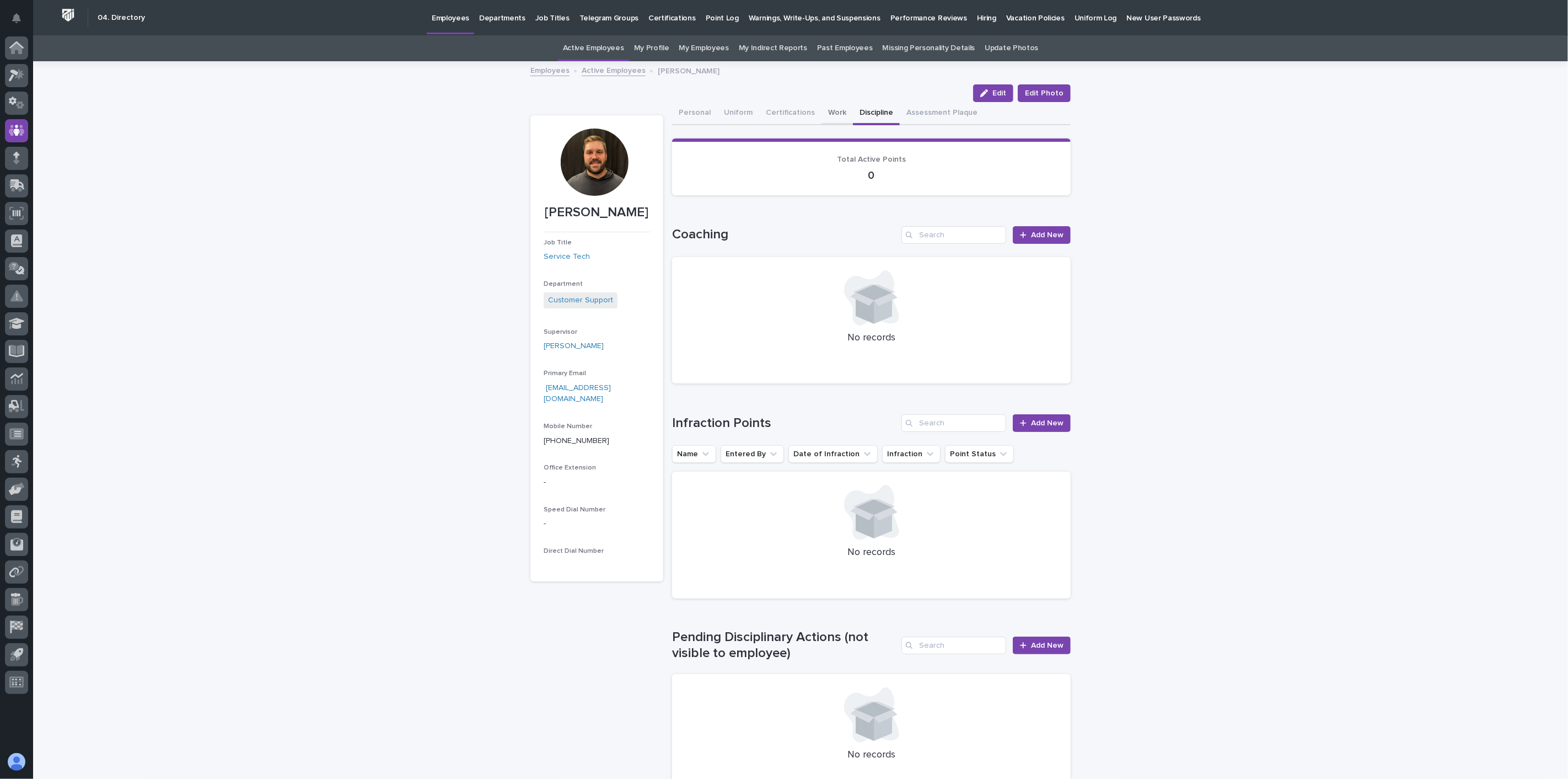
click at [822, 114] on button "Work" at bounding box center [837, 114] width 31 height 23
